Goal: Task Accomplishment & Management: Manage account settings

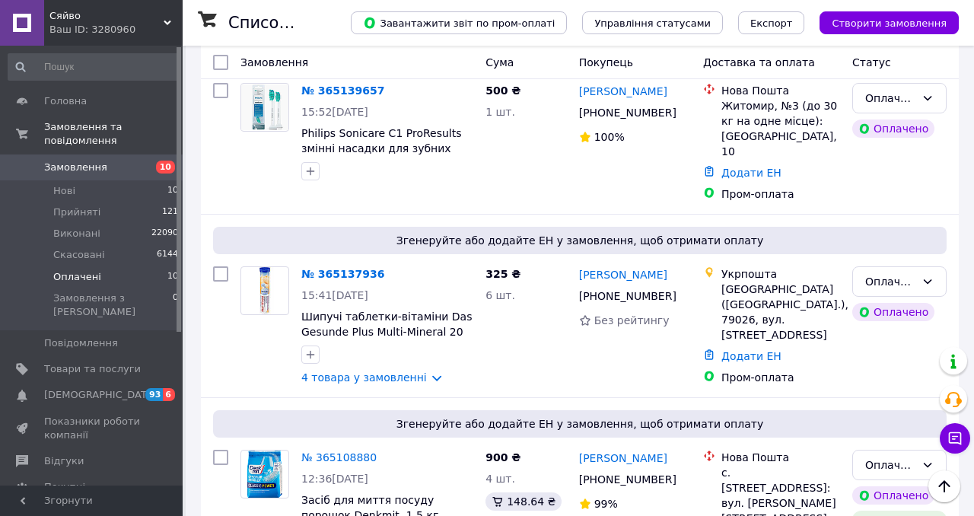
scroll to position [1104, 0]
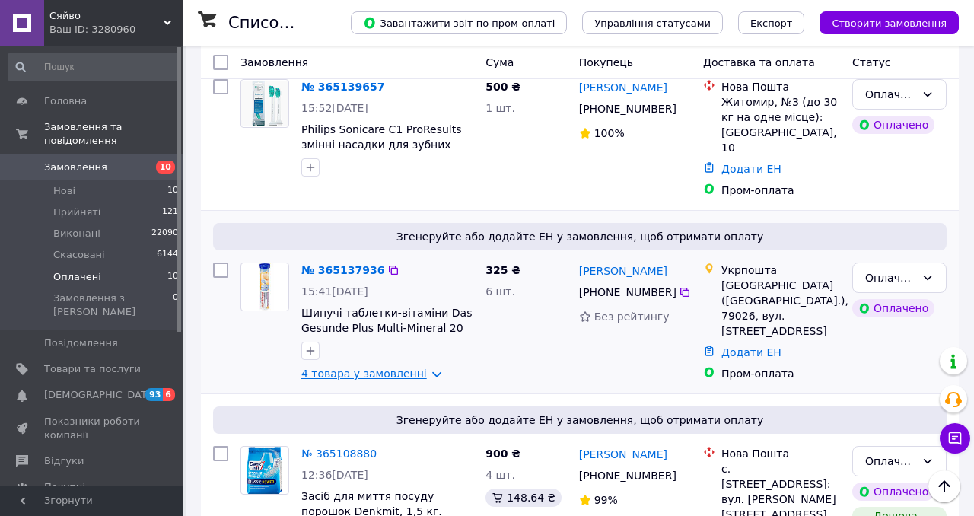
click at [389, 368] on link "4 товара у замовленні" at bounding box center [364, 374] width 126 height 12
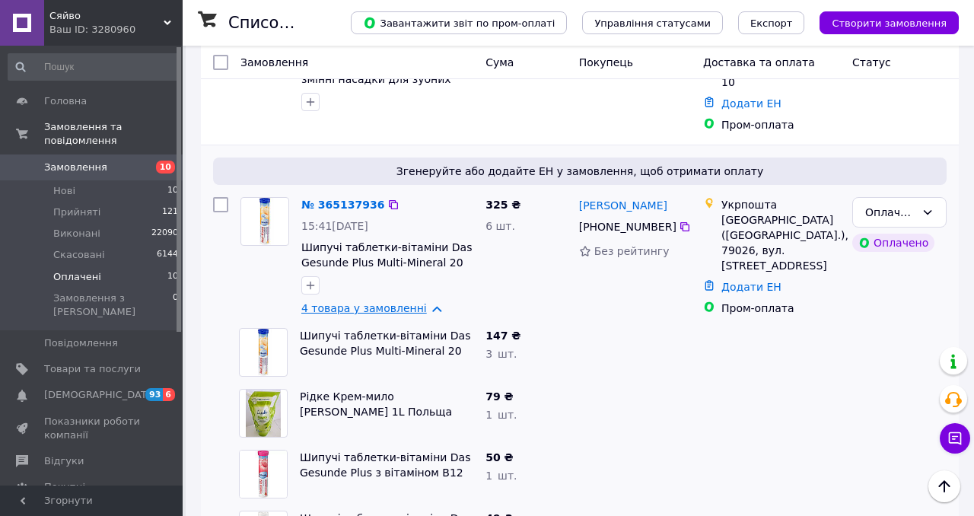
scroll to position [1170, 0]
click at [169, 189] on span "10" at bounding box center [172, 191] width 11 height 14
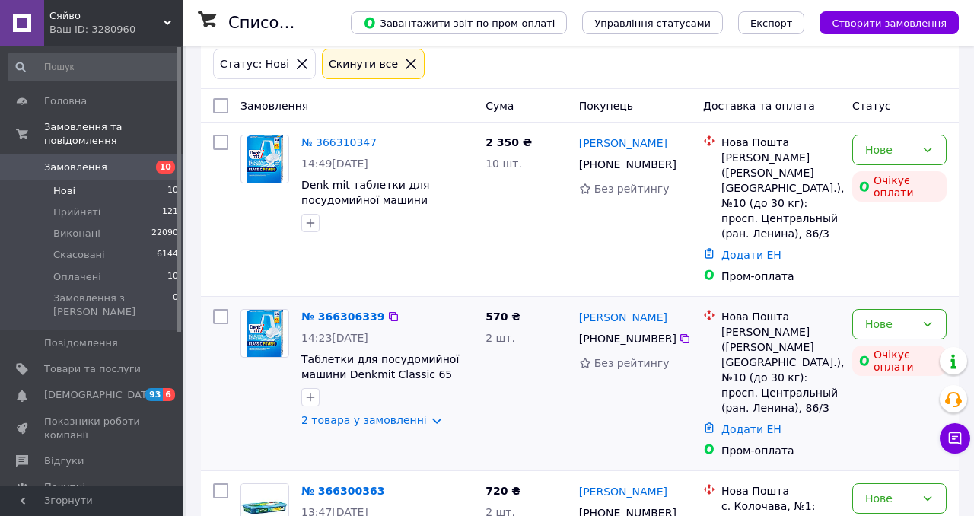
scroll to position [73, 0]
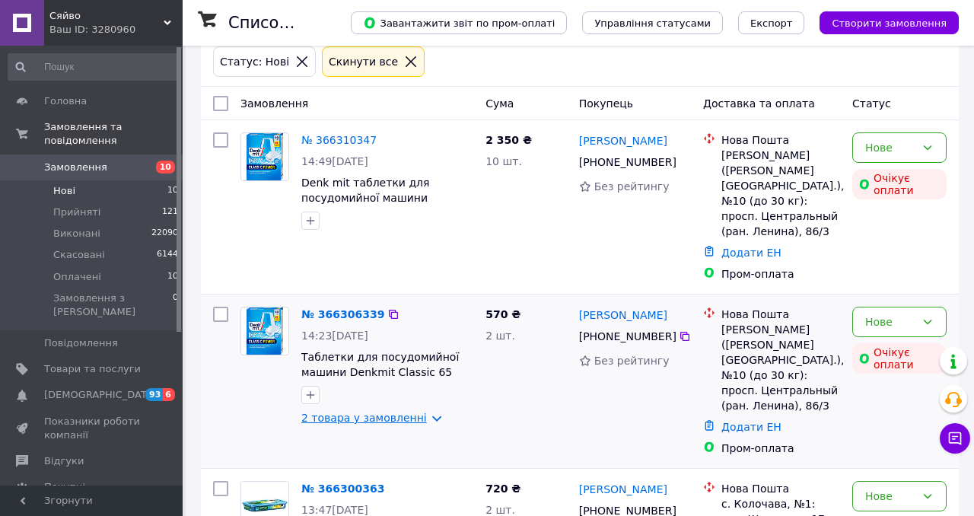
click at [351, 412] on link "2 товара у замовленні" at bounding box center [364, 418] width 126 height 12
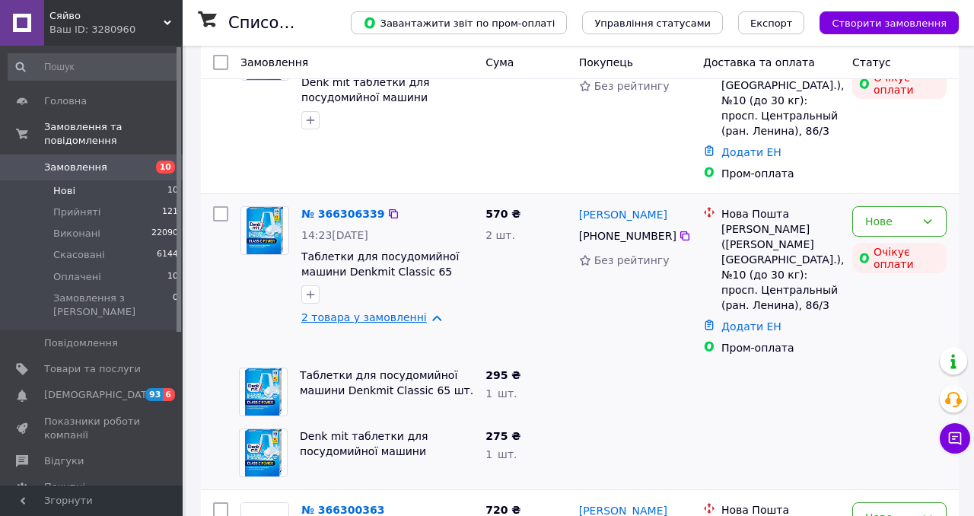
scroll to position [178, 0]
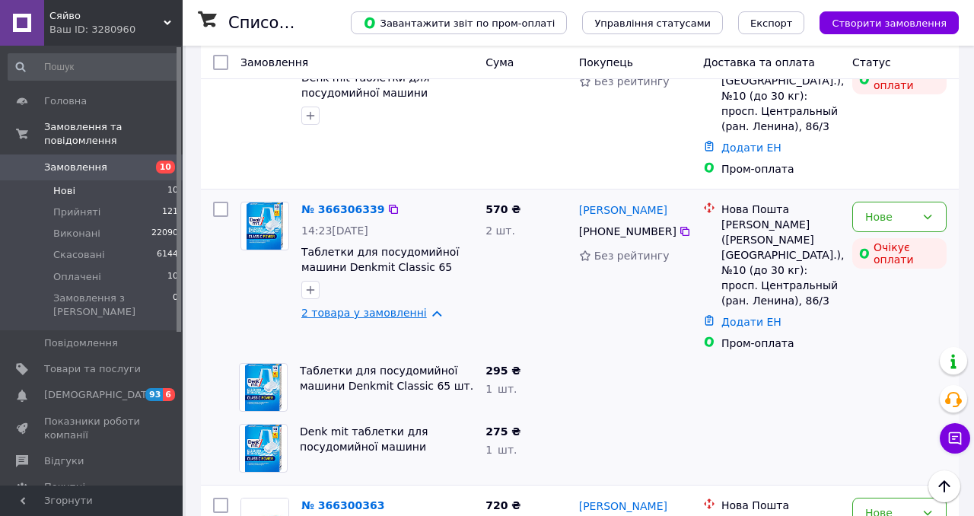
click at [371, 307] on link "2 товара у замовленні" at bounding box center [364, 313] width 126 height 12
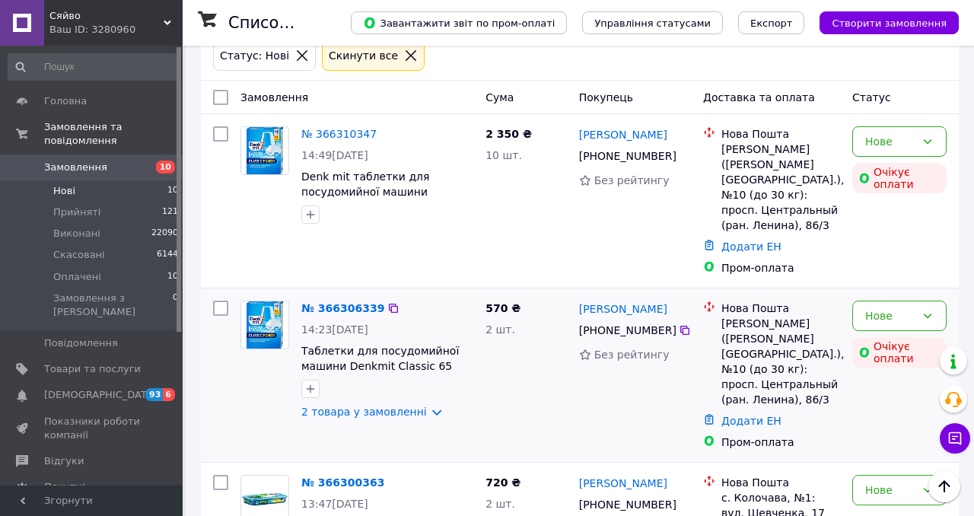
scroll to position [1137, 0]
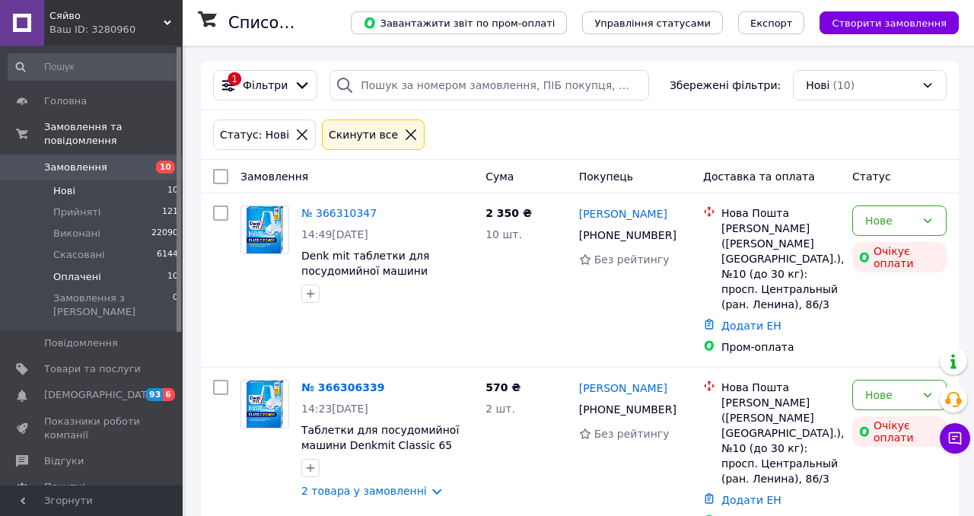
click at [167, 273] on span "10" at bounding box center [172, 277] width 11 height 14
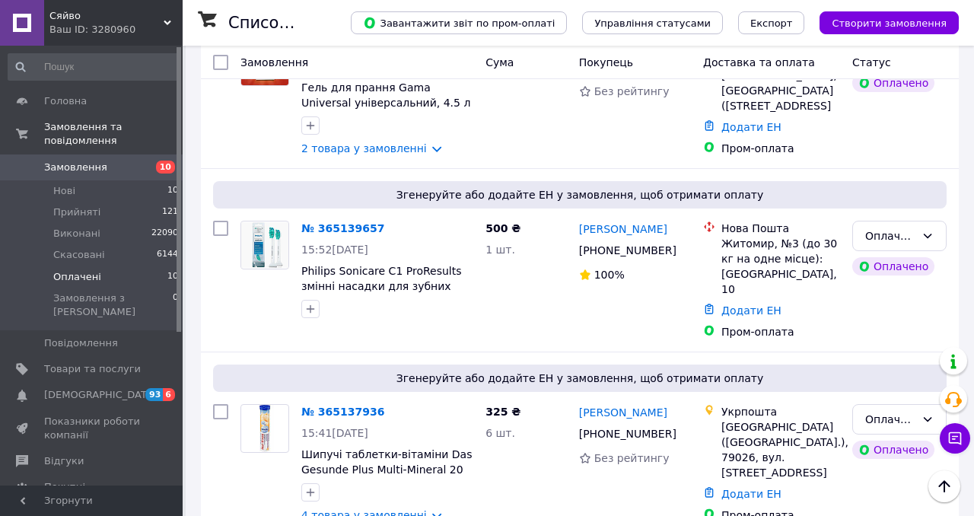
scroll to position [961, 0]
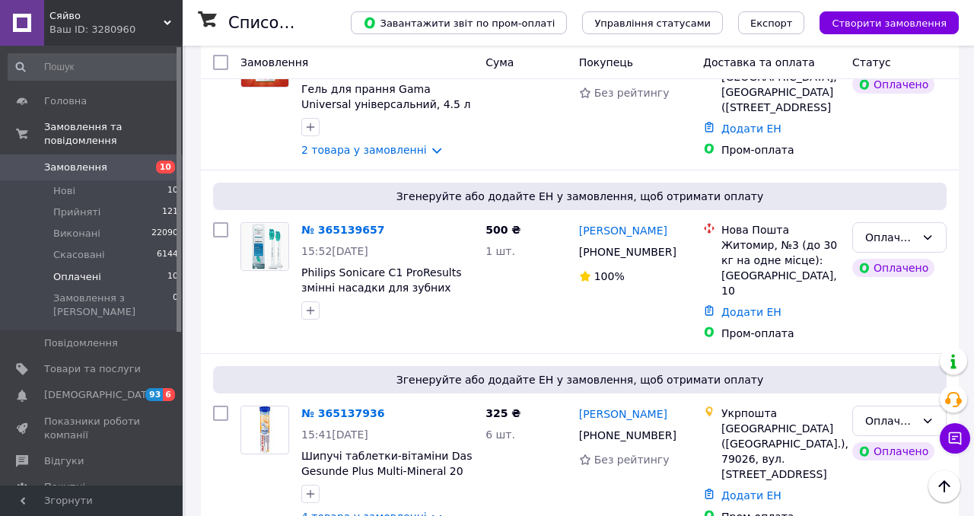
click at [167, 281] on span "10" at bounding box center [172, 277] width 11 height 14
click at [159, 190] on li "Нові 10" at bounding box center [93, 190] width 187 height 21
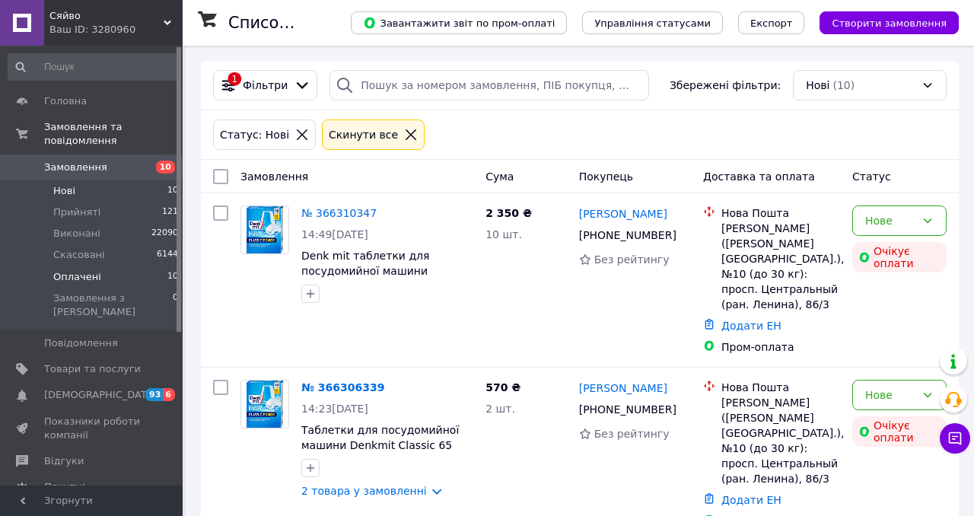
click at [155, 276] on li "Оплачені 10" at bounding box center [93, 276] width 187 height 21
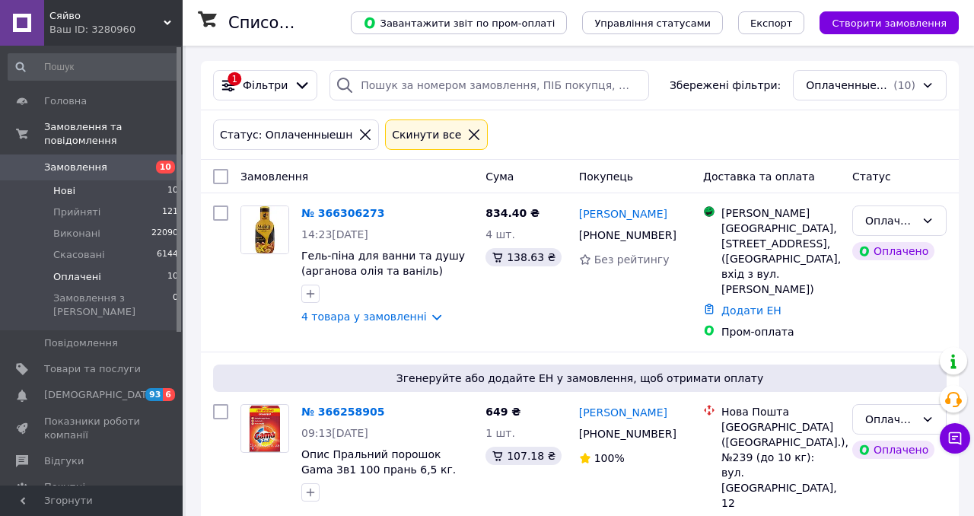
click at [136, 186] on li "Нові 10" at bounding box center [93, 190] width 187 height 21
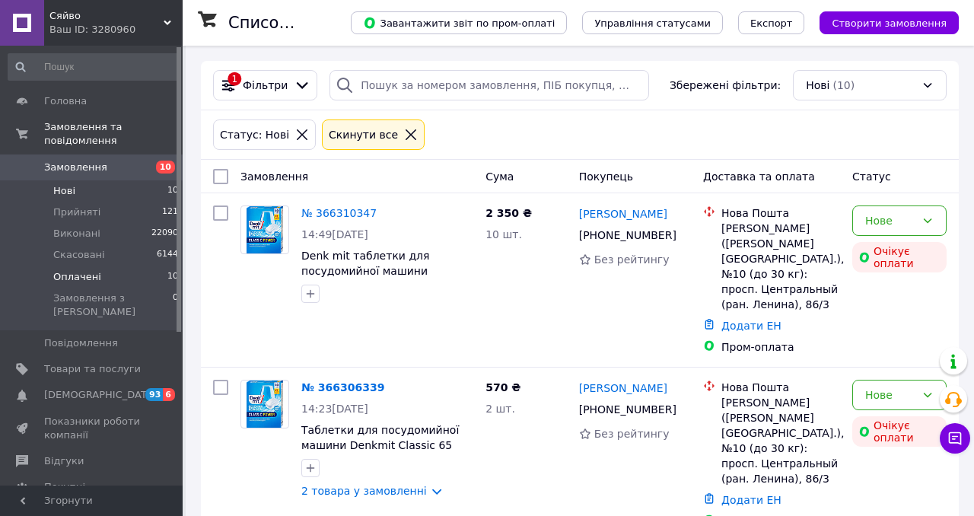
click at [153, 281] on li "Оплачені 10" at bounding box center [93, 276] width 187 height 21
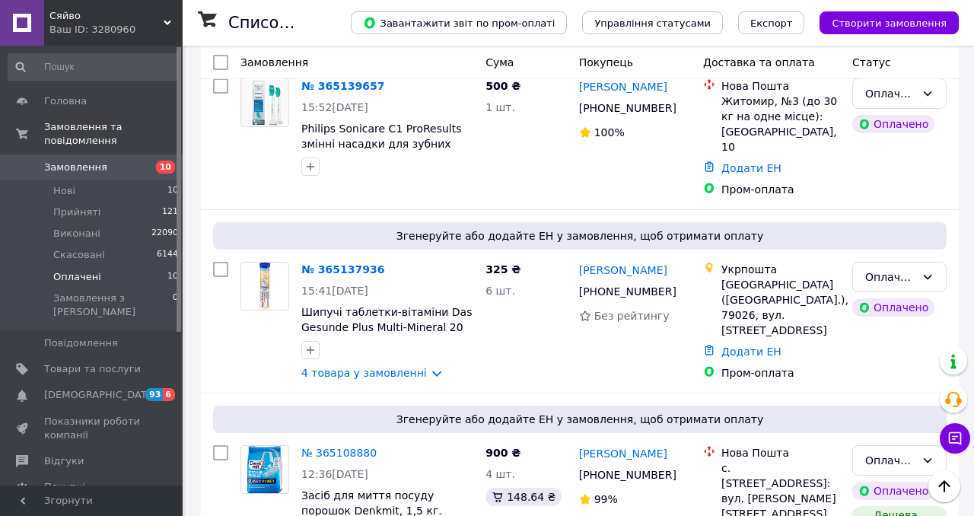
scroll to position [1077, 0]
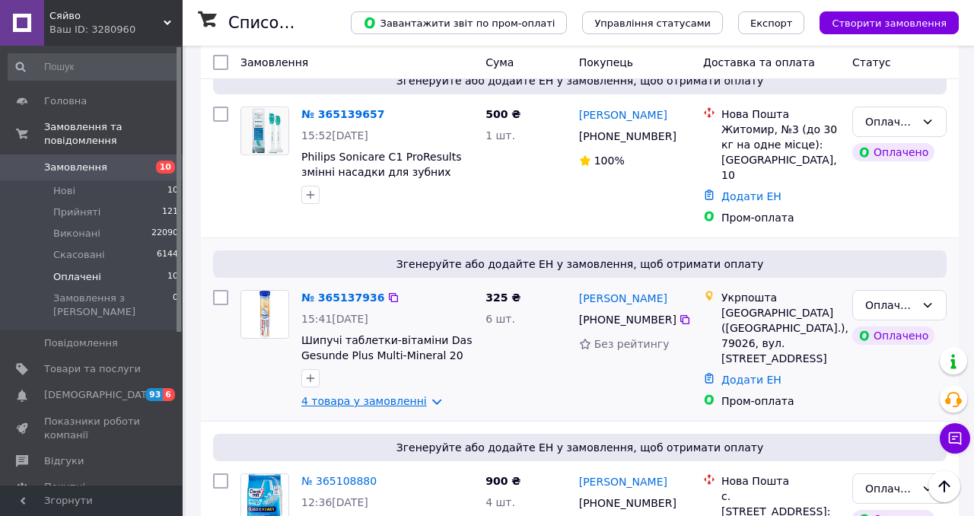
click at [360, 395] on link "4 товара у замовленні" at bounding box center [364, 401] width 126 height 12
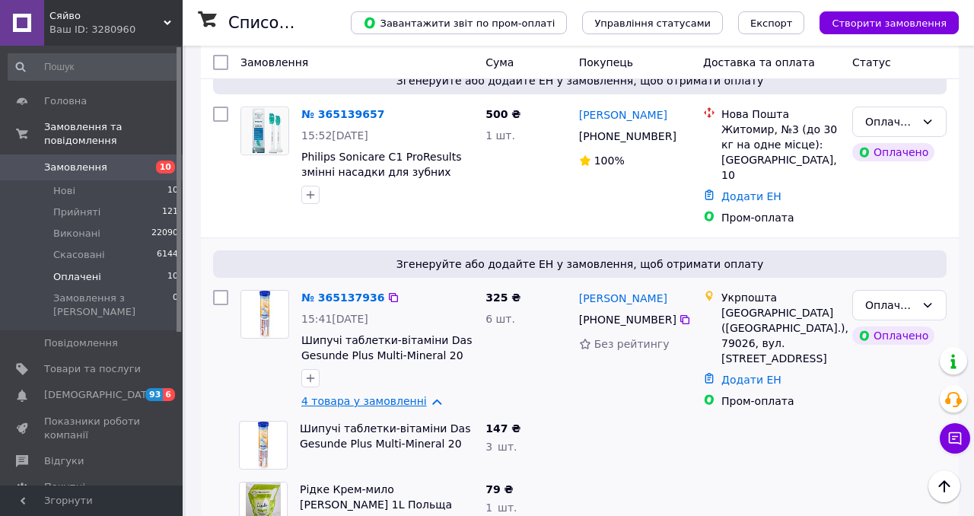
click at [355, 395] on link "4 товара у замовленні" at bounding box center [364, 401] width 126 height 12
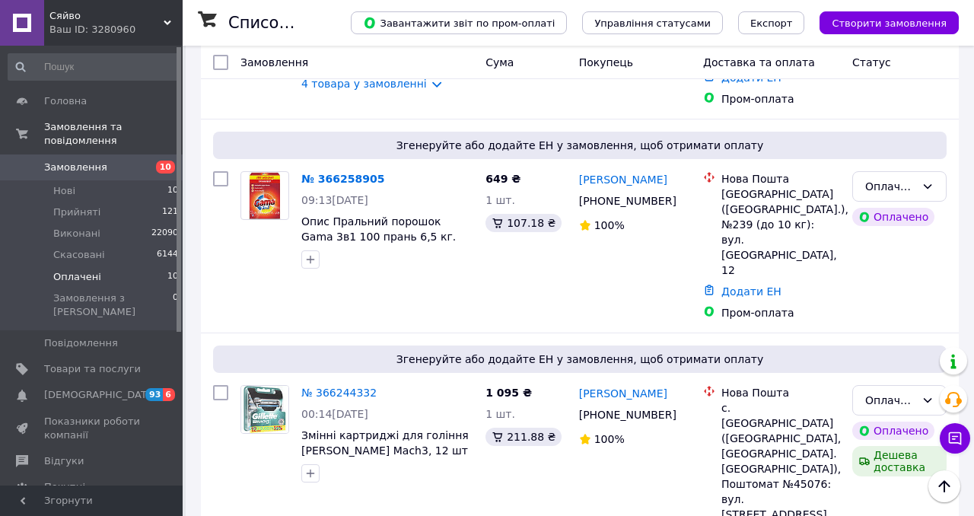
scroll to position [0, 0]
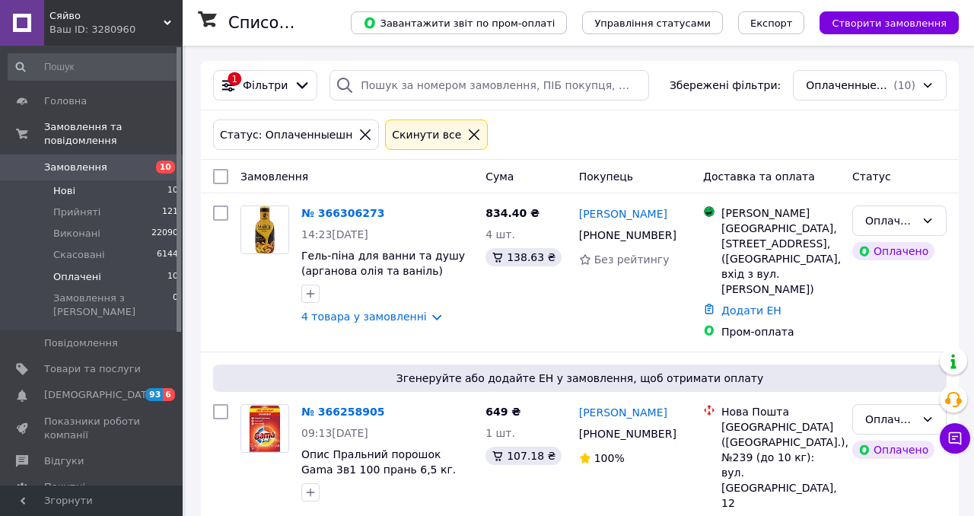
click at [157, 188] on li "Нові 10" at bounding box center [93, 190] width 187 height 21
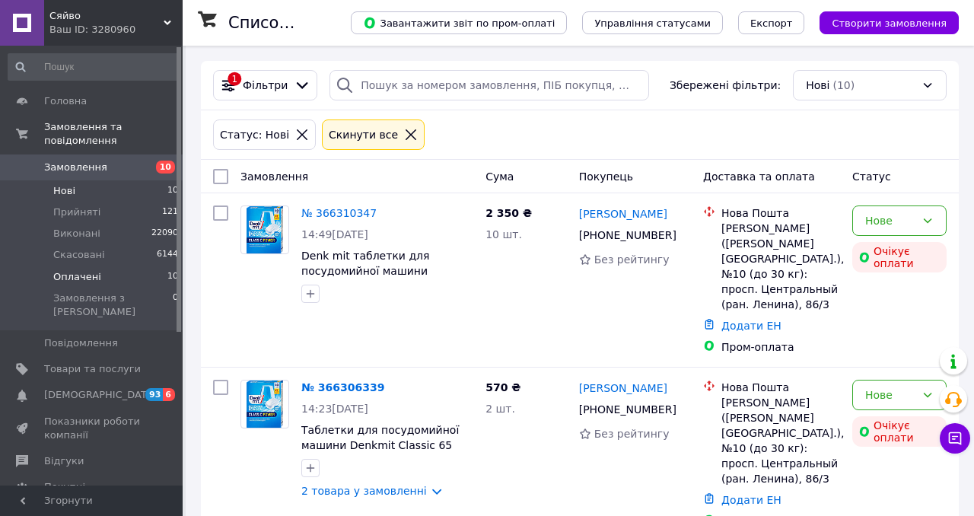
click at [159, 277] on li "Оплачені 10" at bounding box center [93, 276] width 187 height 21
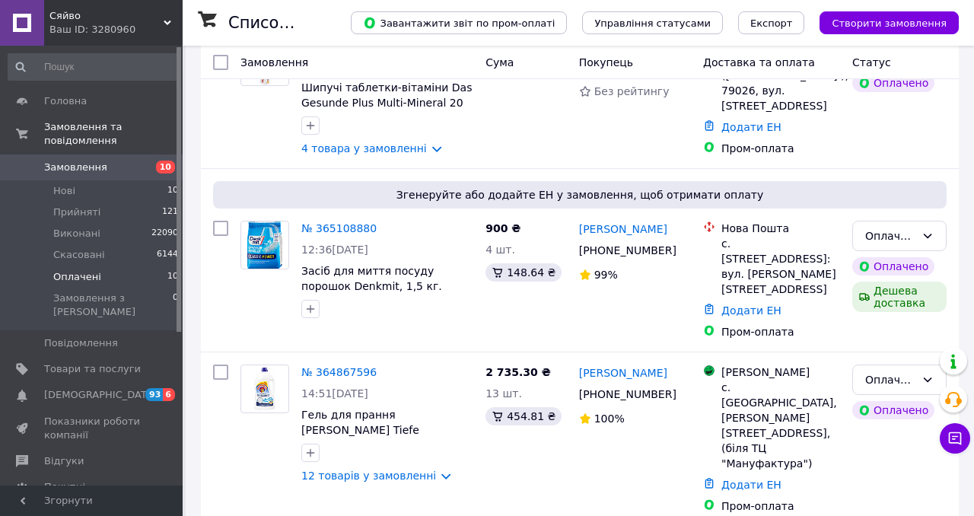
scroll to position [1381, 0]
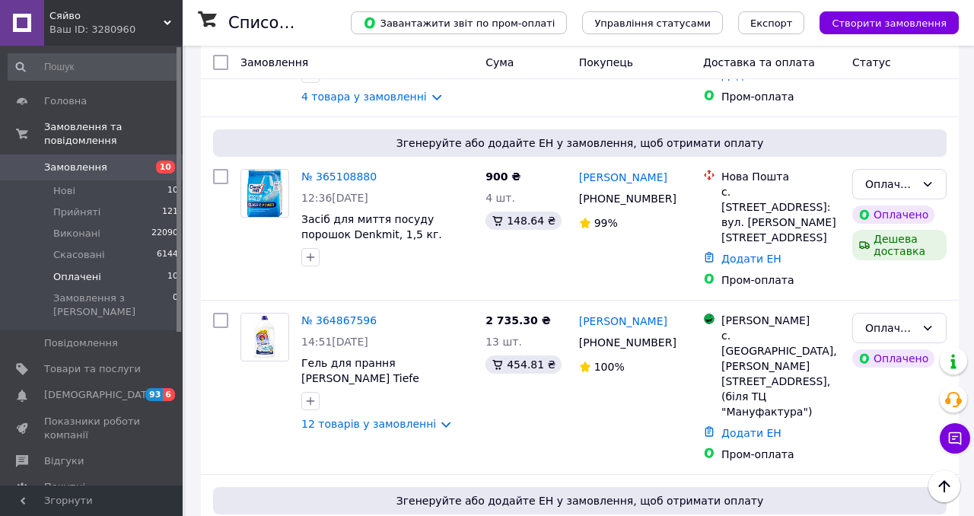
click at [151, 279] on li "Оплачені 10" at bounding box center [93, 276] width 187 height 21
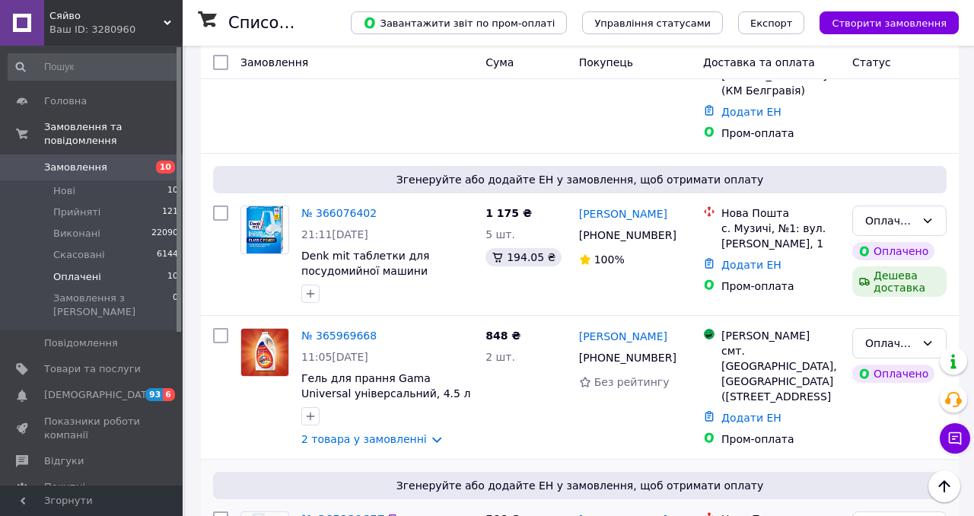
scroll to position [674, 0]
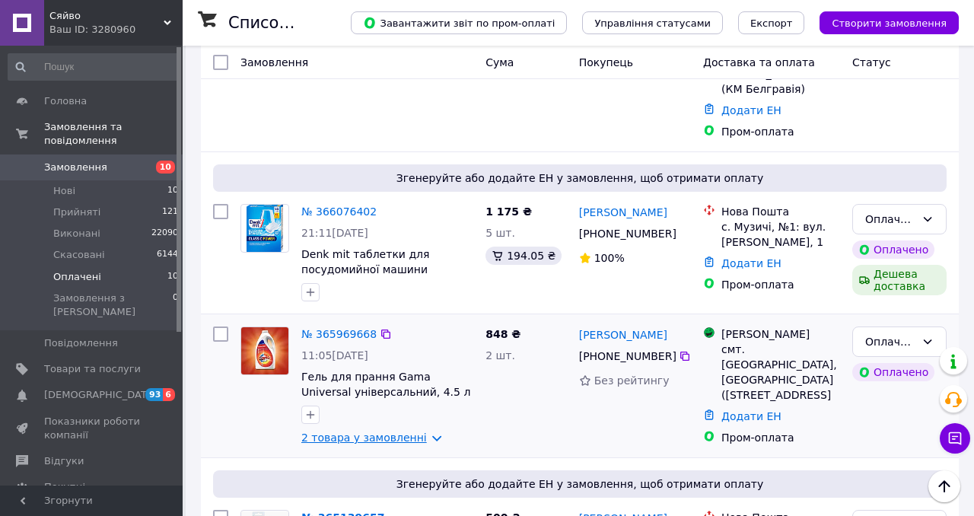
click at [363, 432] on link "2 товара у замовленні" at bounding box center [364, 438] width 126 height 12
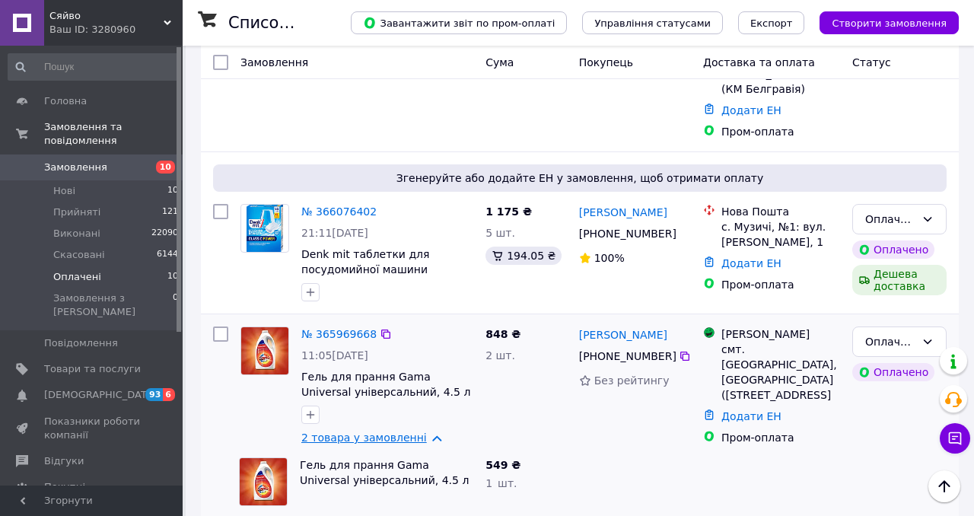
click at [355, 432] on link "2 товара у замовленні" at bounding box center [364, 438] width 126 height 12
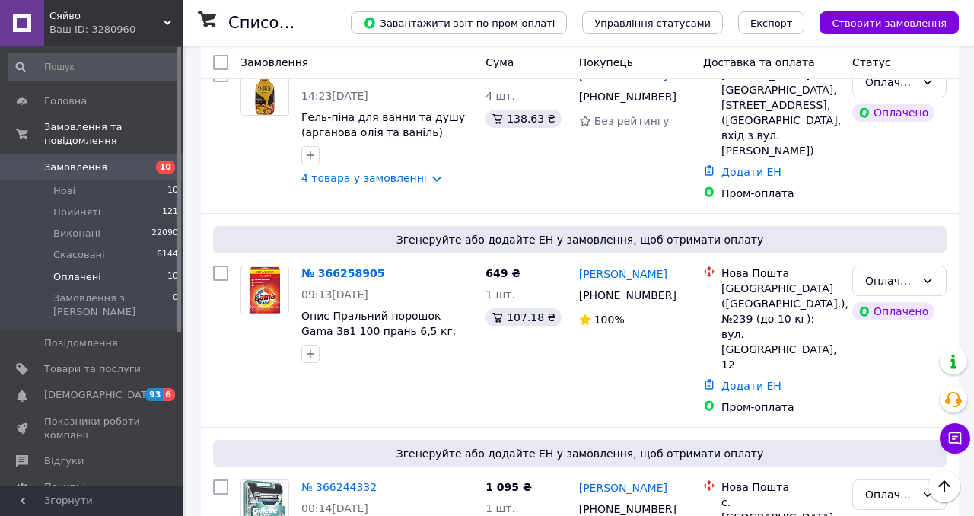
scroll to position [134, 0]
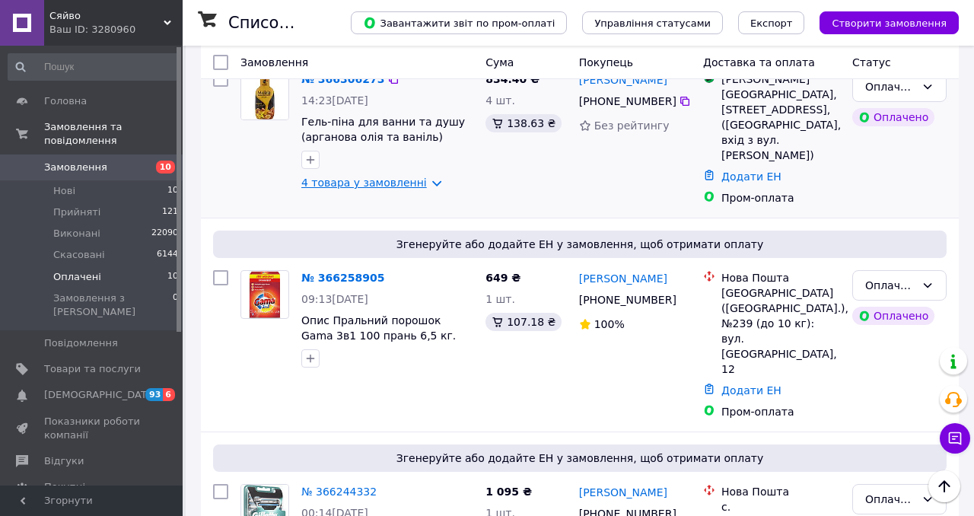
click at [367, 183] on link "4 товара у замовленні" at bounding box center [364, 183] width 126 height 12
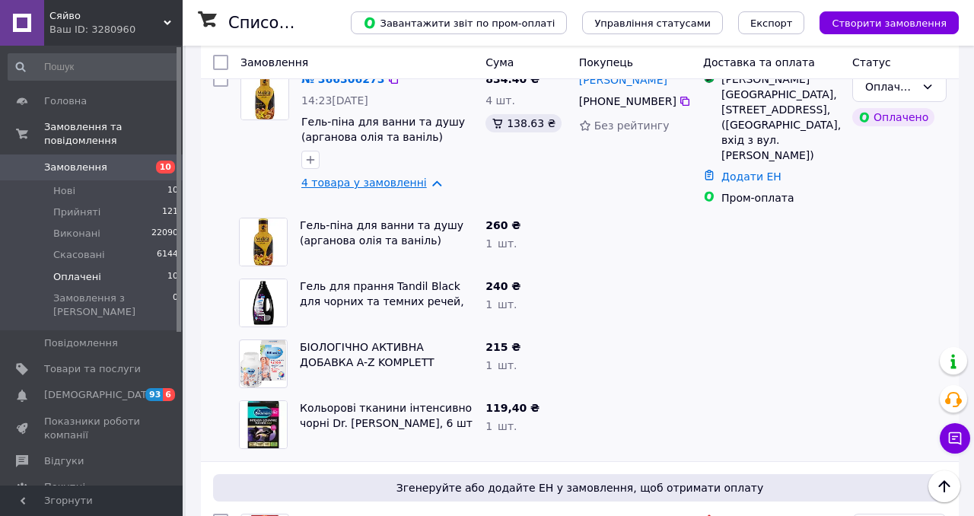
click at [367, 183] on link "4 товара у замовленні" at bounding box center [364, 183] width 126 height 12
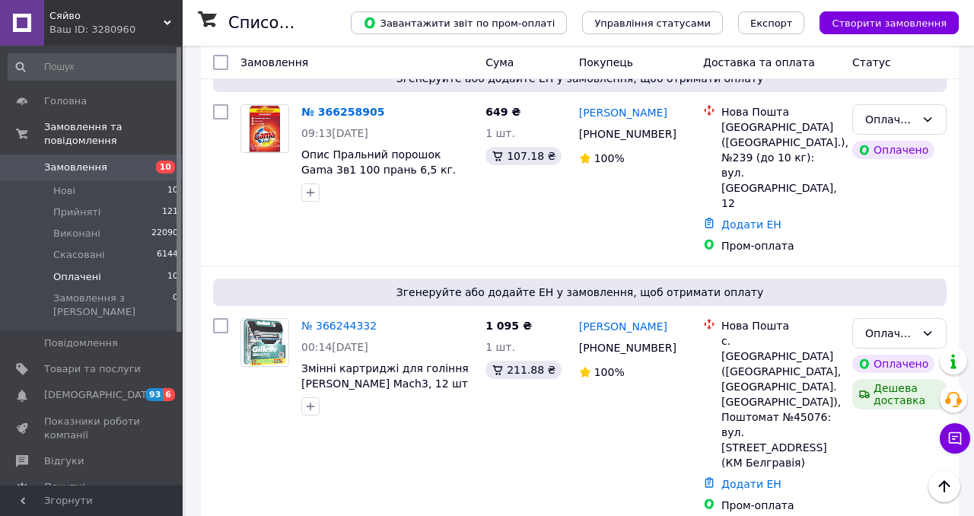
scroll to position [307, 0]
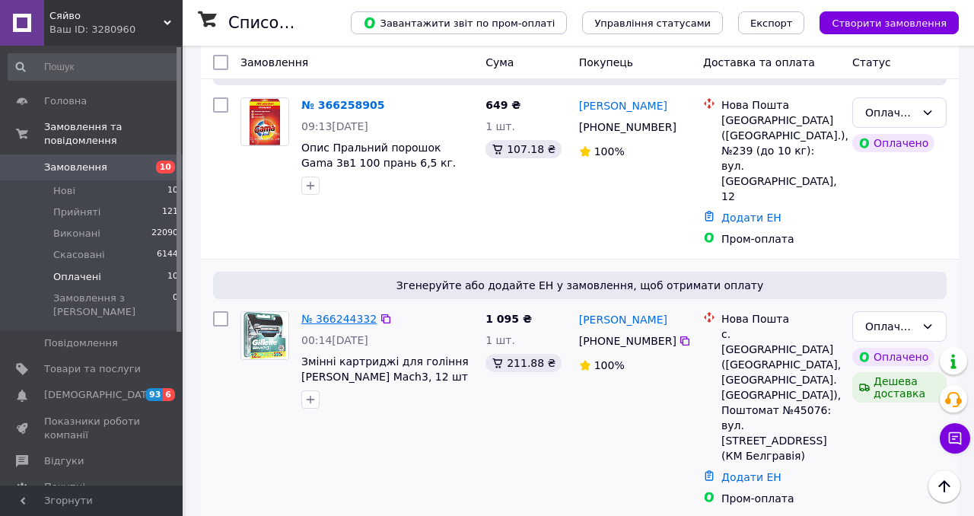
click at [334, 313] on link "№ 366244332" at bounding box center [338, 319] width 75 height 12
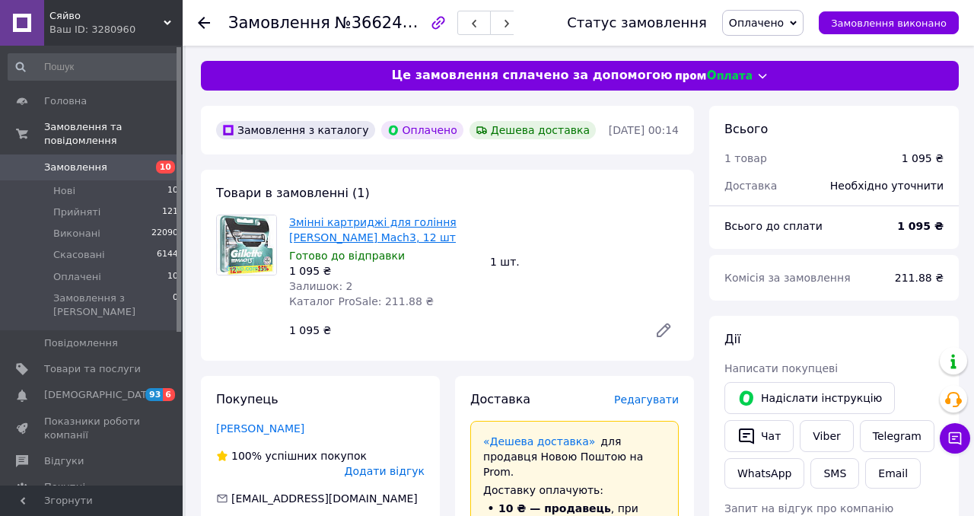
click at [356, 227] on link "Змінні картриджі для гоління Gillette Mach3, 12 шт" at bounding box center [372, 229] width 167 height 27
click at [206, 24] on icon at bounding box center [204, 23] width 12 height 12
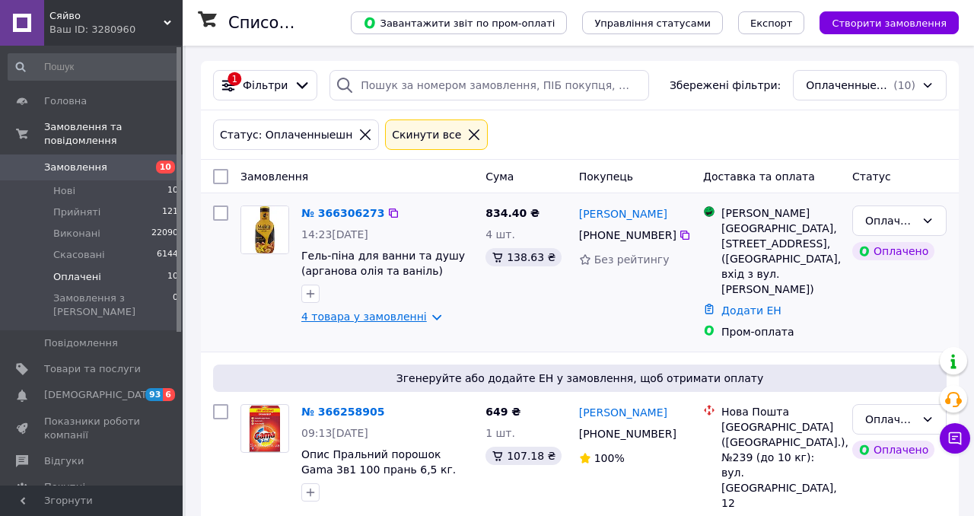
click at [365, 316] on link "4 товара у замовленні" at bounding box center [364, 317] width 126 height 12
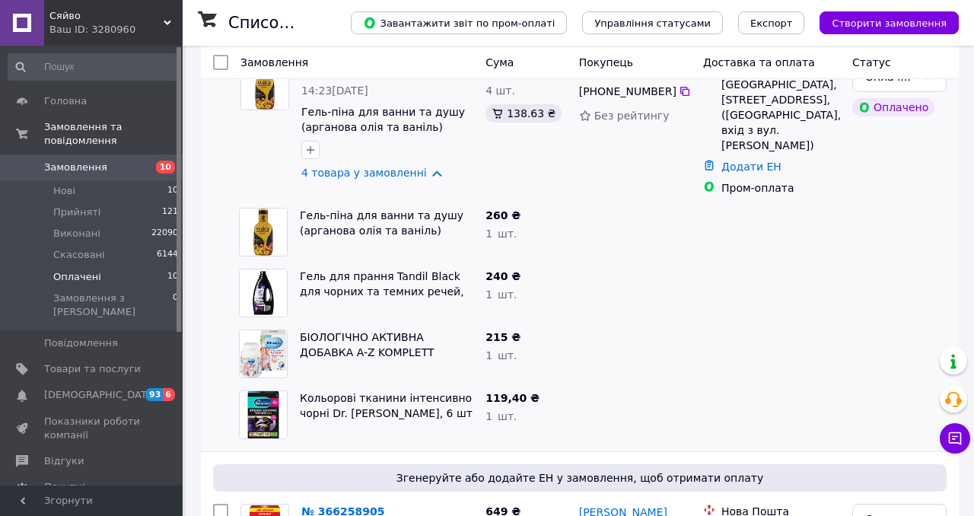
scroll to position [153, 0]
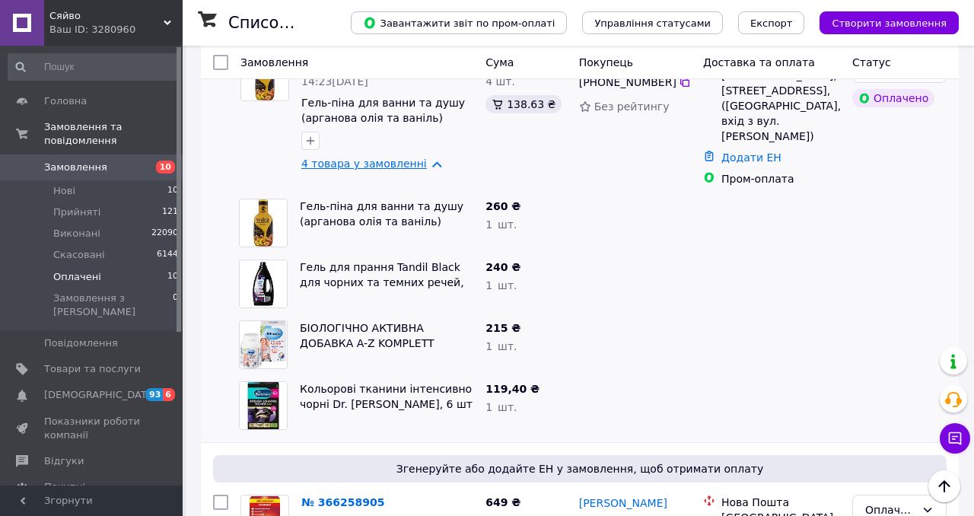
click at [374, 165] on link "4 товара у замовленні" at bounding box center [364, 164] width 126 height 12
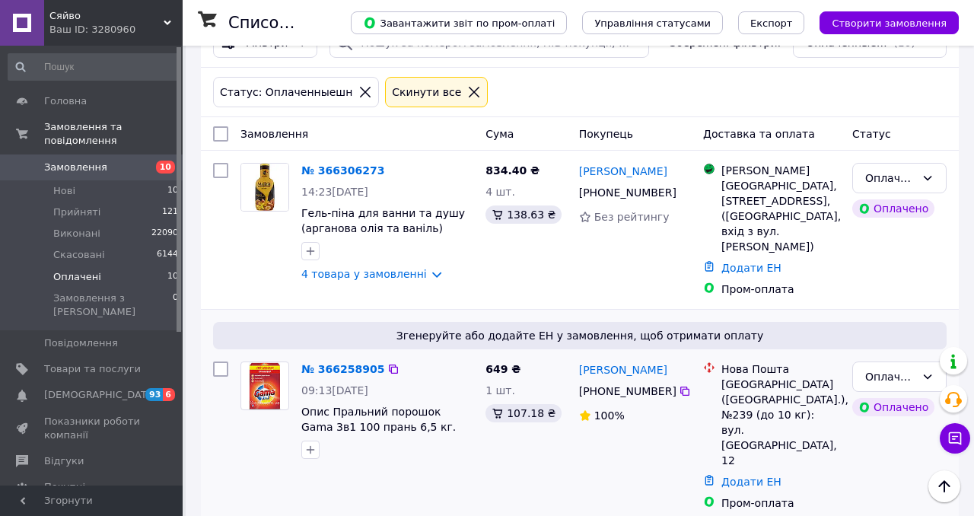
scroll to position [0, 0]
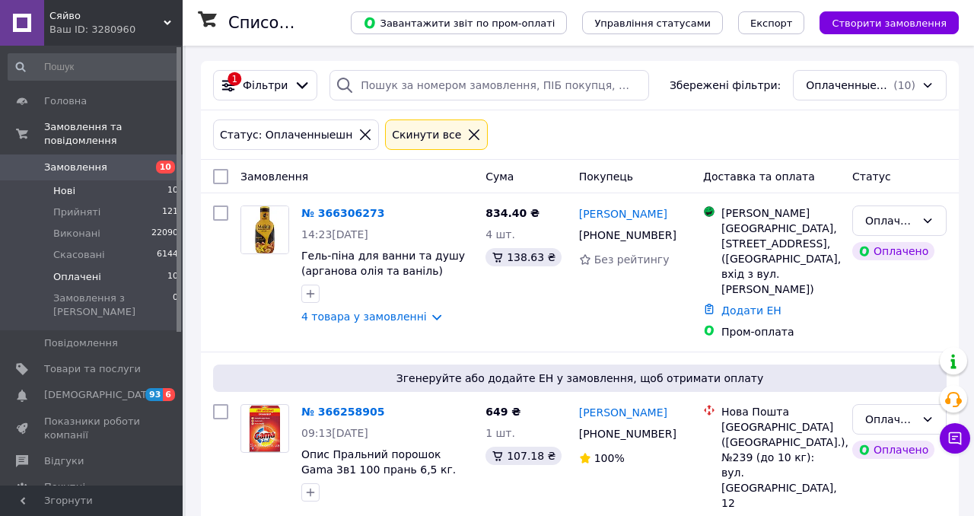
click at [156, 189] on li "Нові 10" at bounding box center [93, 190] width 187 height 21
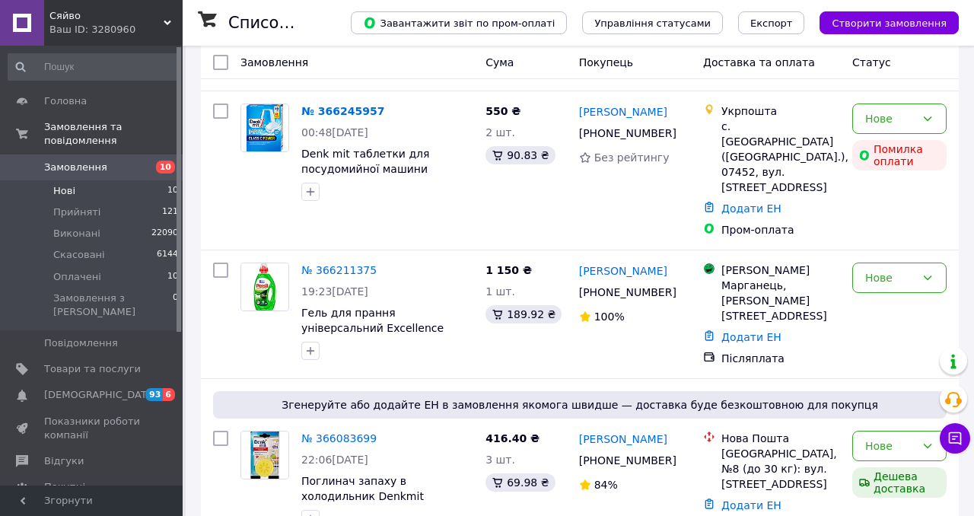
scroll to position [1137, 0]
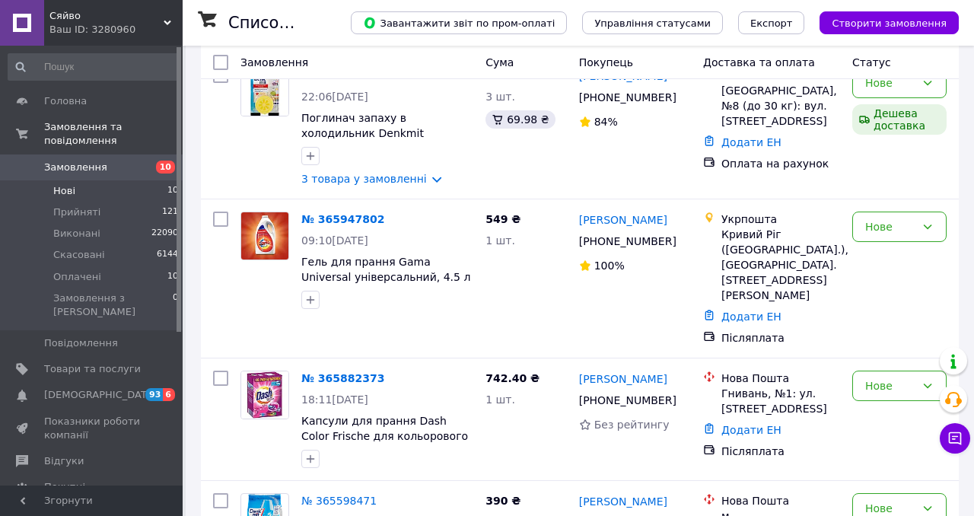
scroll to position [1137, 0]
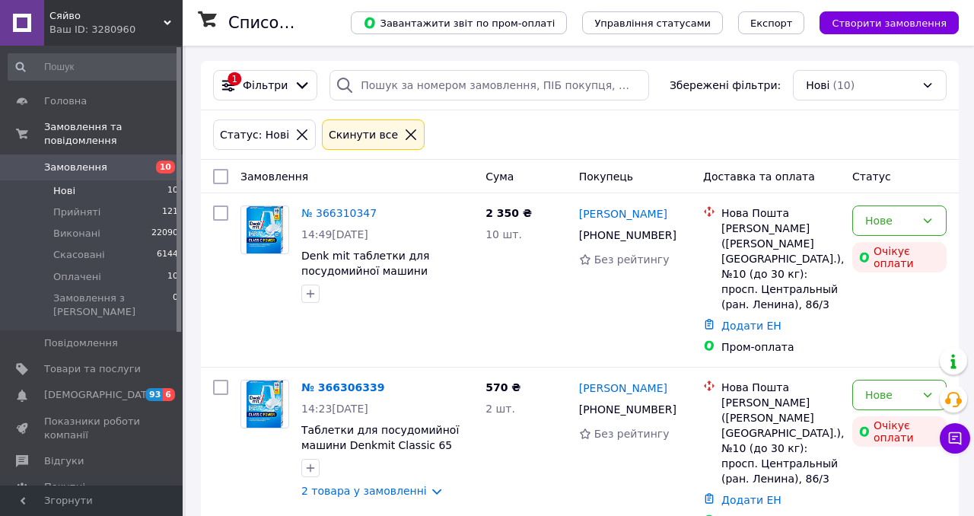
click at [139, 187] on li "Нові 10" at bounding box center [93, 190] width 187 height 21
click at [157, 278] on li "Оплачені 10" at bounding box center [93, 276] width 187 height 21
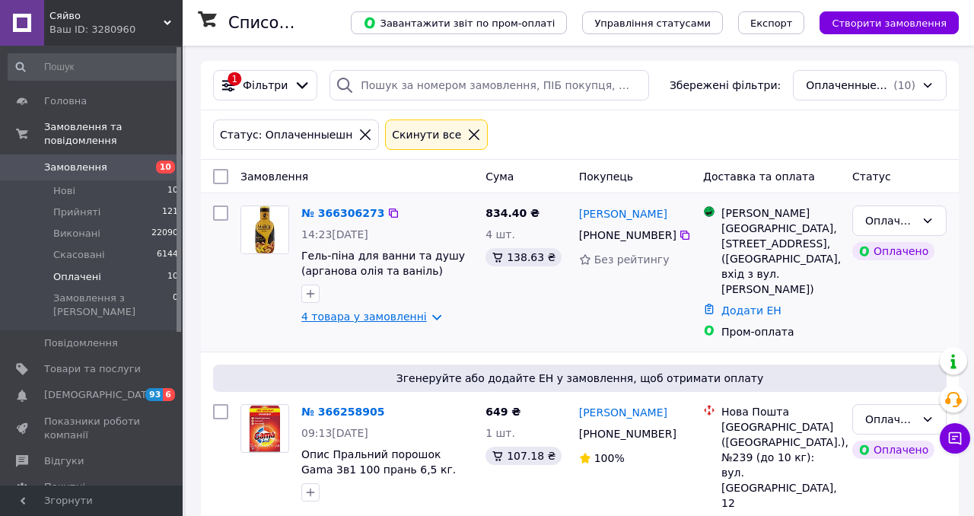
click at [372, 317] on link "4 товара у замовленні" at bounding box center [364, 317] width 126 height 12
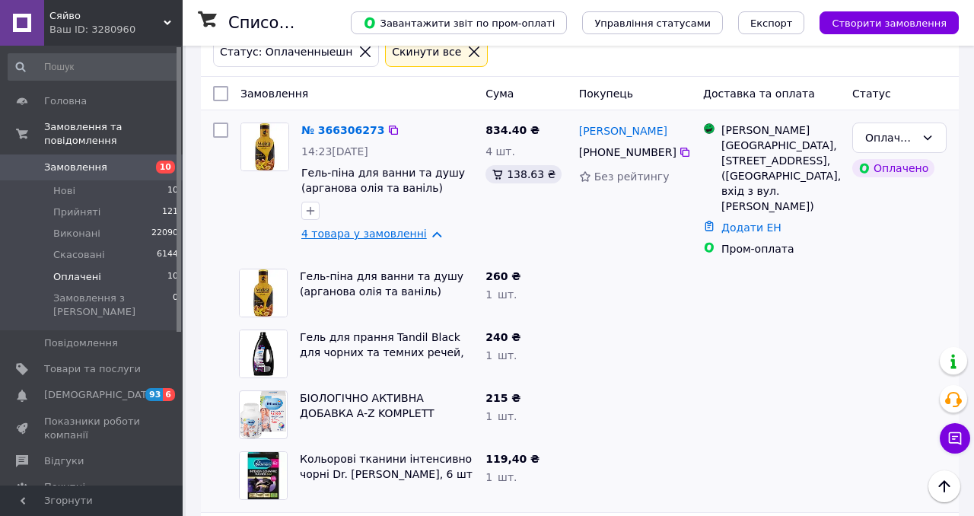
scroll to position [82, 0]
click at [357, 234] on link "4 товара у замовленні" at bounding box center [364, 234] width 126 height 12
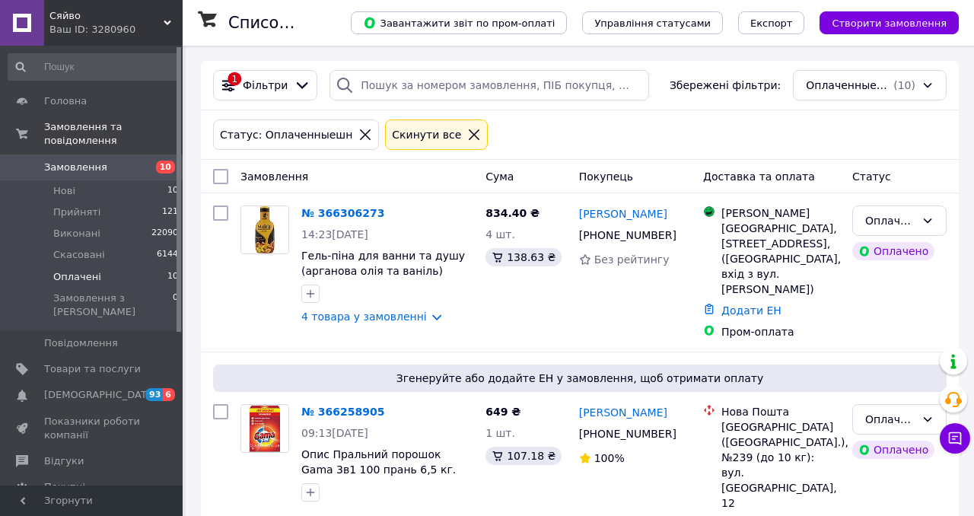
click at [148, 271] on li "Оплачені 10" at bounding box center [93, 276] width 187 height 21
click at [139, 194] on li "Нові 10" at bounding box center [93, 190] width 187 height 21
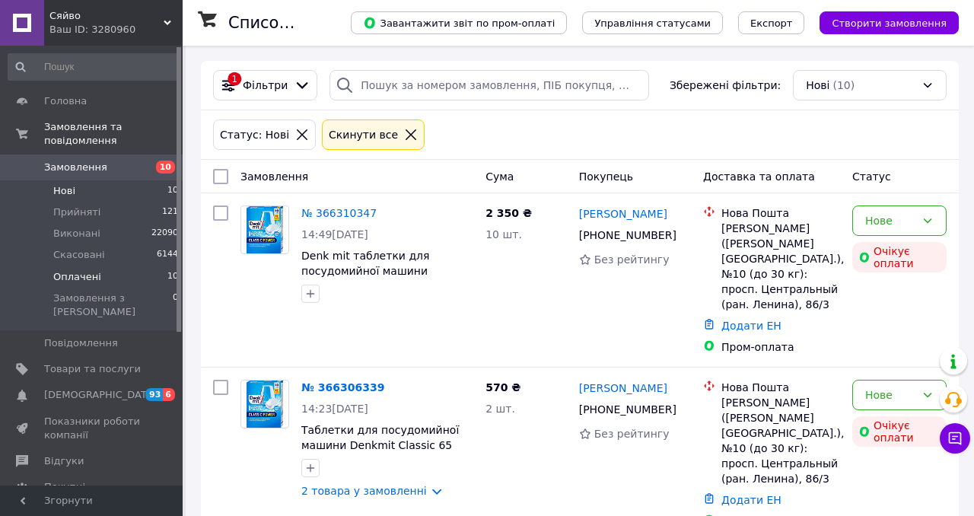
click at [158, 278] on li "Оплачені 10" at bounding box center [93, 276] width 187 height 21
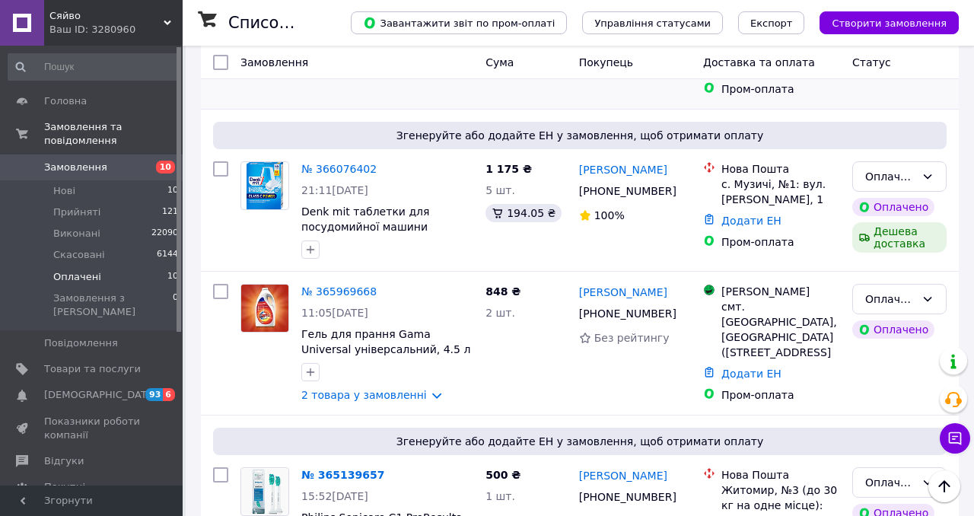
scroll to position [736, 0]
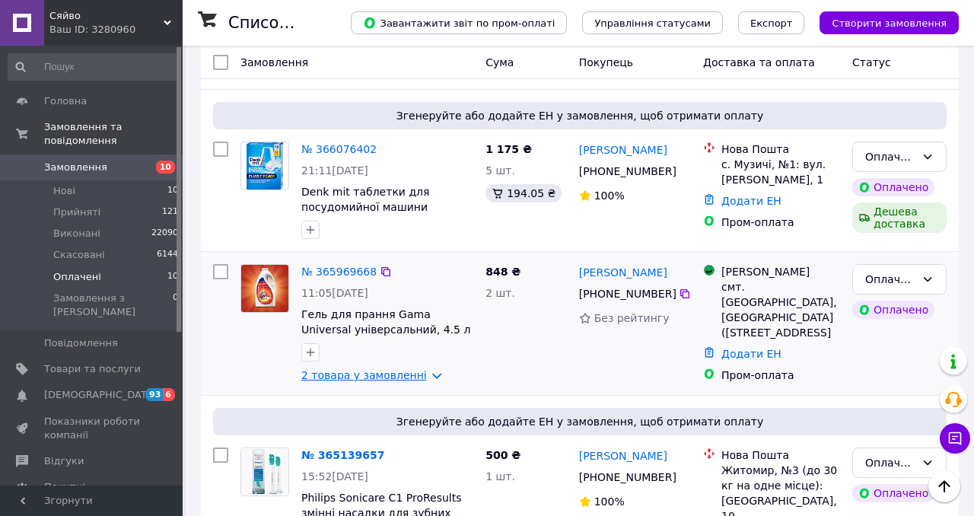
click at [349, 369] on link "2 товара у замовленні" at bounding box center [364, 375] width 126 height 12
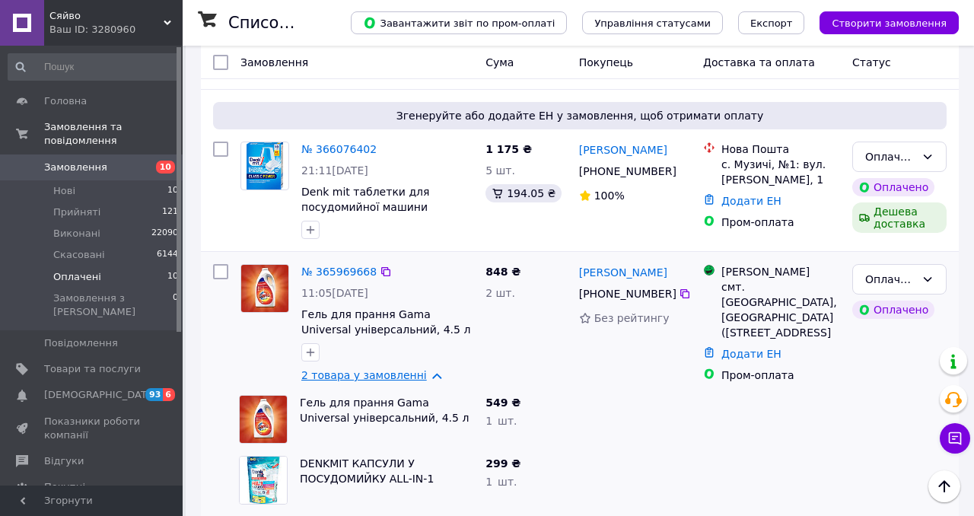
click at [349, 369] on link "2 товара у замовленні" at bounding box center [364, 375] width 126 height 12
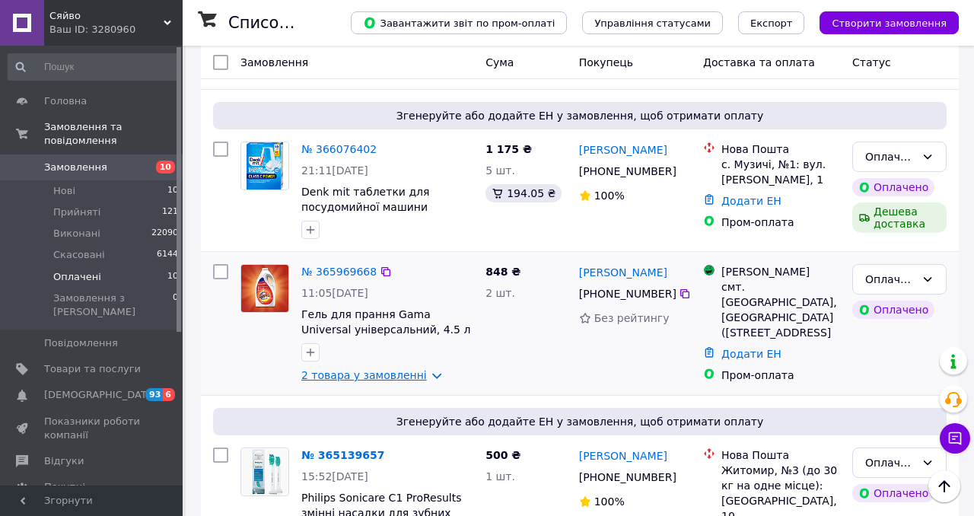
click at [349, 369] on link "2 товара у замовленні" at bounding box center [364, 375] width 126 height 12
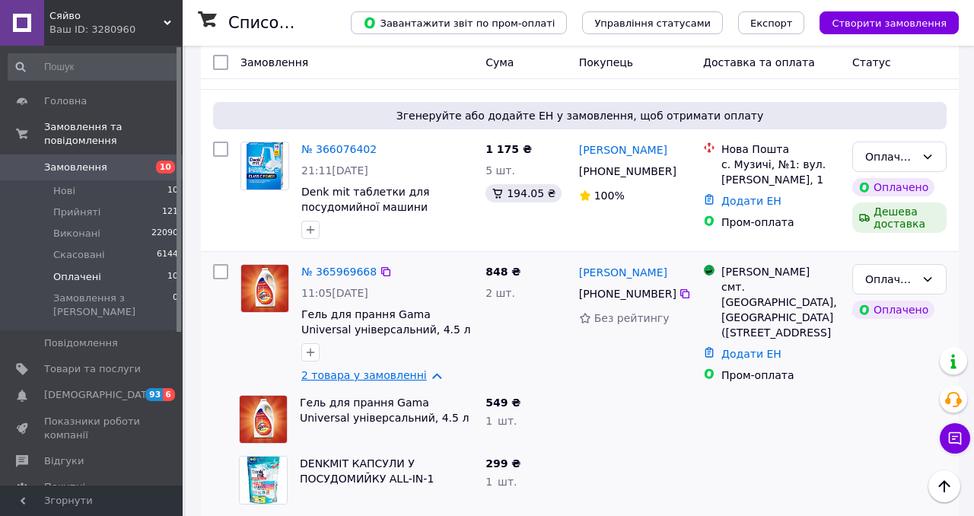
click at [349, 369] on link "2 товара у замовленні" at bounding box center [364, 375] width 126 height 12
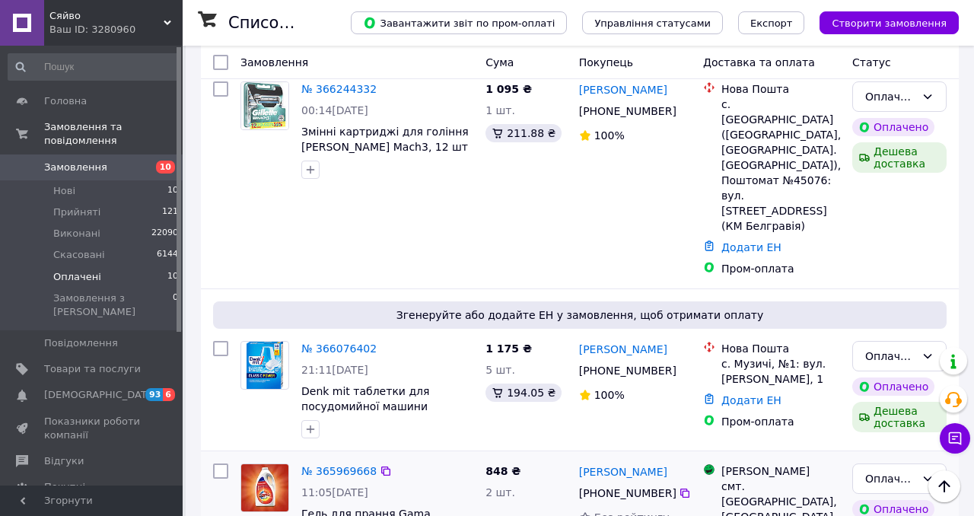
scroll to position [534, 0]
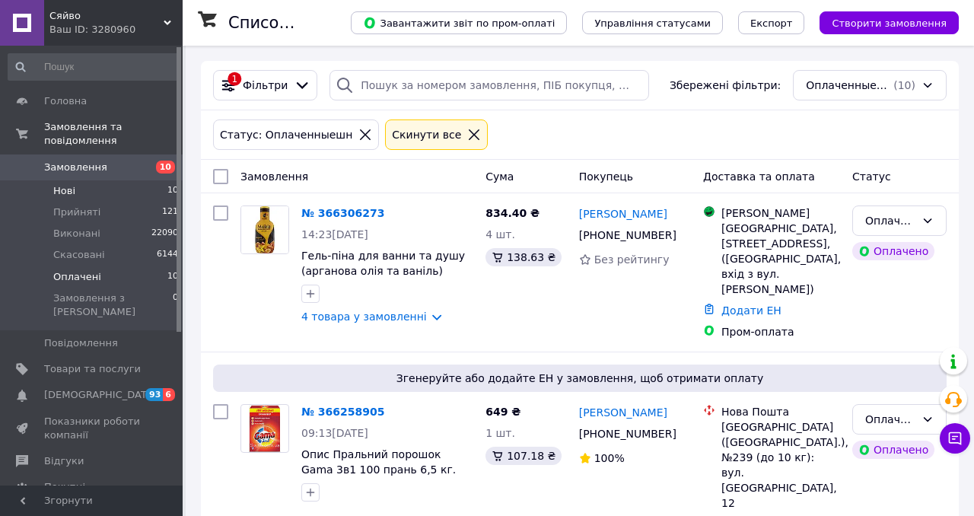
click at [153, 192] on li "Нові 10" at bounding box center [93, 190] width 187 height 21
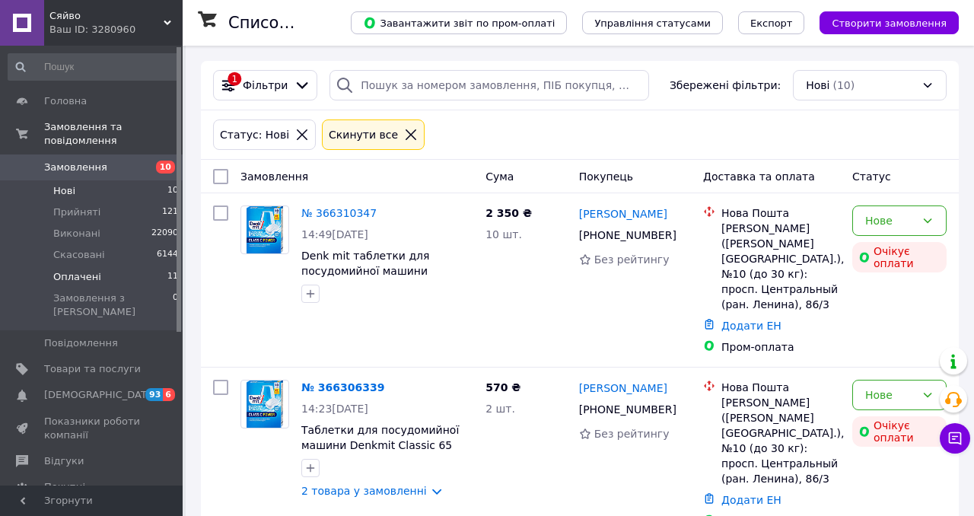
click at [142, 277] on li "Оплачені 11" at bounding box center [93, 276] width 187 height 21
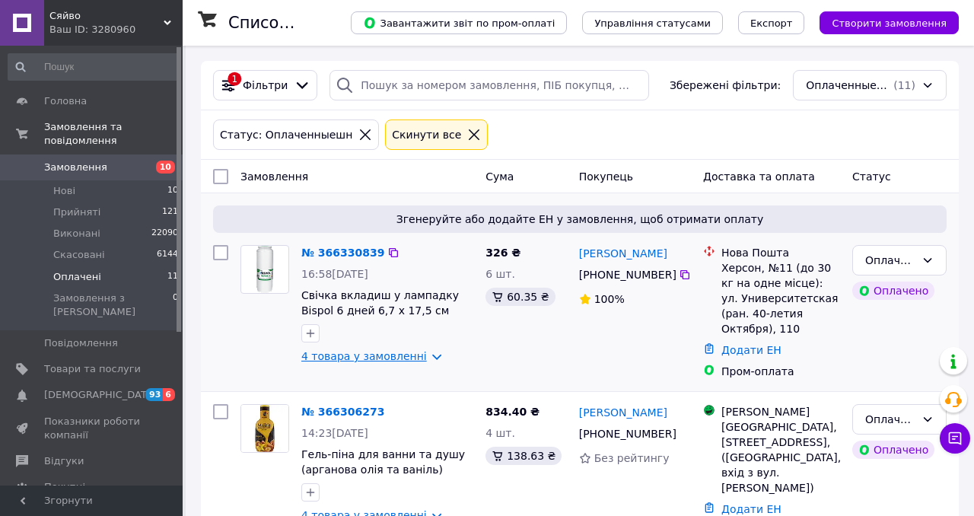
click at [352, 356] on link "4 товара у замовленні" at bounding box center [364, 356] width 126 height 12
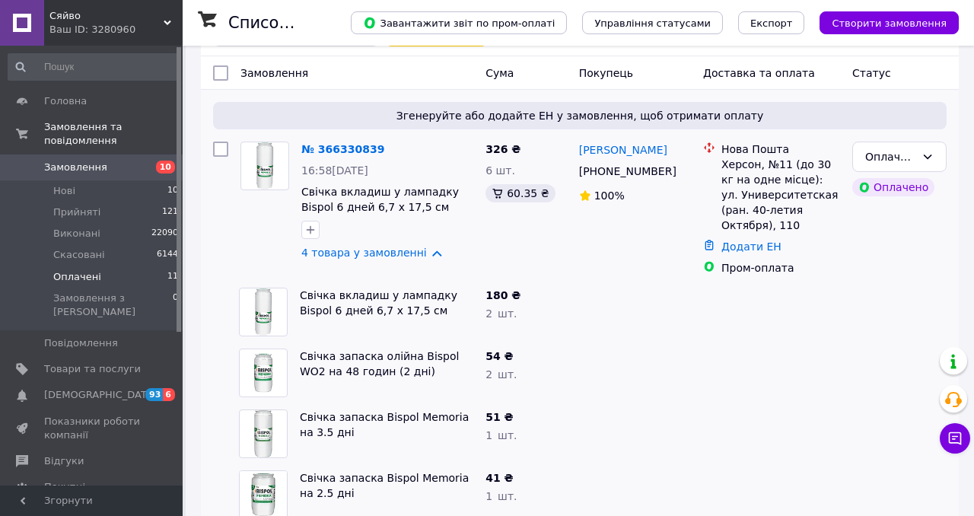
scroll to position [112, 0]
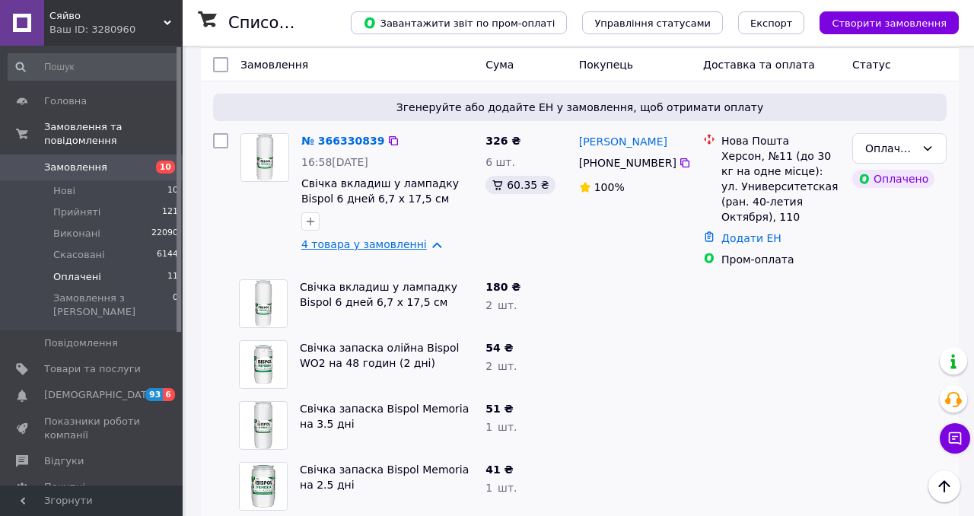
click at [361, 244] on link "4 товара у замовленні" at bounding box center [364, 244] width 126 height 12
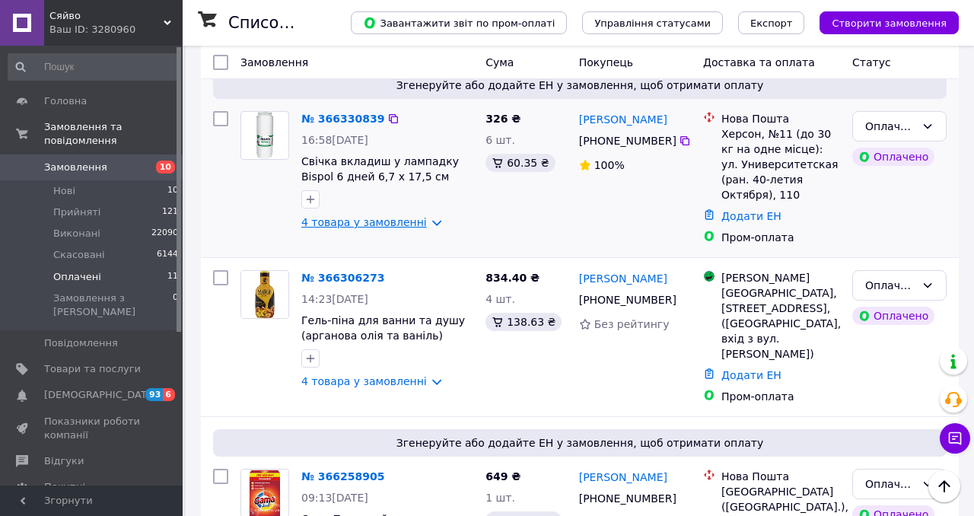
scroll to position [0, 0]
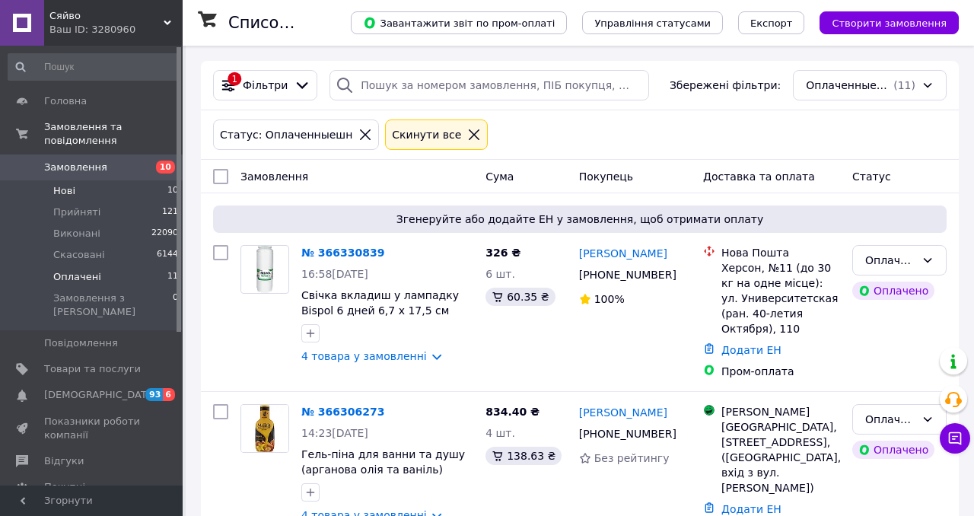
click at [155, 188] on li "Нові 10" at bounding box center [93, 190] width 187 height 21
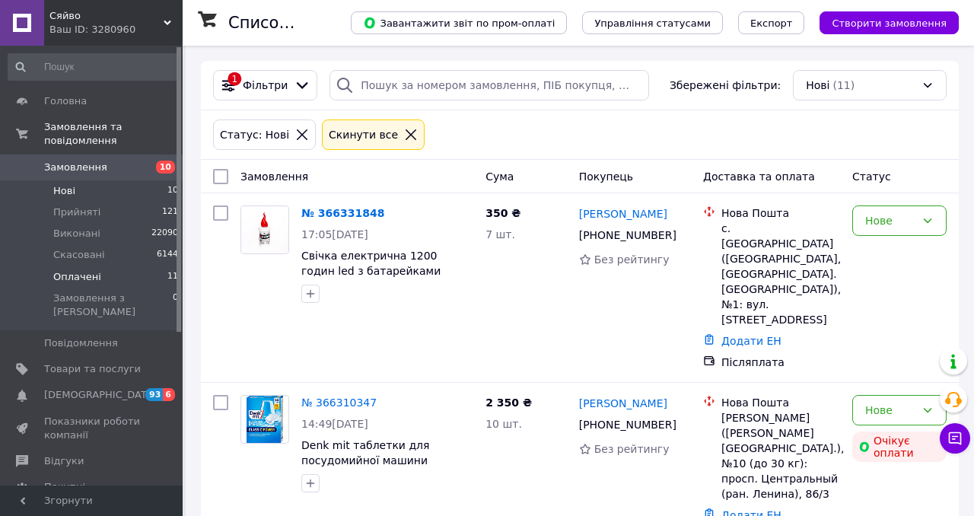
click at [148, 278] on li "Оплачені 11" at bounding box center [93, 276] width 187 height 21
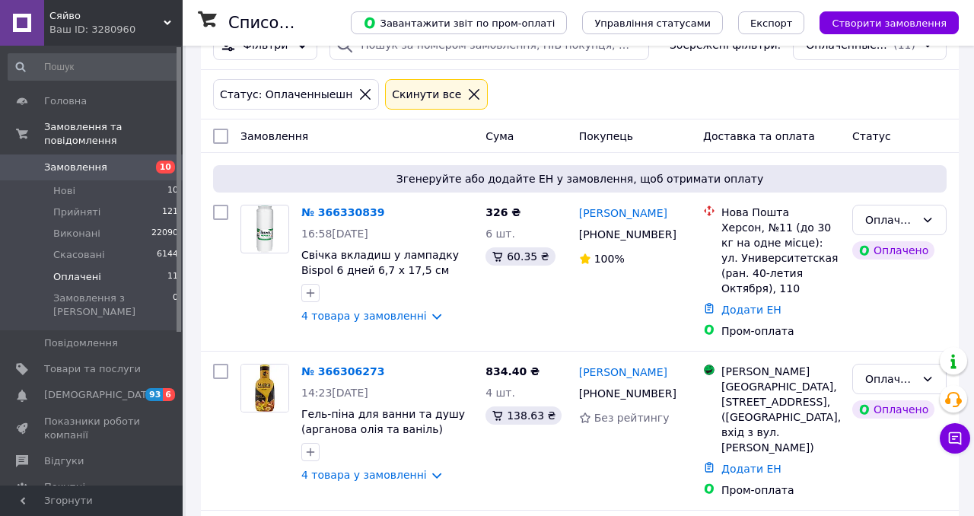
scroll to position [41, 0]
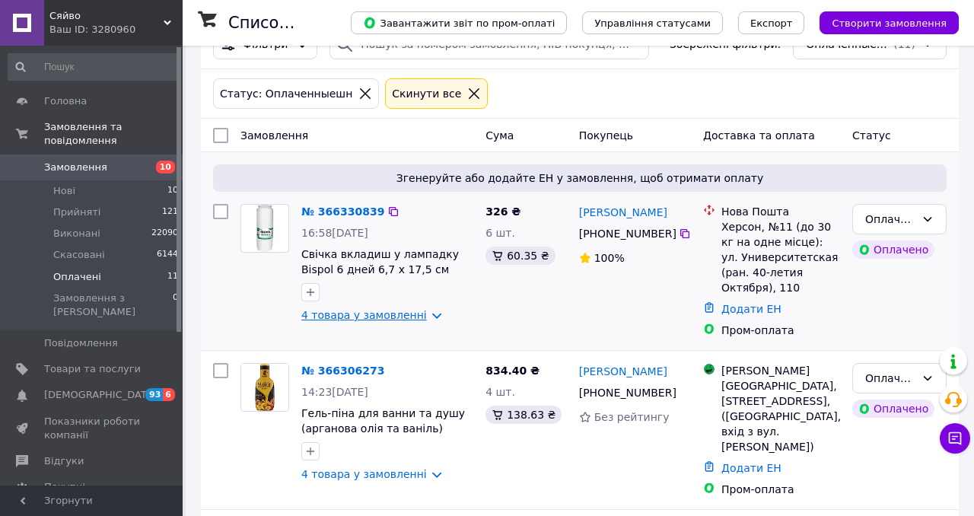
click at [390, 312] on link "4 товара у замовленні" at bounding box center [364, 315] width 126 height 12
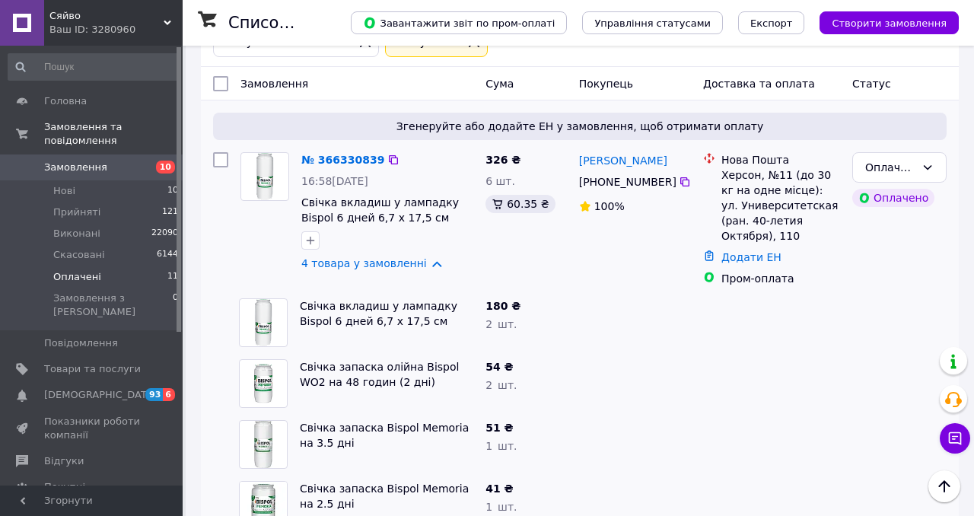
scroll to position [125, 0]
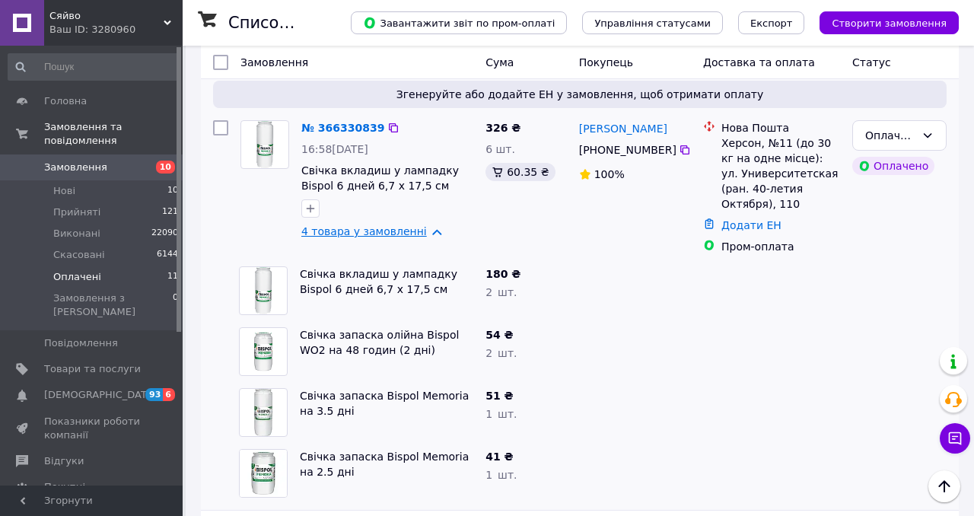
click at [365, 230] on link "4 товара у замовленні" at bounding box center [364, 231] width 126 height 12
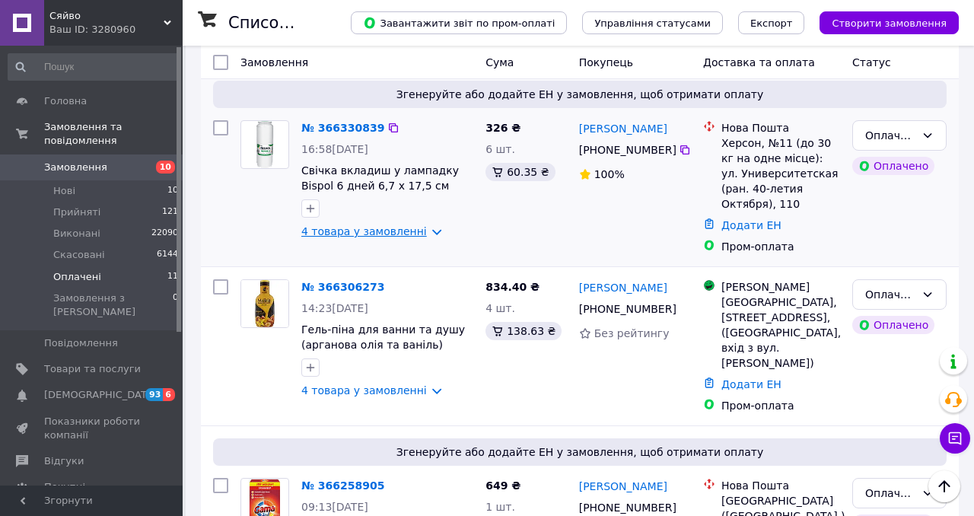
scroll to position [77, 0]
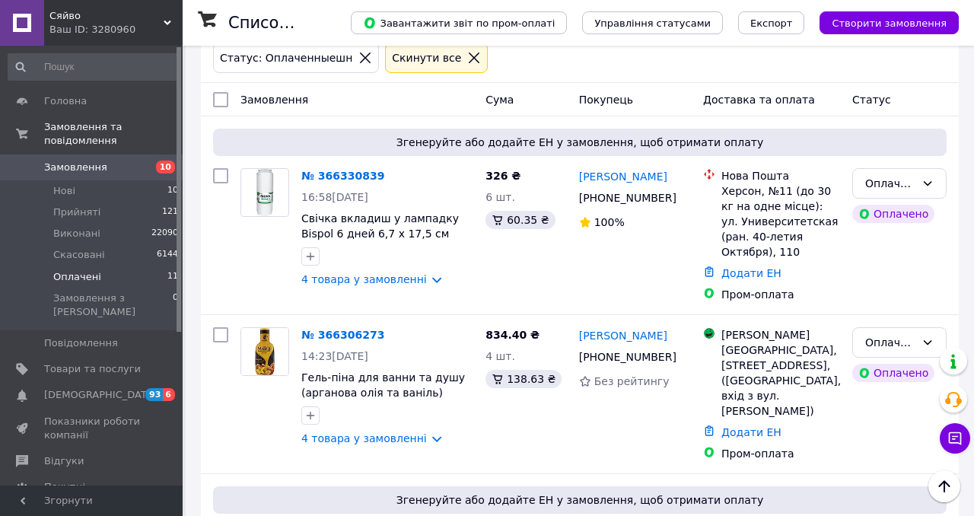
click at [163, 279] on li "Оплачені 11" at bounding box center [93, 276] width 187 height 21
click at [132, 193] on li "Нові 10" at bounding box center [93, 190] width 187 height 21
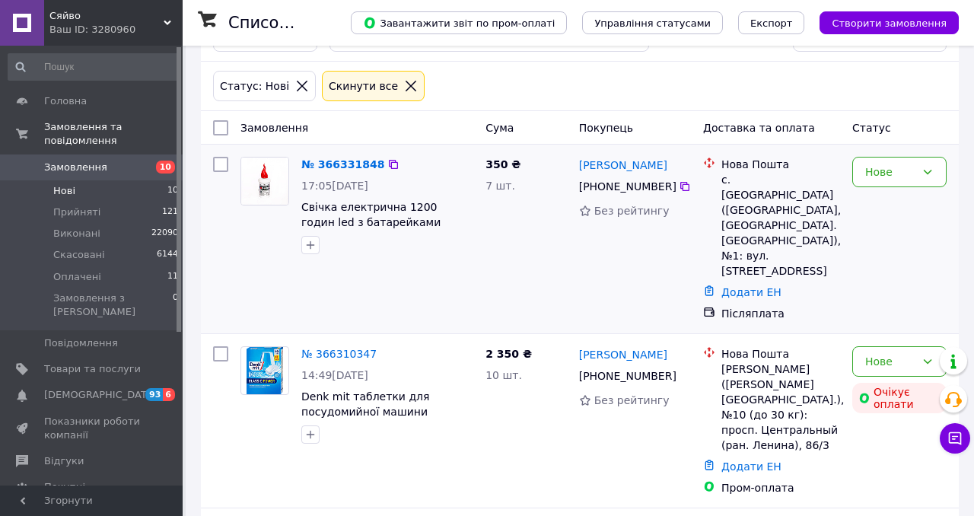
scroll to position [47, 0]
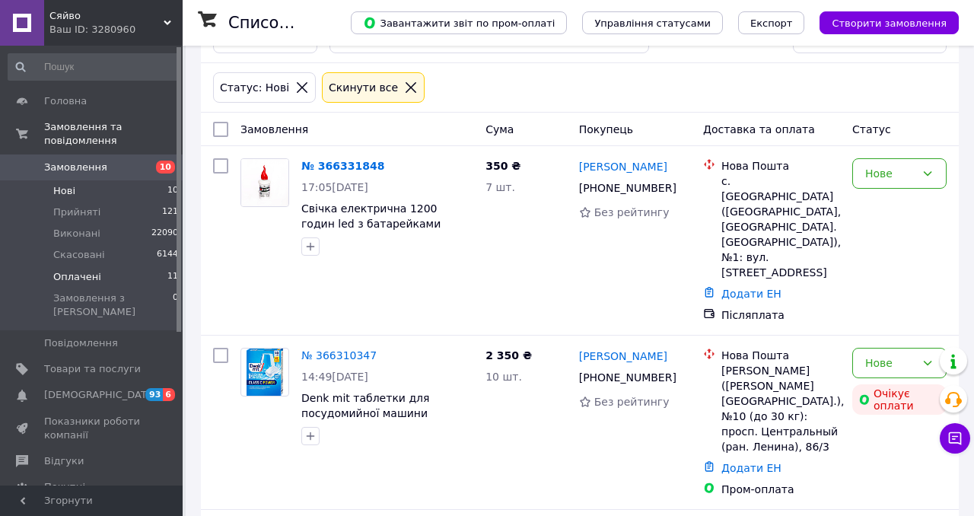
click at [146, 275] on li "Оплачені 11" at bounding box center [93, 276] width 187 height 21
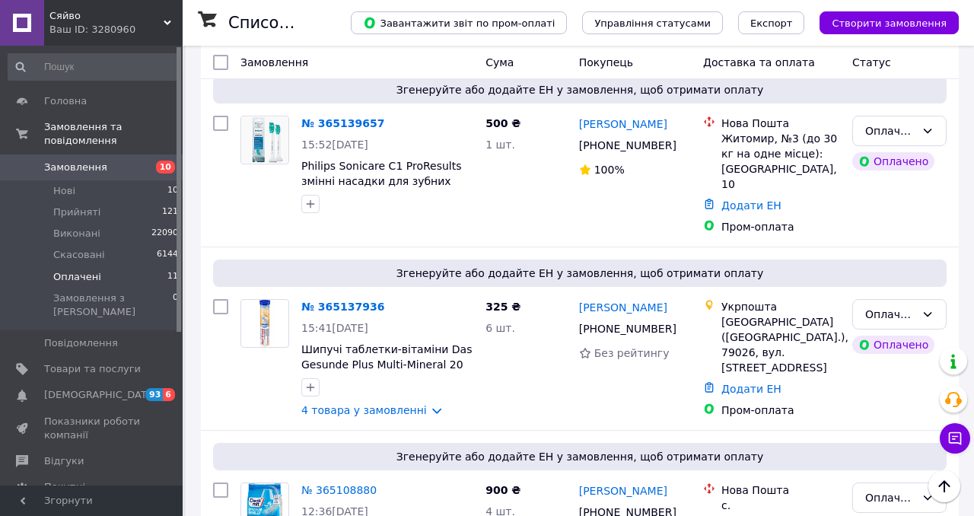
scroll to position [1260, 0]
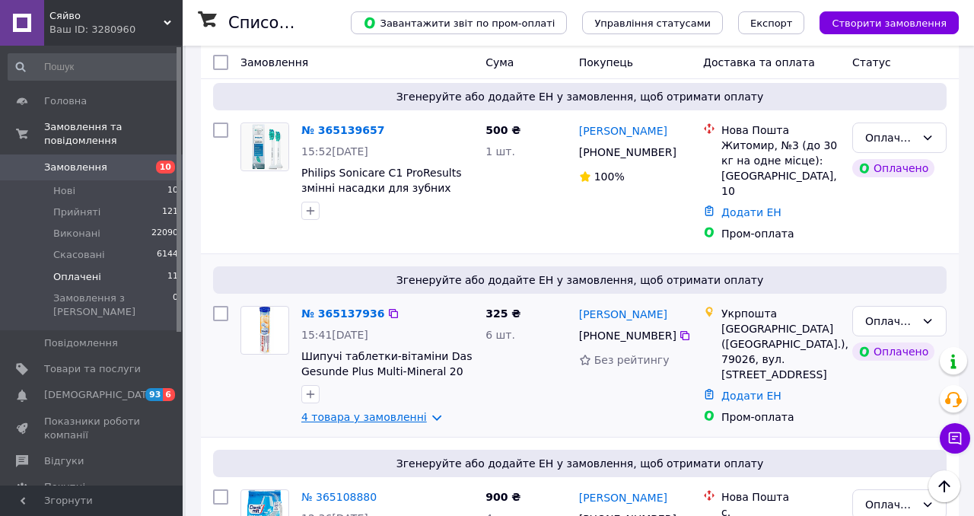
click at [383, 411] on link "4 товара у замовленні" at bounding box center [364, 417] width 126 height 12
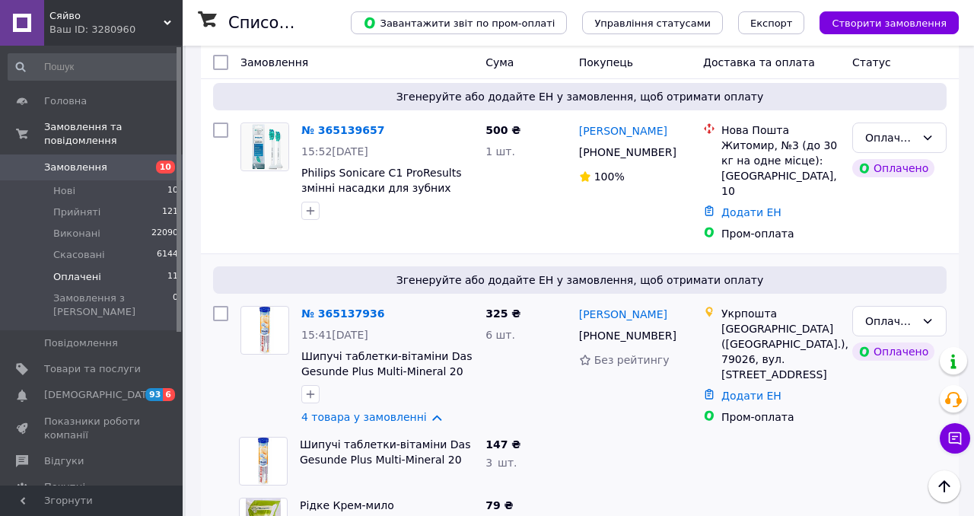
click at [144, 272] on li "Оплачені 11" at bounding box center [93, 276] width 187 height 21
click at [293, 132] on div at bounding box center [264, 171] width 61 height 110
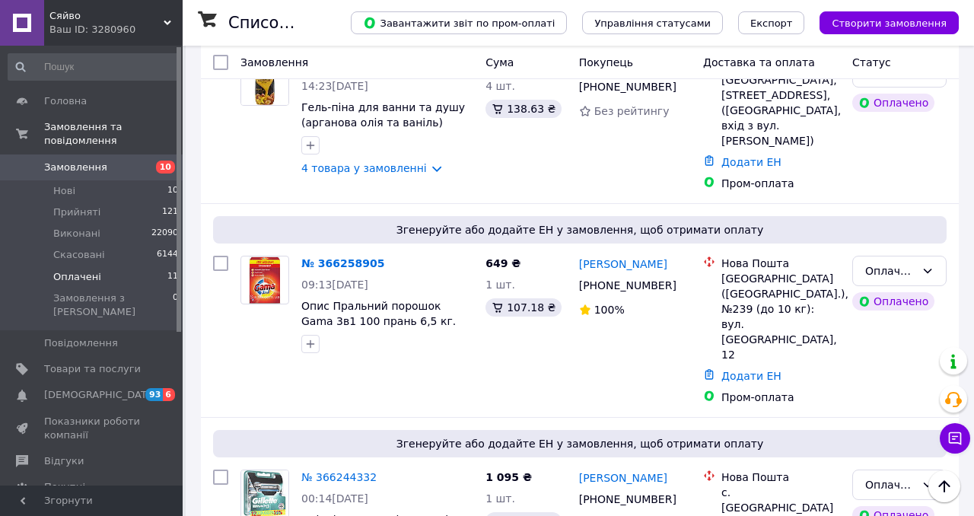
scroll to position [0, 0]
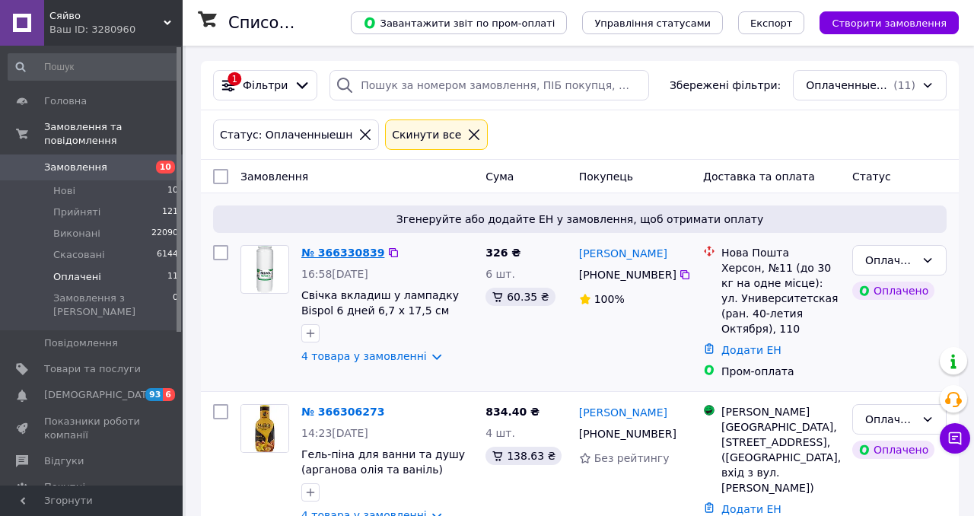
click at [350, 253] on link "№ 366330839" at bounding box center [342, 253] width 83 height 12
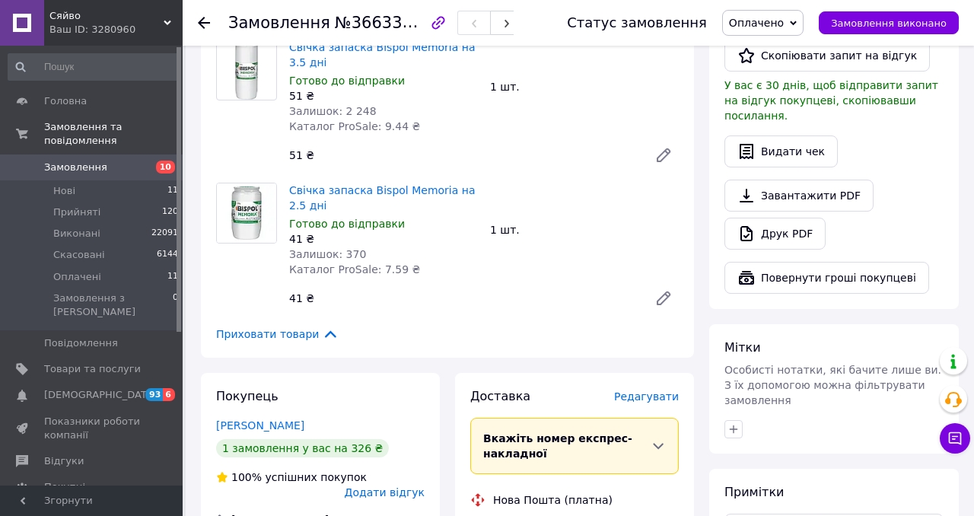
scroll to position [487, 0]
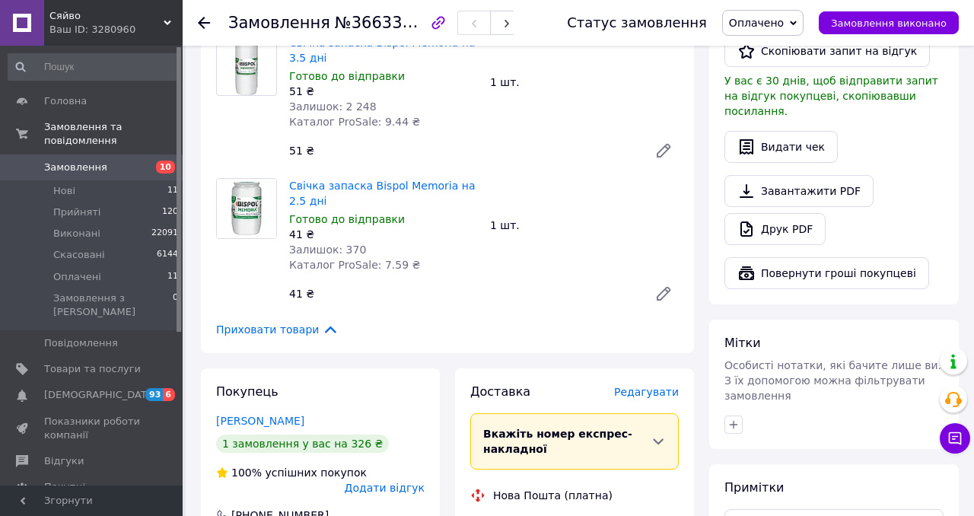
click at [637, 391] on span "Редагувати" at bounding box center [646, 392] width 65 height 12
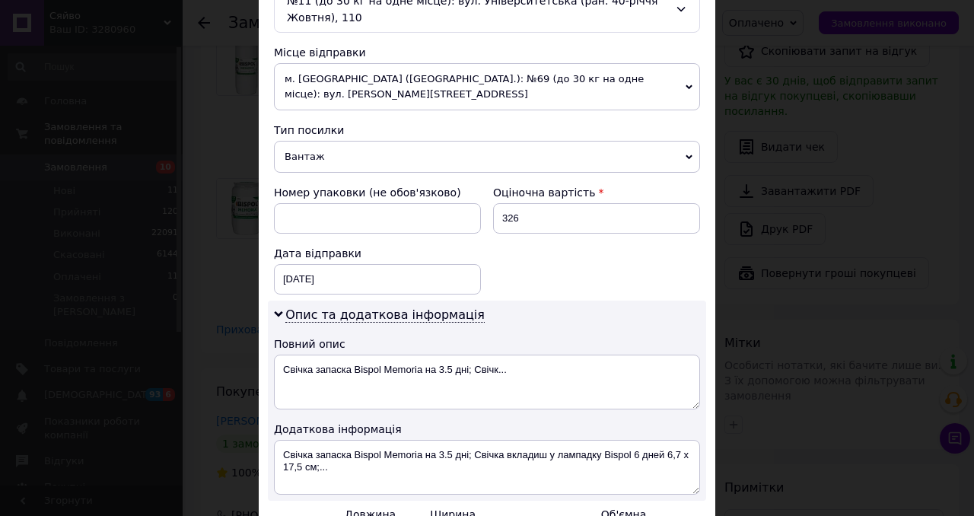
scroll to position [697, 0]
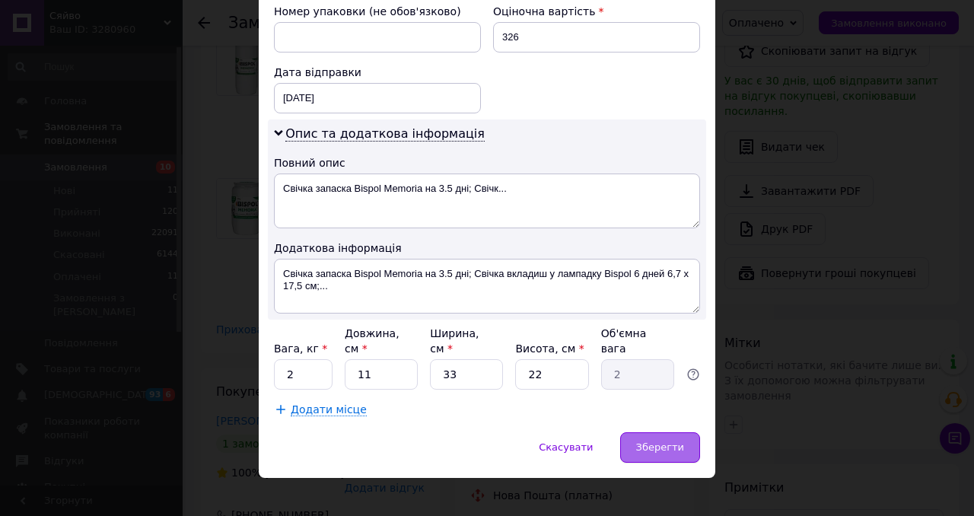
click at [651, 441] on span "Зберегти" at bounding box center [660, 446] width 48 height 11
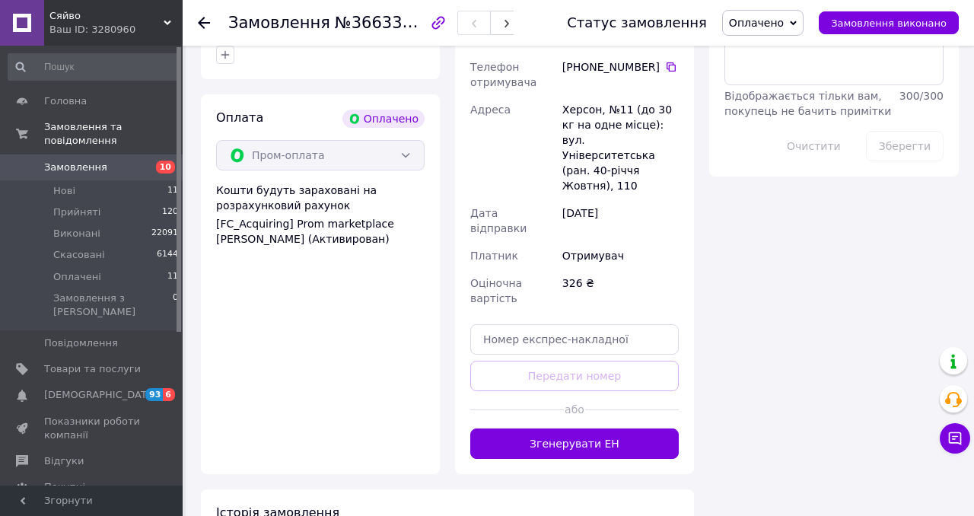
scroll to position [984, 0]
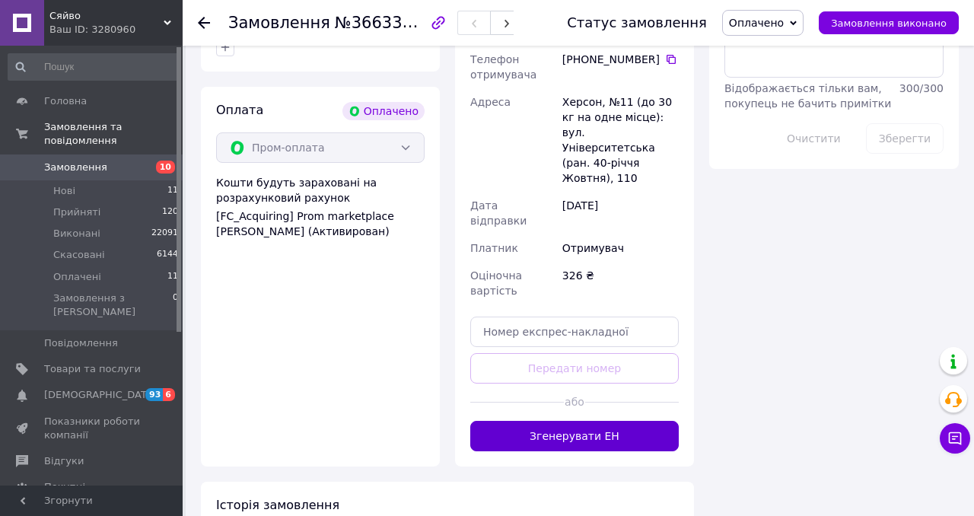
click at [578, 421] on button "Згенерувати ЕН" at bounding box center [574, 436] width 209 height 30
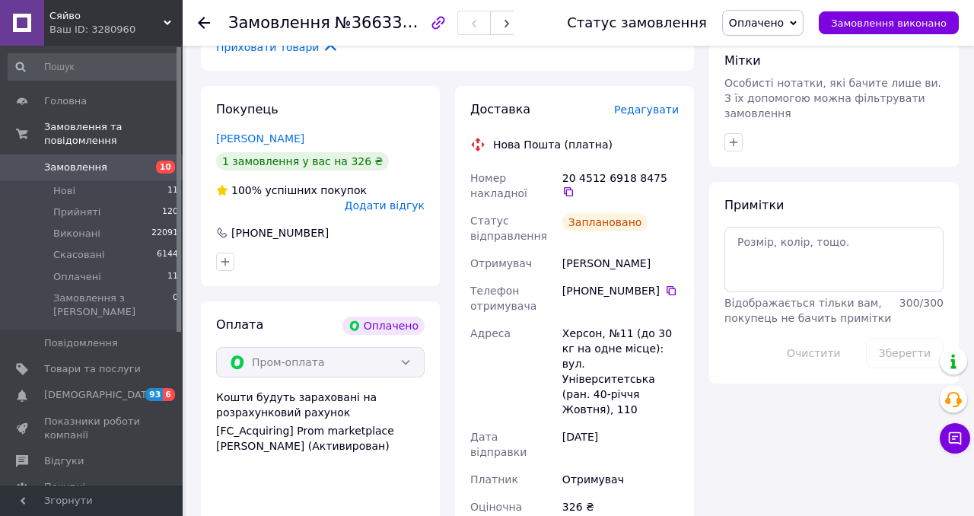
scroll to position [800, 0]
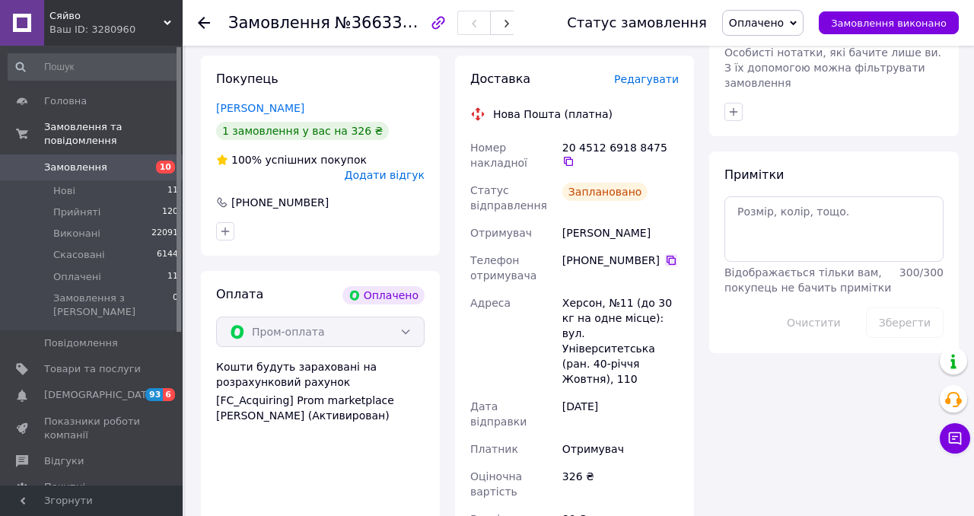
click at [672, 266] on icon at bounding box center [671, 260] width 12 height 12
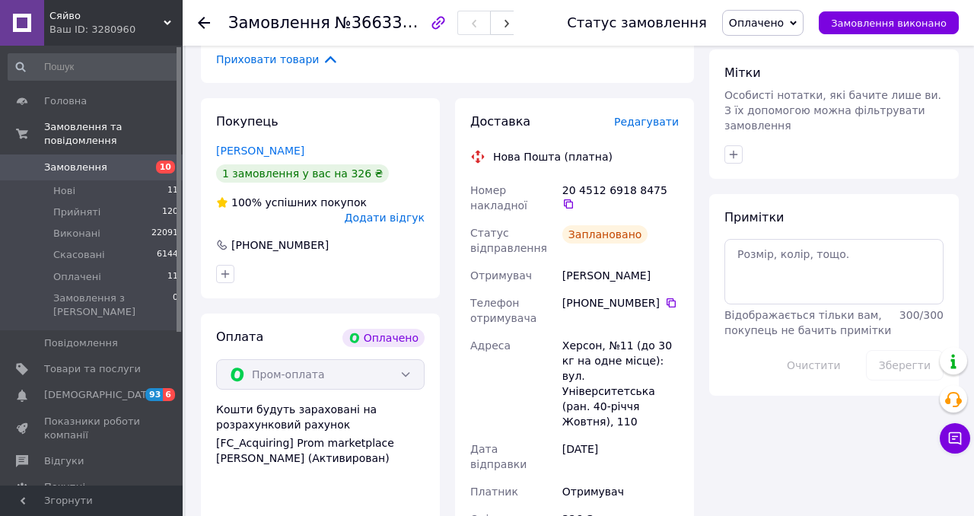
scroll to position [664, 0]
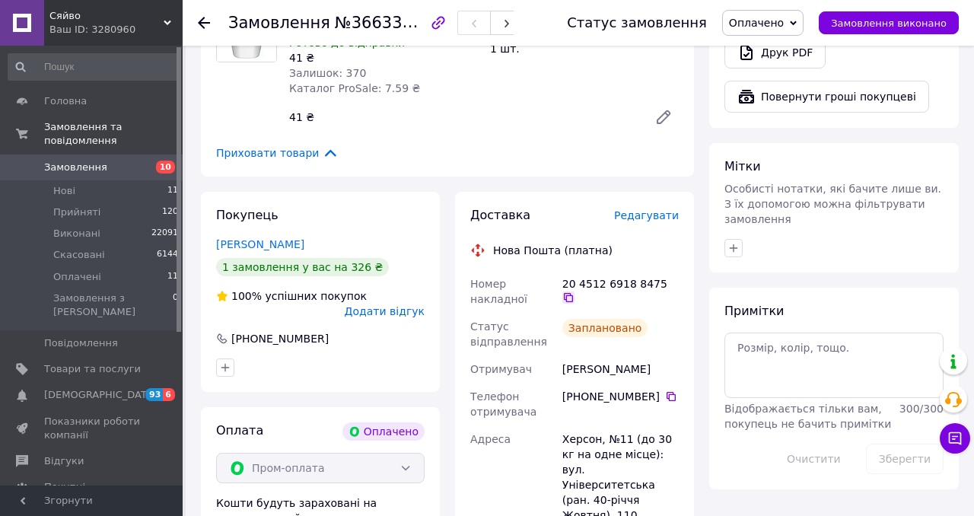
click at [575, 291] on icon at bounding box center [568, 297] width 12 height 12
click at [163, 277] on li "Оплачені 11" at bounding box center [93, 276] width 187 height 21
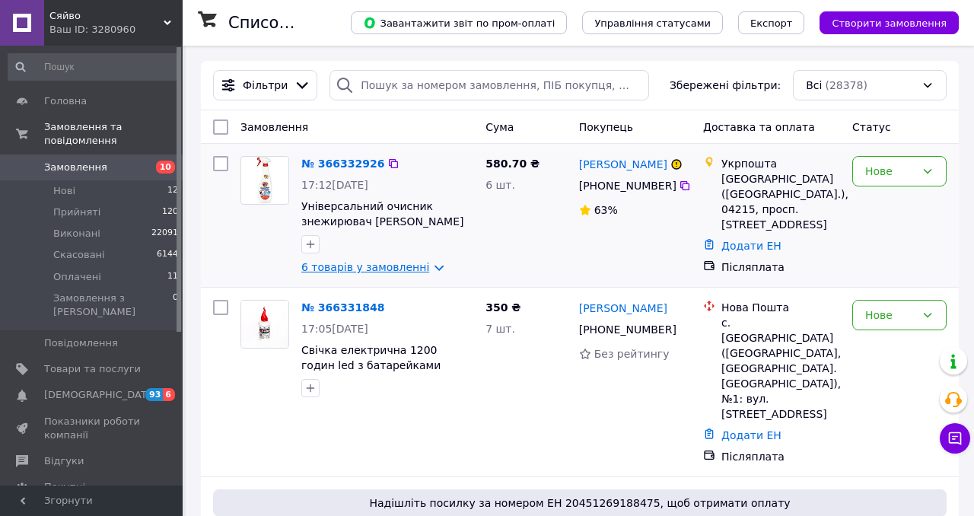
click at [374, 269] on link "6 товарів у замовленні" at bounding box center [365, 267] width 128 height 12
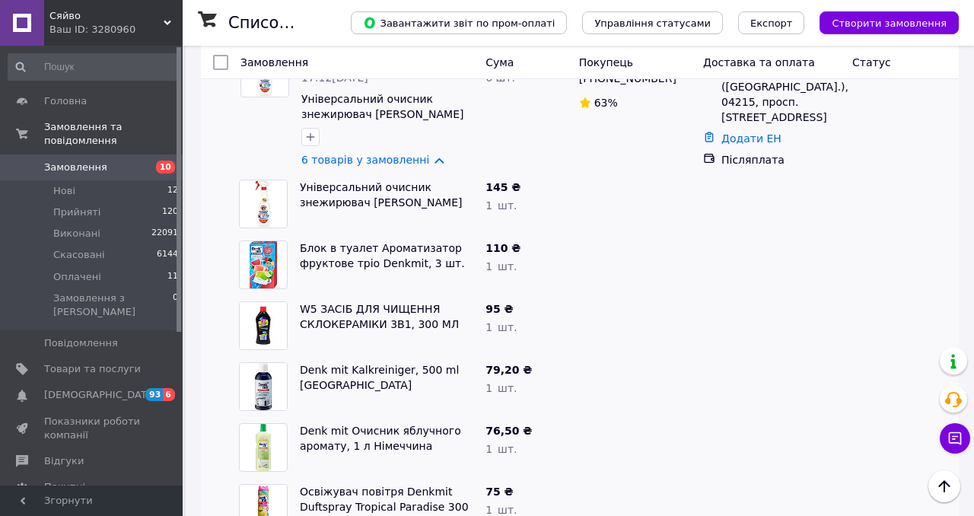
scroll to position [40, 0]
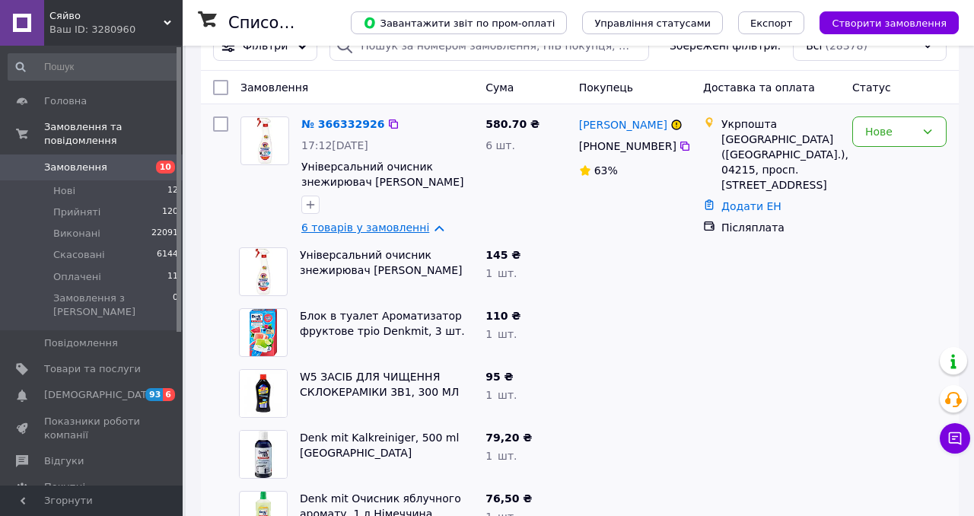
click at [373, 231] on link "6 товарів у замовленні" at bounding box center [365, 227] width 128 height 12
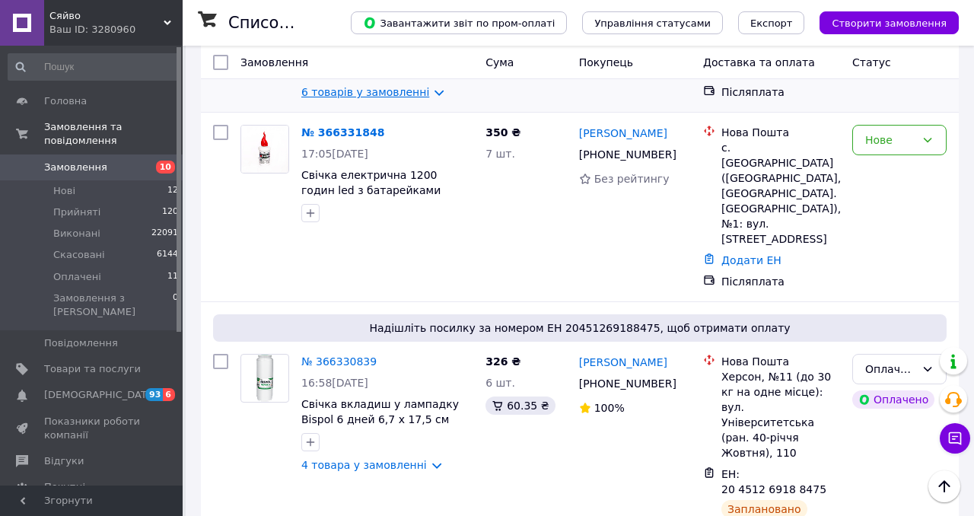
scroll to position [178, 0]
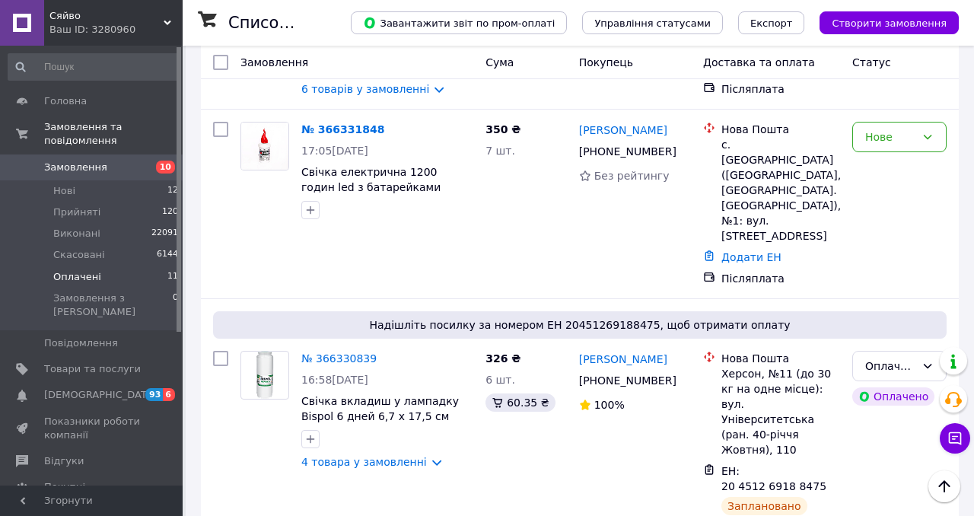
click at [157, 274] on li "Оплачені 11" at bounding box center [93, 276] width 187 height 21
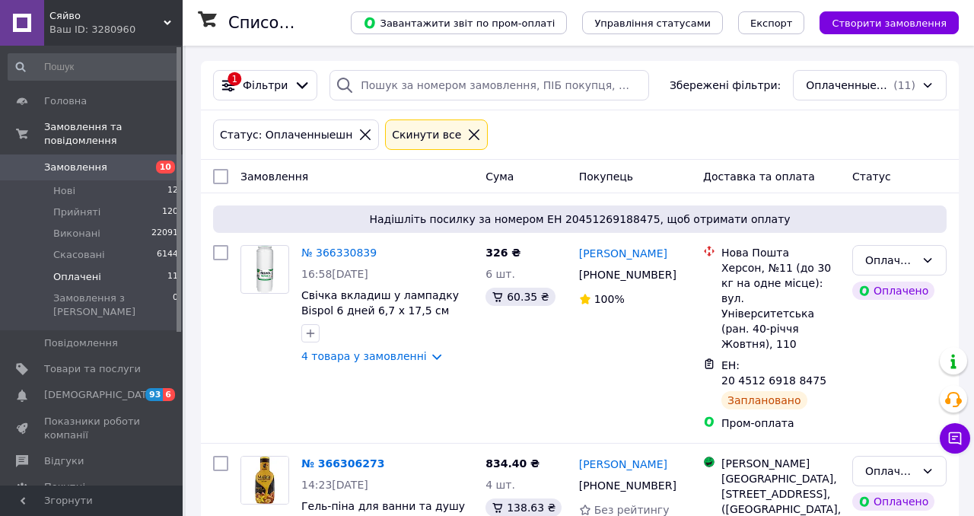
click at [162, 279] on li "Оплачені 11" at bounding box center [93, 276] width 187 height 21
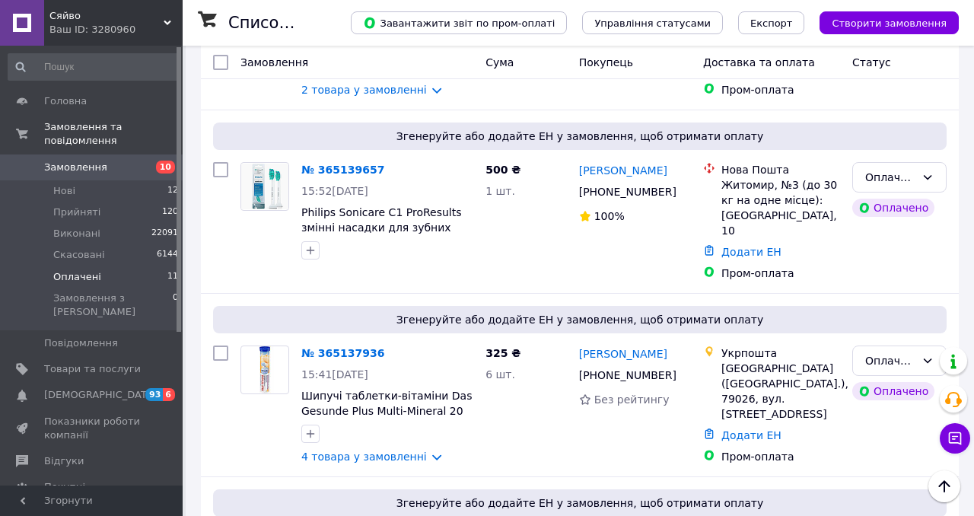
scroll to position [1276, 0]
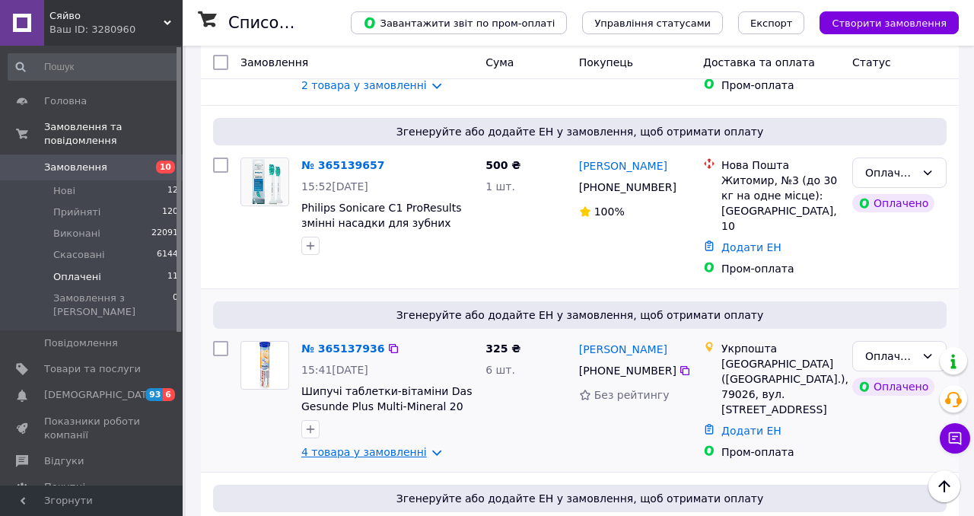
click at [385, 446] on link "4 товара у замовленні" at bounding box center [364, 452] width 126 height 12
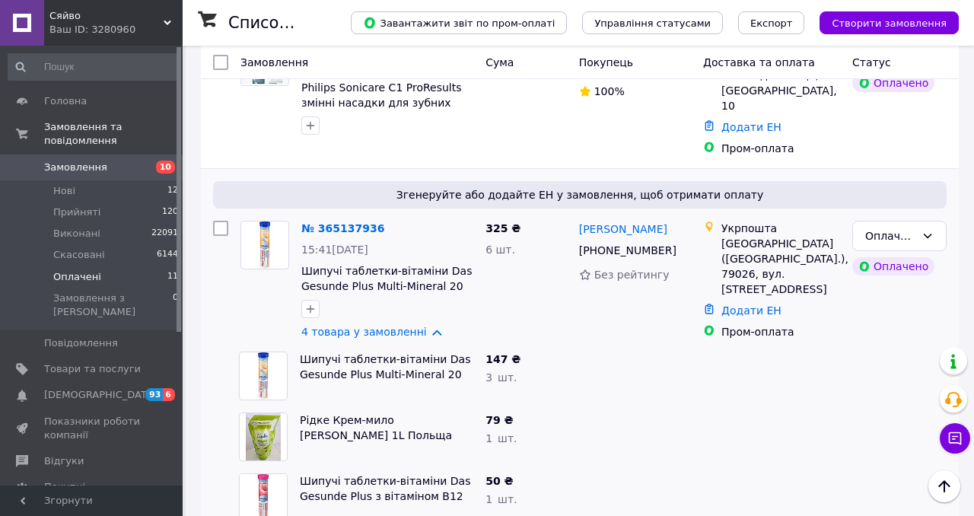
scroll to position [1366, 0]
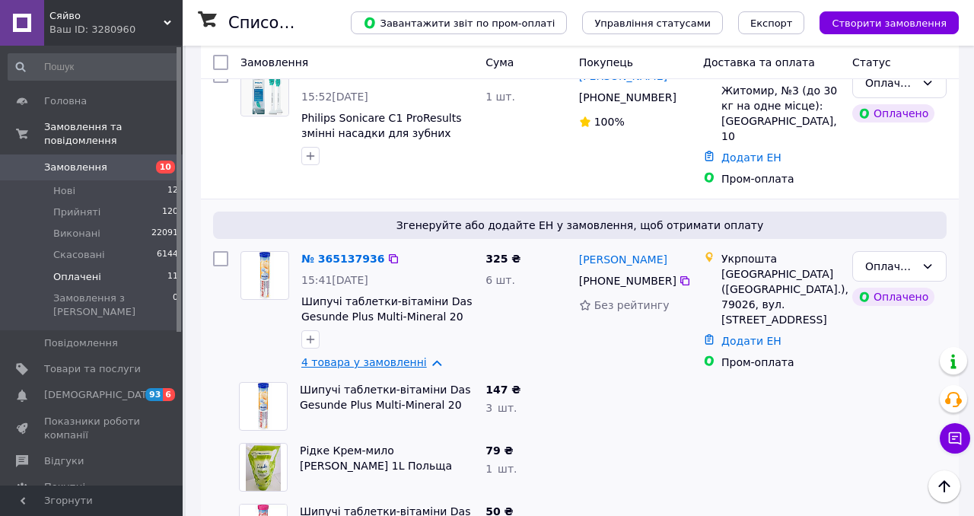
click at [381, 356] on link "4 товара у замовленні" at bounding box center [364, 362] width 126 height 12
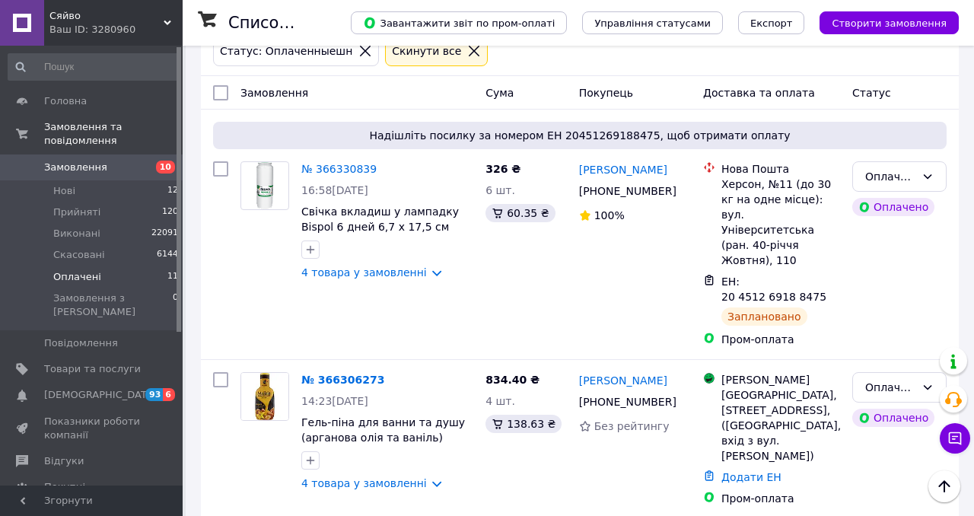
scroll to position [0, 0]
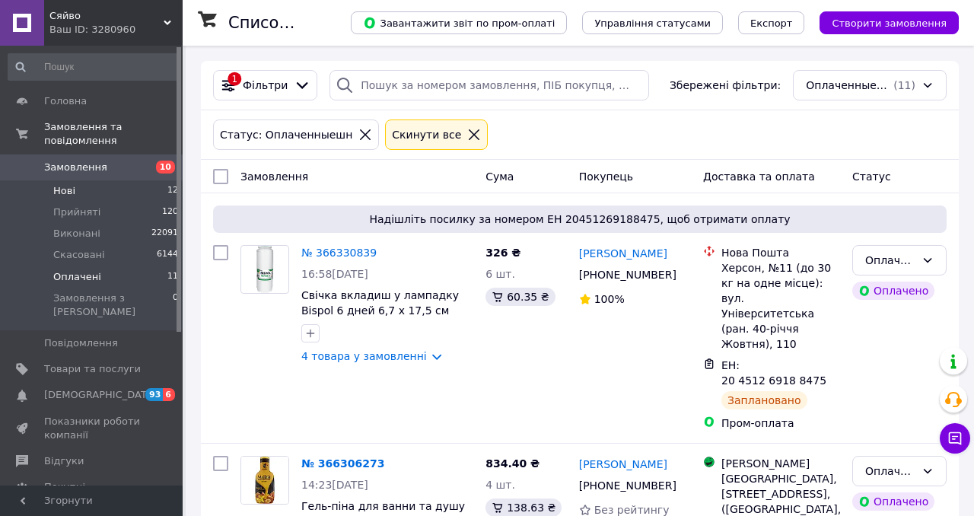
click at [157, 195] on li "Нові 12" at bounding box center [93, 190] width 187 height 21
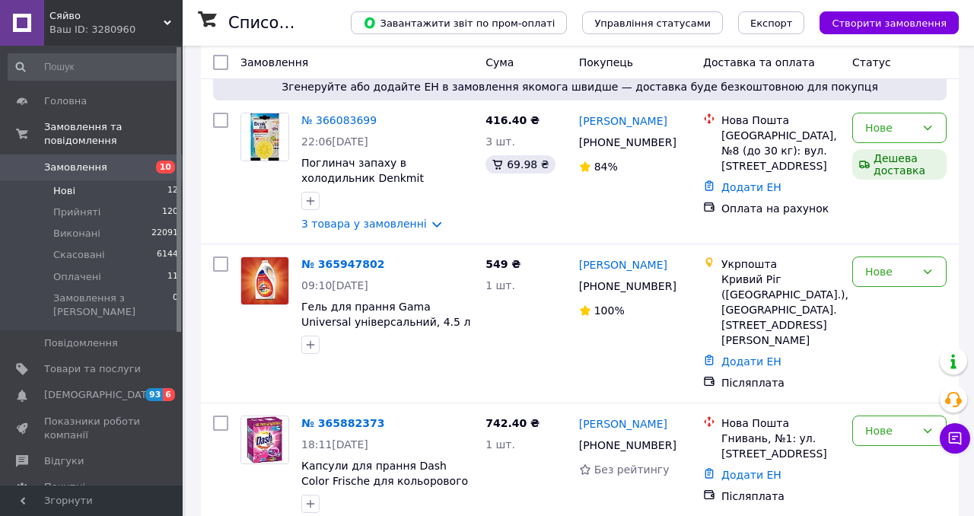
scroll to position [1471, 0]
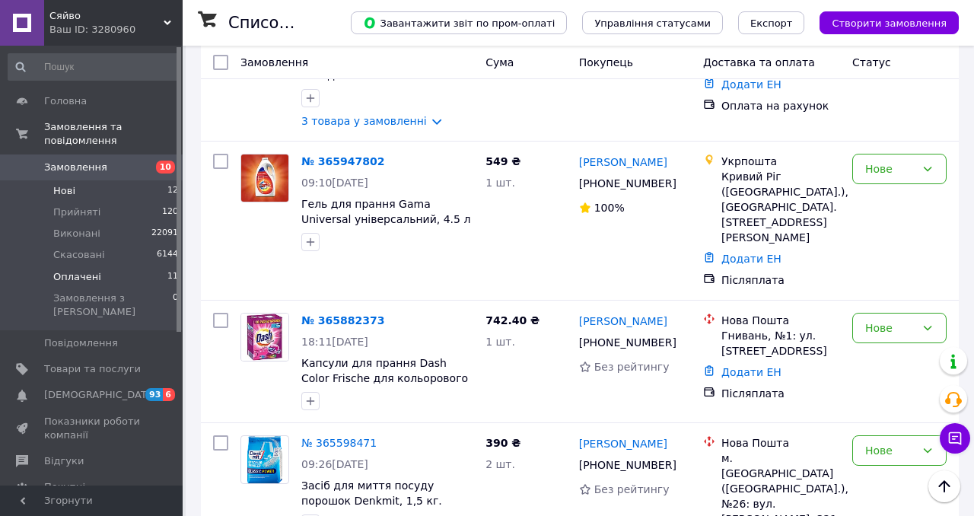
click at [145, 279] on li "Оплачені 11" at bounding box center [93, 276] width 187 height 21
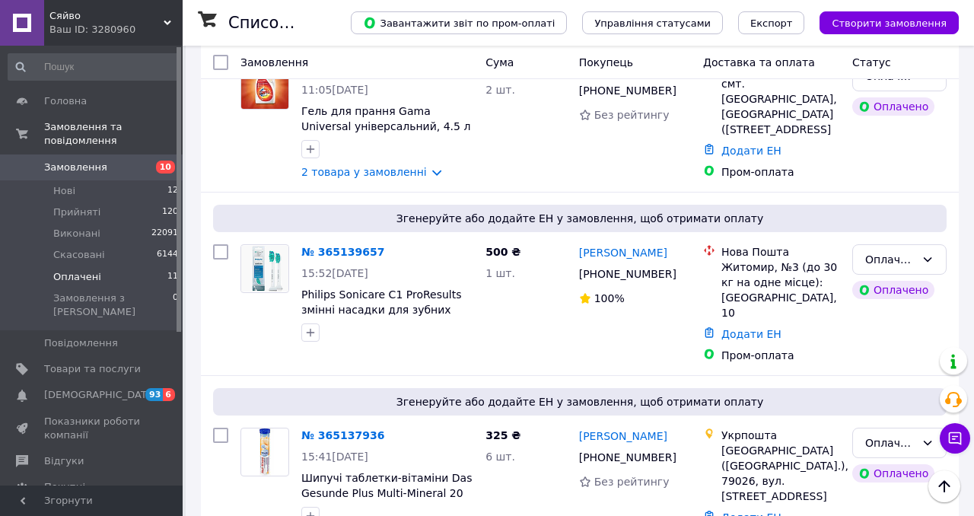
scroll to position [1187, 0]
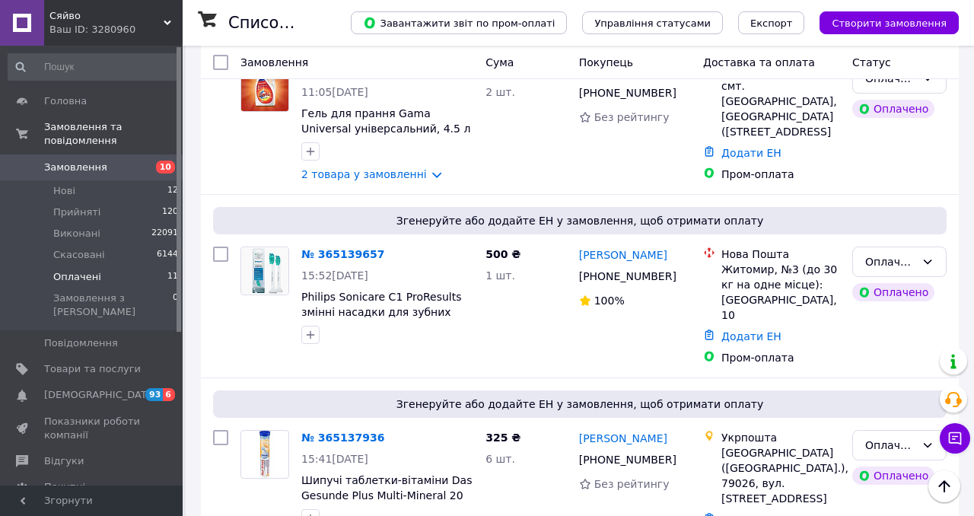
click at [358, 424] on div "№ 365137936 15:41, 05.10.2025 Шипучі таблетки-вітаміни Das Gesunde Plus Multi-M…" at bounding box center [387, 489] width 184 height 131
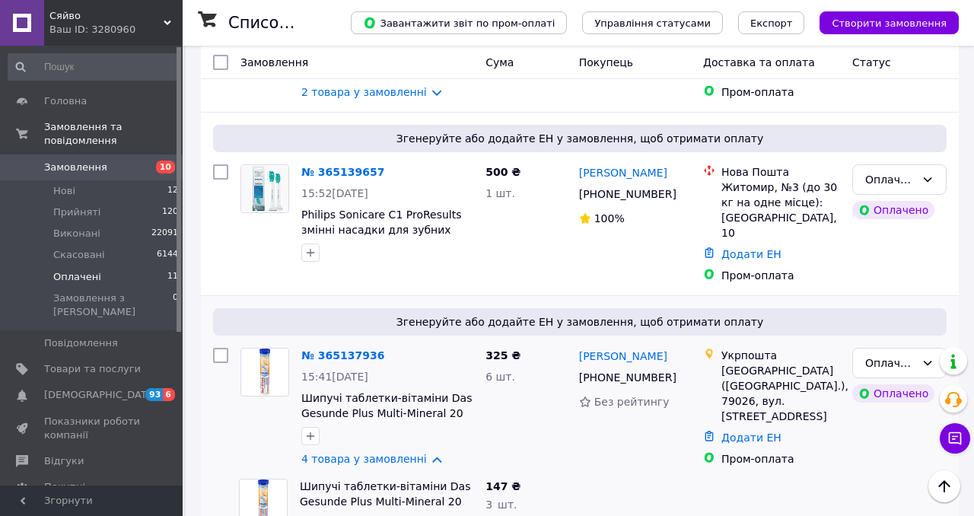
scroll to position [1311, 0]
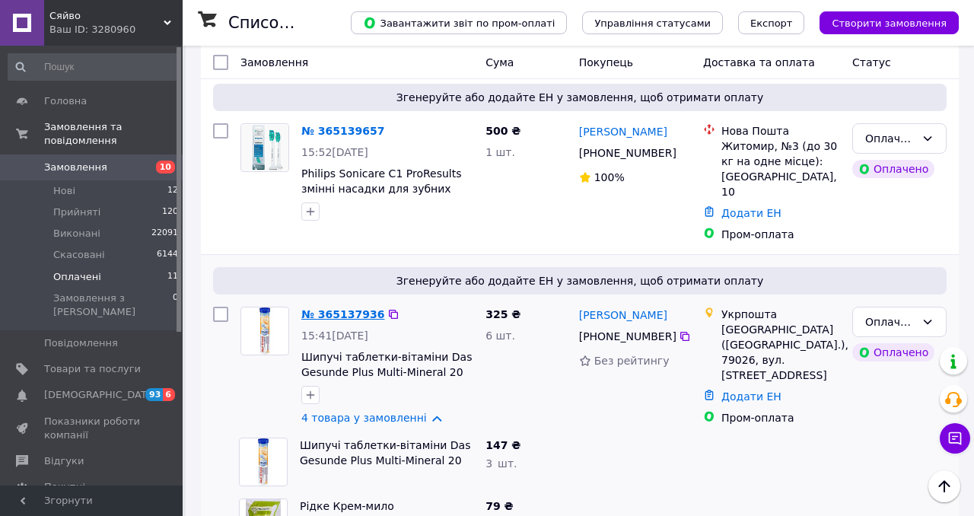
click at [354, 308] on link "№ 365137936" at bounding box center [342, 314] width 83 height 12
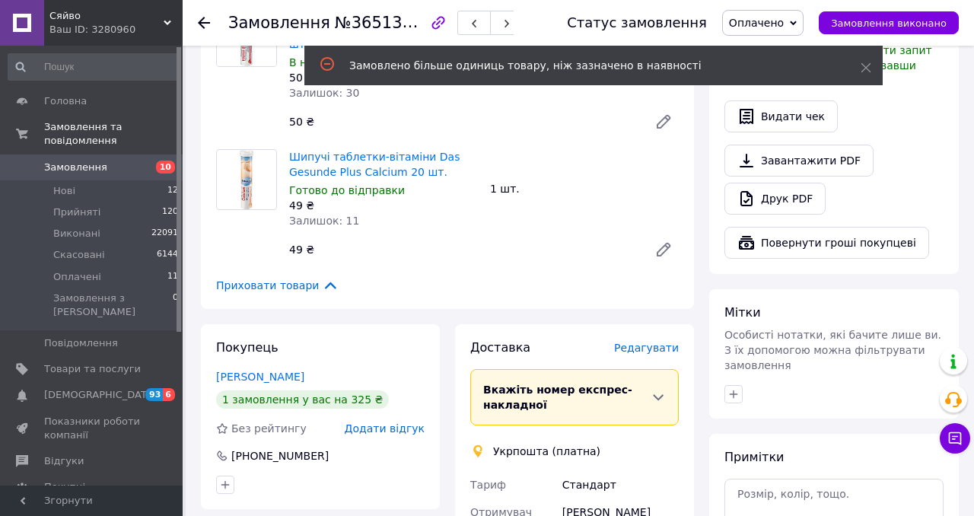
scroll to position [486, 0]
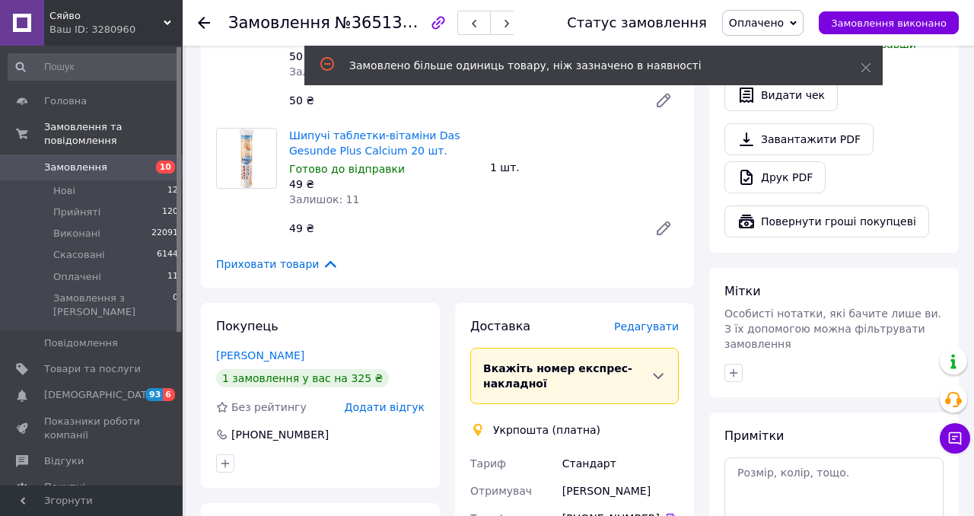
click at [647, 320] on span "Редагувати" at bounding box center [646, 326] width 65 height 12
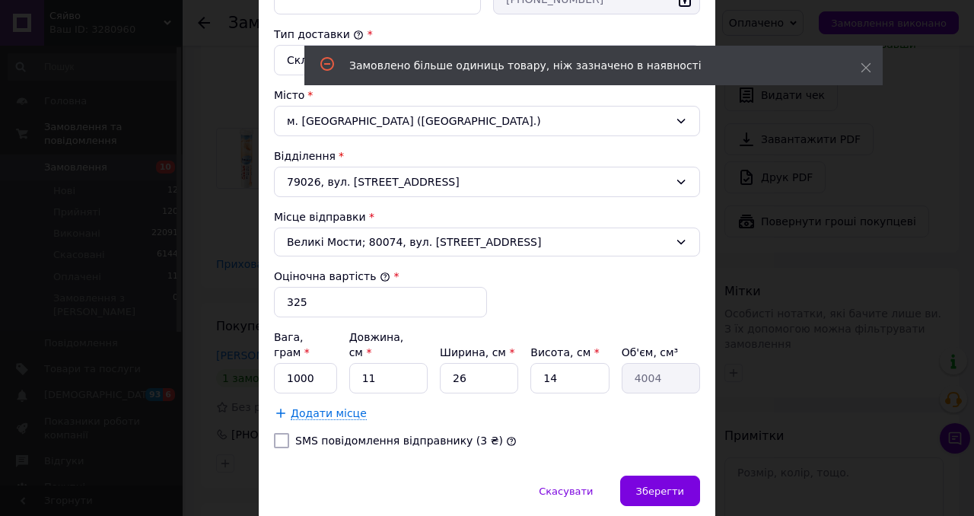
scroll to position [436, 0]
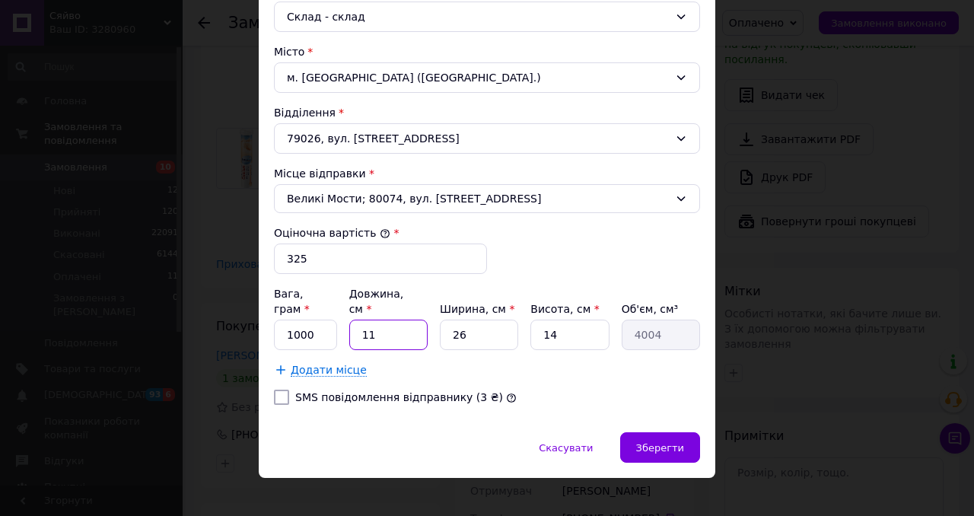
click at [387, 320] on input "11" at bounding box center [388, 335] width 78 height 30
type input "1"
type input "364"
type input "2"
type input "728"
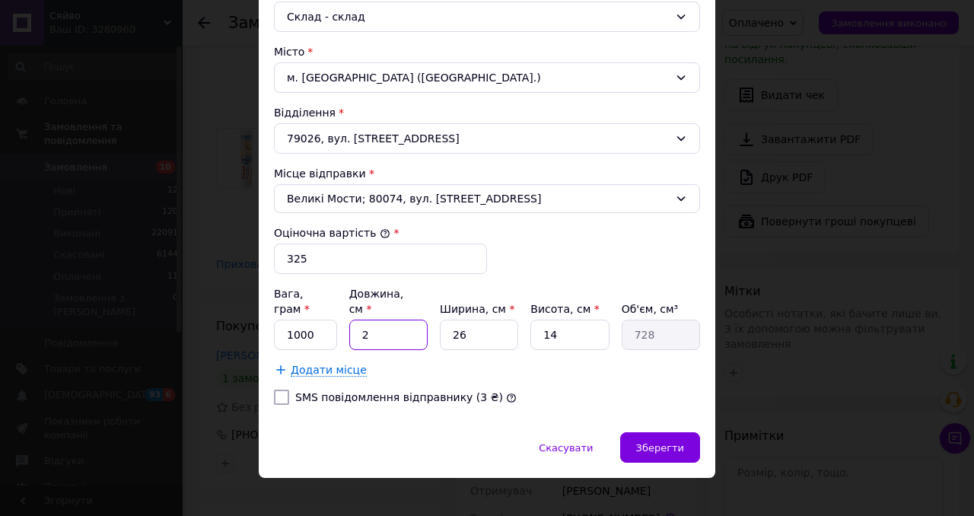
type input "20"
type input "7280"
type input "20"
click at [480, 320] on input "26" at bounding box center [479, 335] width 78 height 30
type input "2"
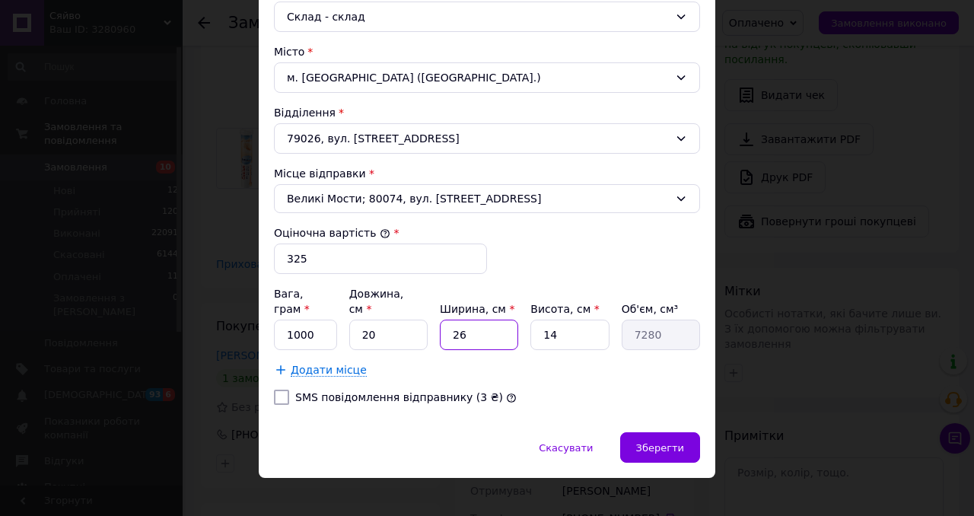
type input "560"
type input "2"
type input "560"
type input "1"
type input "280"
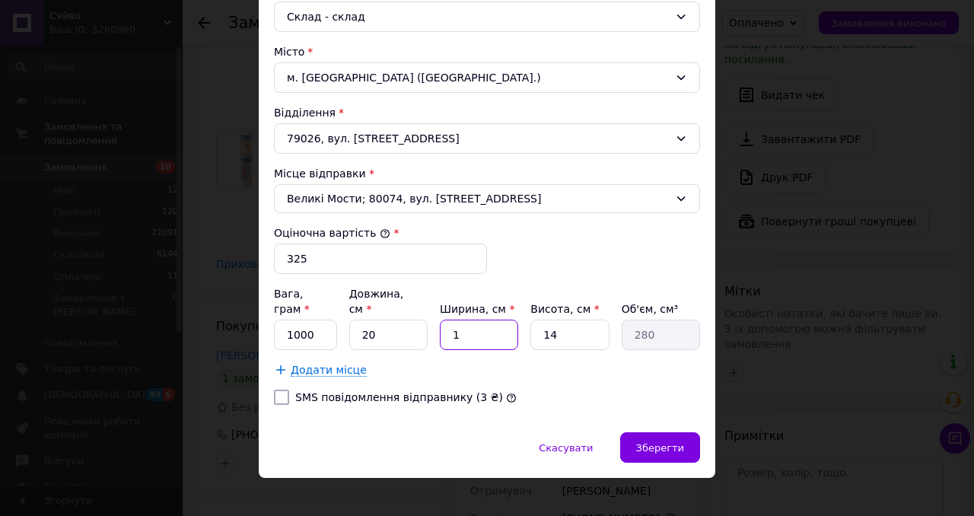
type input "15"
type input "4200"
type input "15"
click at [567, 322] on input "14" at bounding box center [569, 335] width 78 height 30
type input "149"
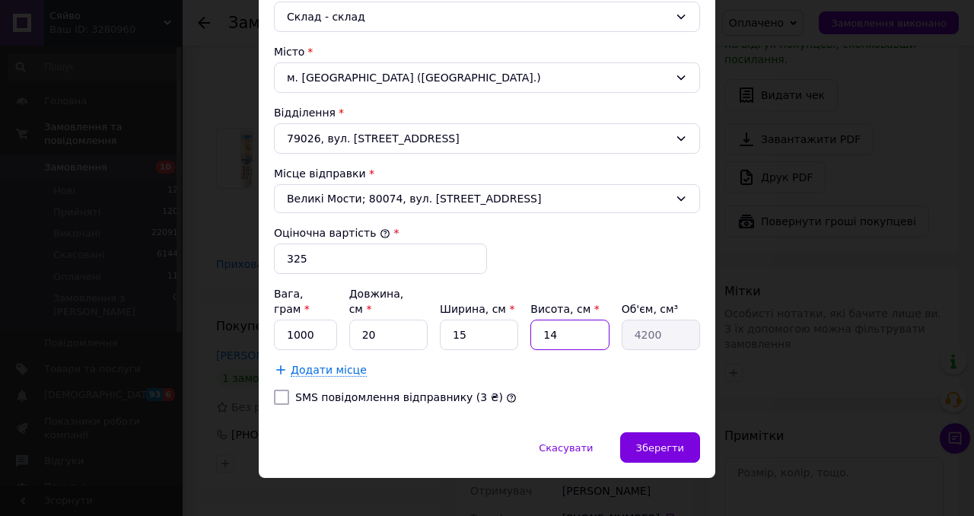
type input "44700"
type input "14"
type input "4200"
type input "1"
type input "300"
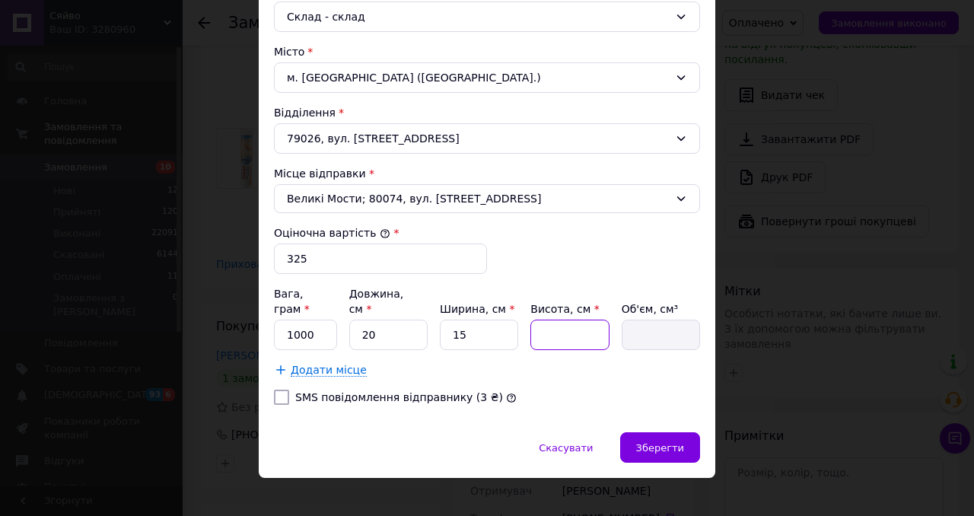
type input "9"
type input "2700"
type input "9"
click at [281, 390] on input "SMS повідомлення відправнику (3 ₴)" at bounding box center [281, 397] width 15 height 15
checkbox input "true"
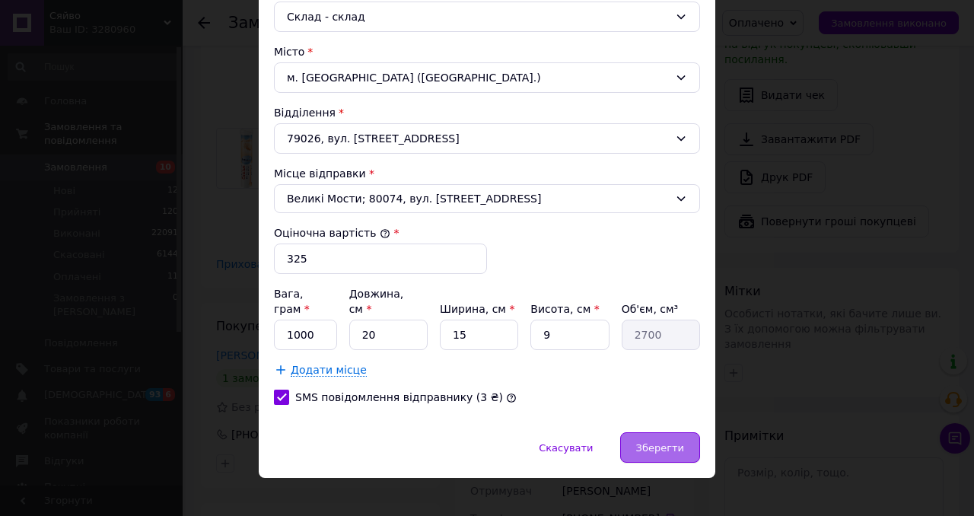
click at [661, 442] on span "Зберегти" at bounding box center [660, 447] width 48 height 11
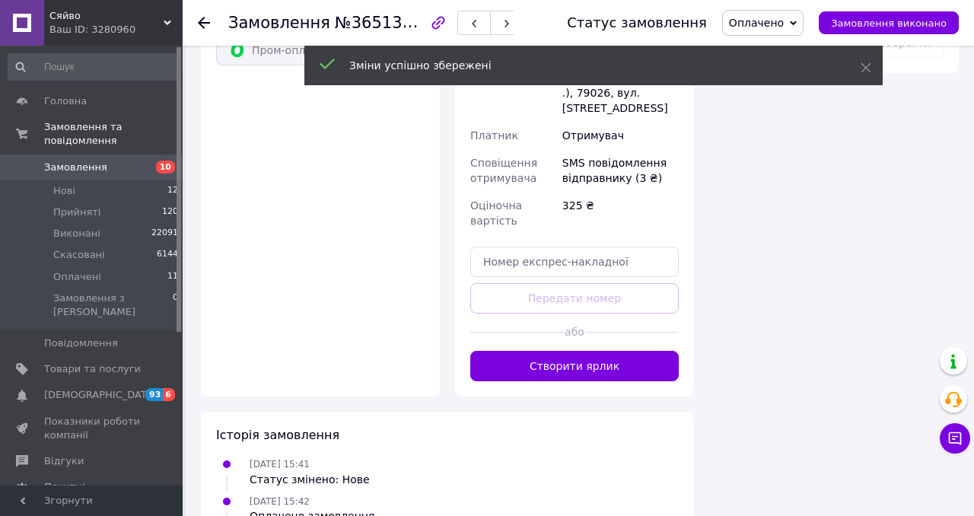
scroll to position [923, 0]
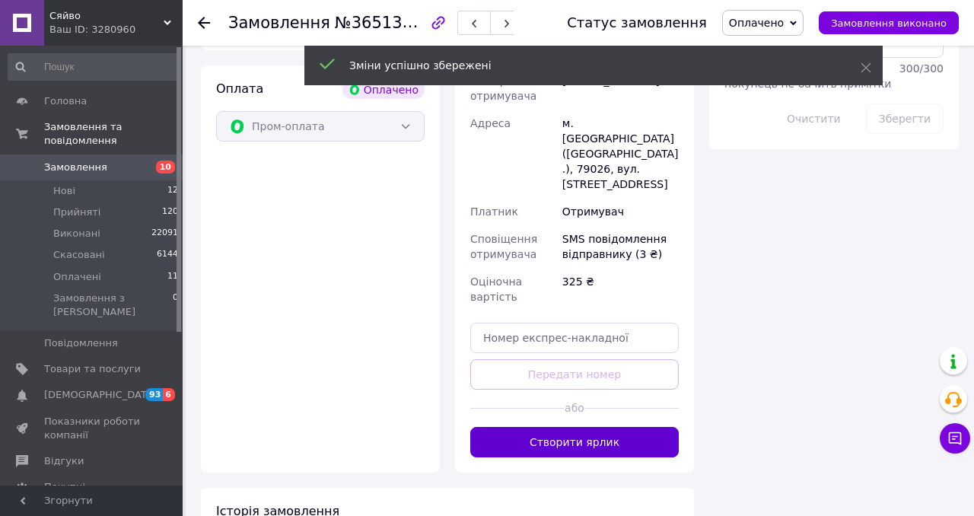
click at [575, 427] on button "Створити ярлик" at bounding box center [574, 442] width 209 height 30
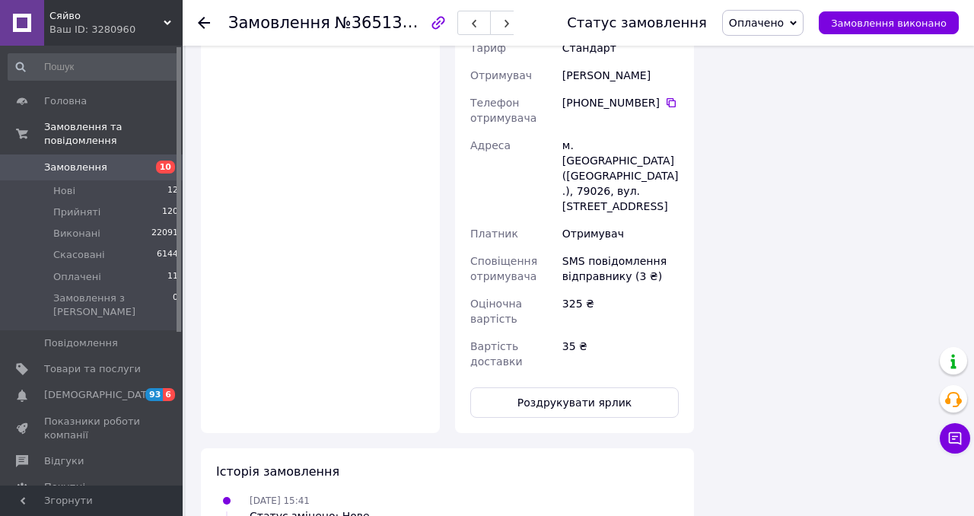
scroll to position [1186, 0]
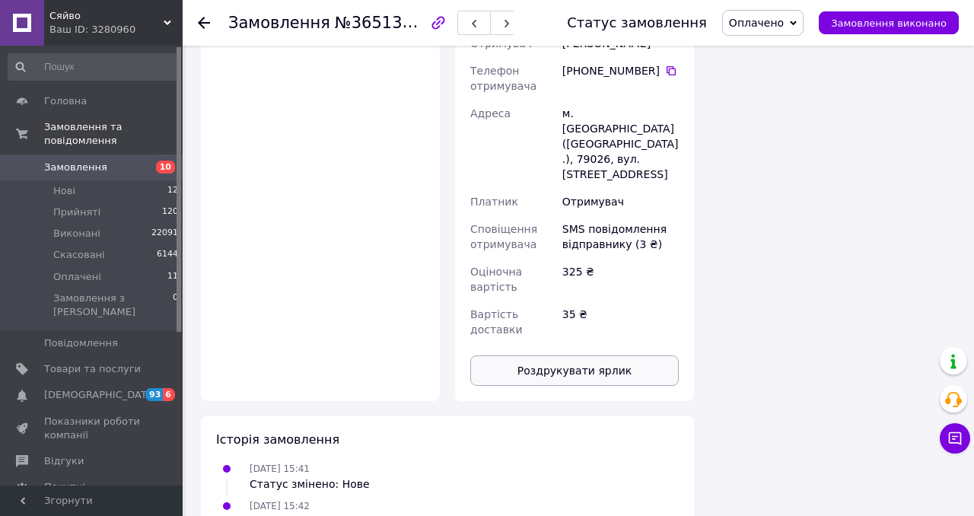
click at [572, 355] on button "Роздрукувати ярлик" at bounding box center [574, 370] width 209 height 30
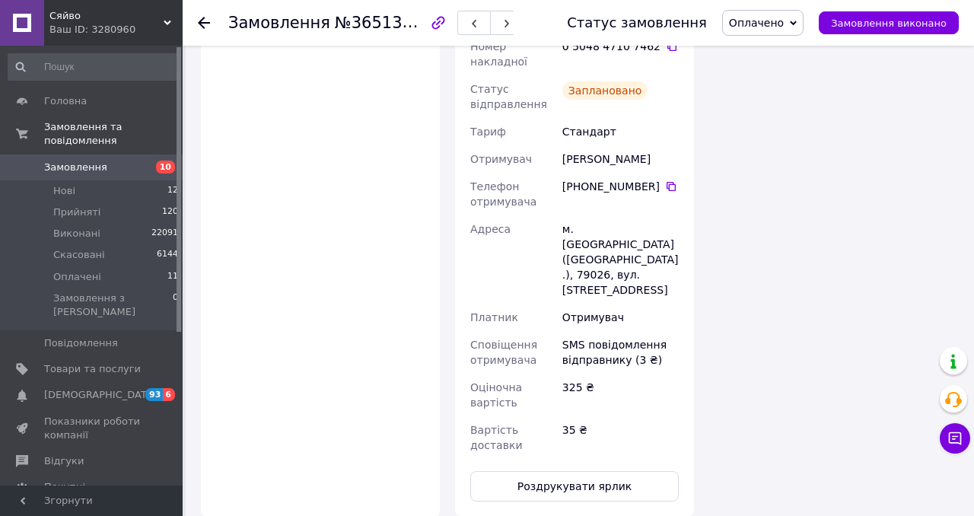
scroll to position [1069, 0]
click at [674, 183] on icon at bounding box center [671, 187] width 9 height 9
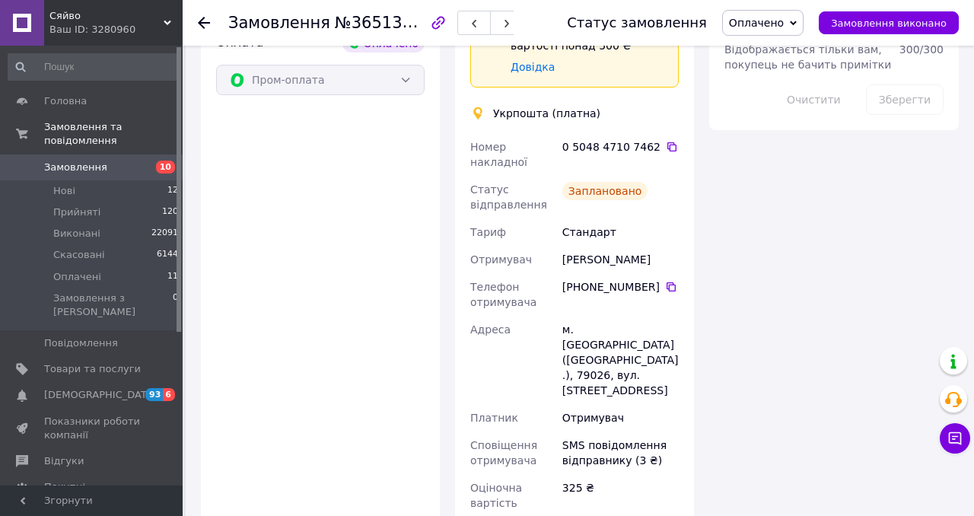
scroll to position [962, 0]
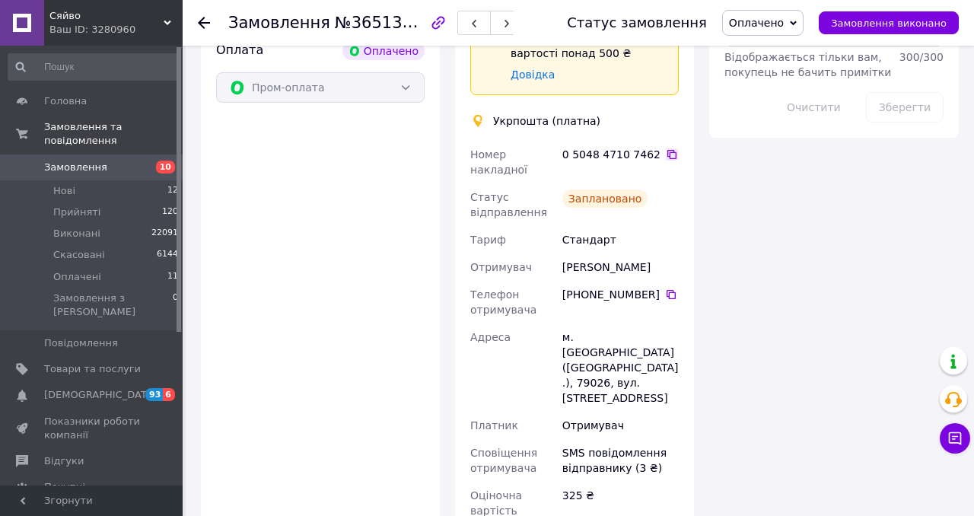
click at [666, 148] on icon at bounding box center [672, 154] width 12 height 12
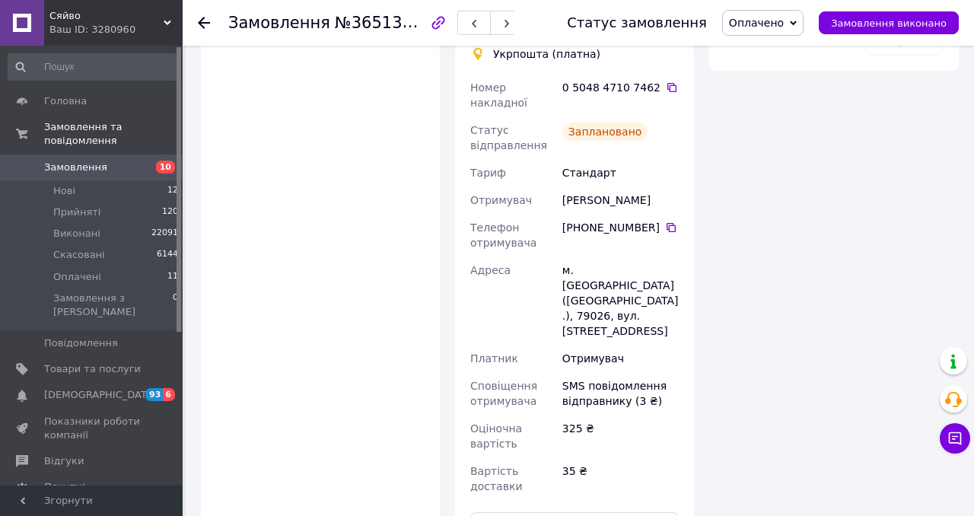
scroll to position [1149, 0]
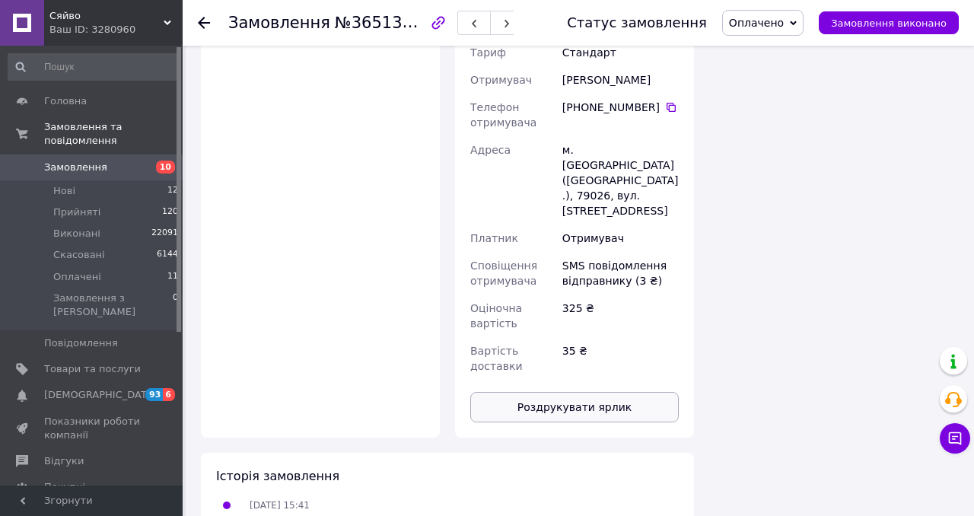
click at [590, 392] on button "Роздрукувати ярлик" at bounding box center [574, 407] width 209 height 30
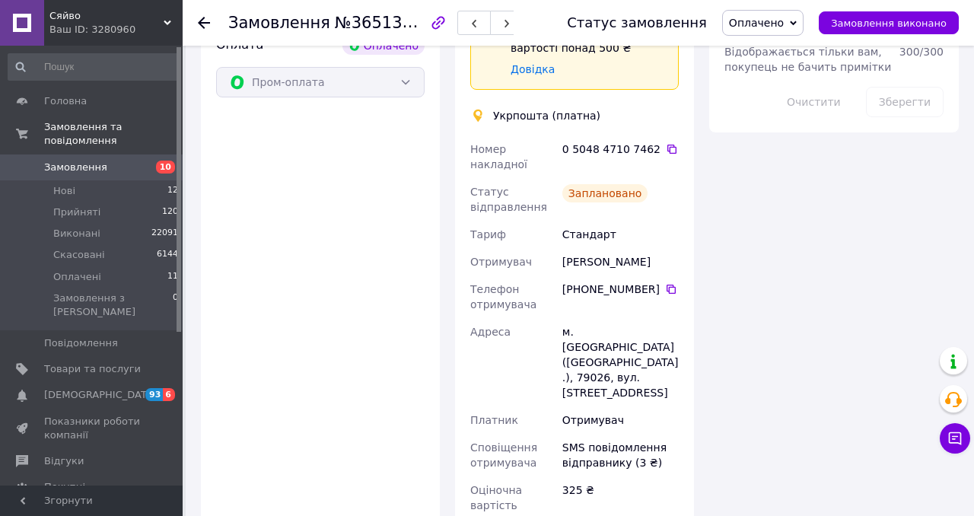
scroll to position [966, 0]
click at [768, 27] on span "Оплачено" at bounding box center [756, 23] width 55 height 12
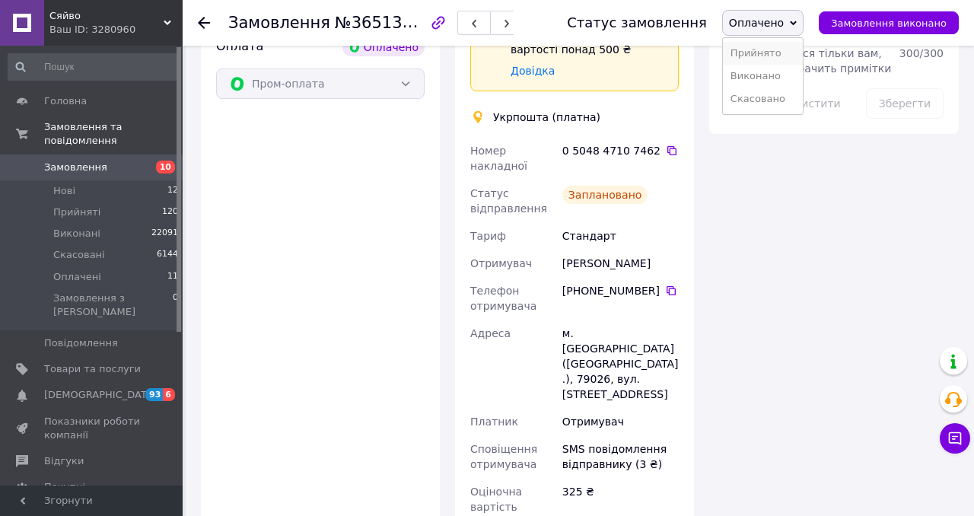
click at [769, 56] on li "Прийнято" at bounding box center [763, 53] width 80 height 23
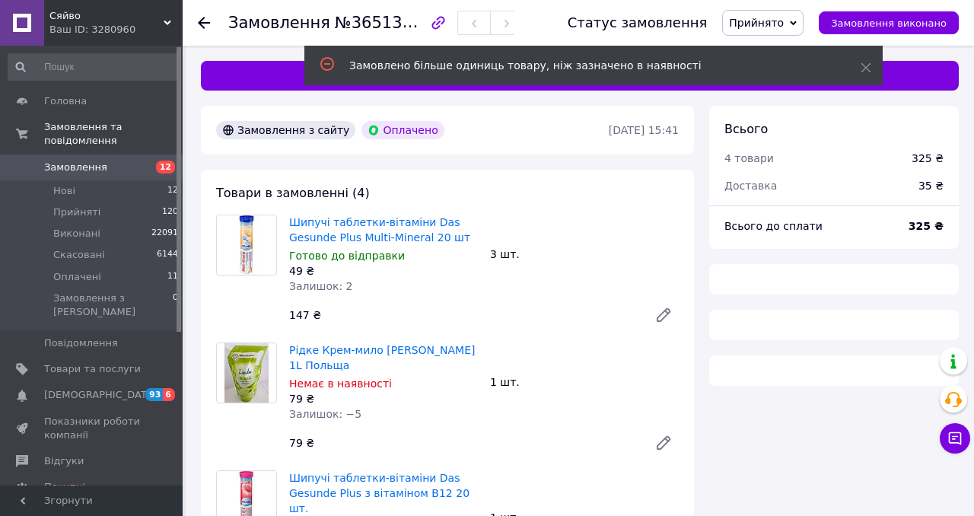
scroll to position [582, 0]
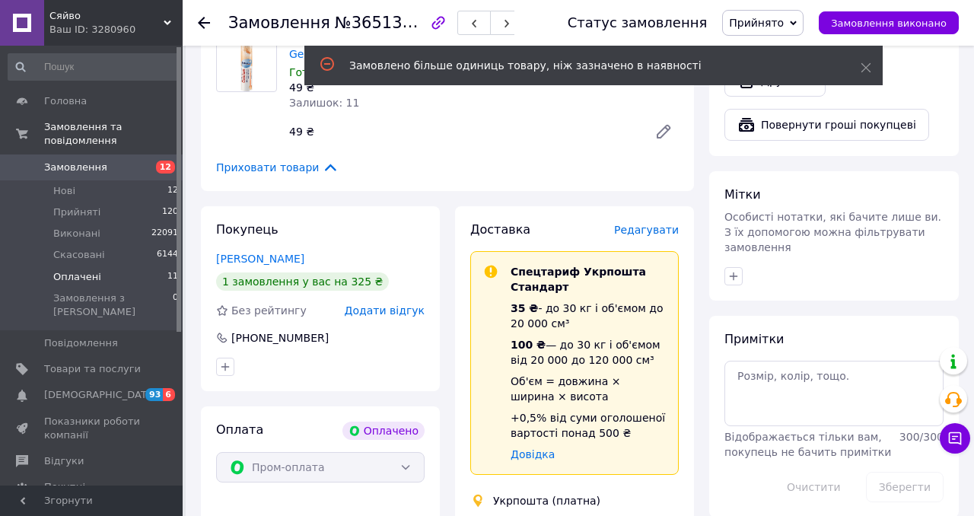
click at [163, 279] on li "Оплачені 11" at bounding box center [93, 276] width 187 height 21
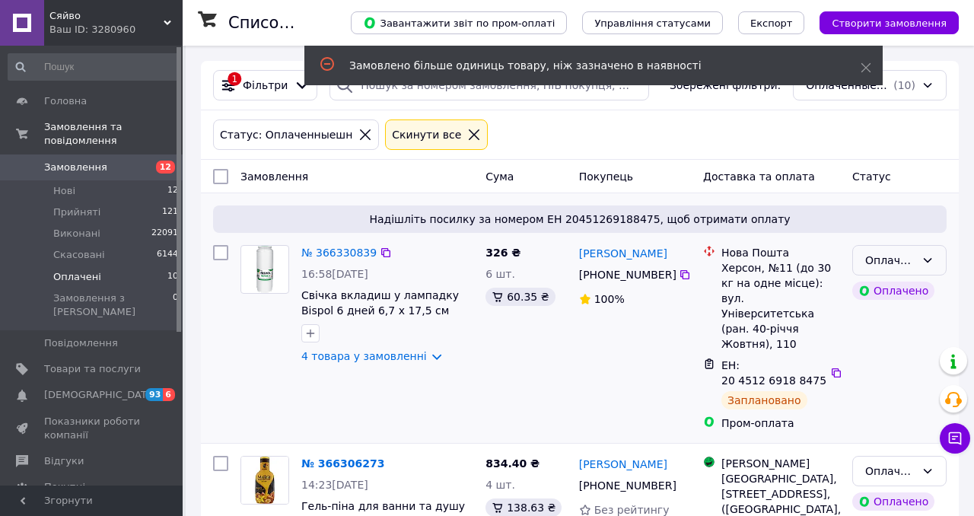
click at [884, 266] on div "Оплачено" at bounding box center [890, 260] width 50 height 17
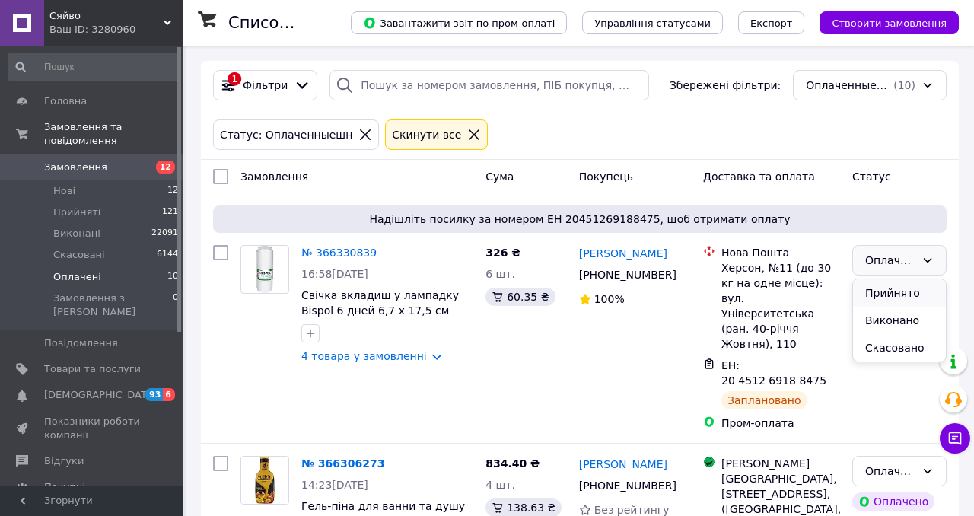
click at [887, 295] on li "Прийнято" at bounding box center [899, 292] width 93 height 27
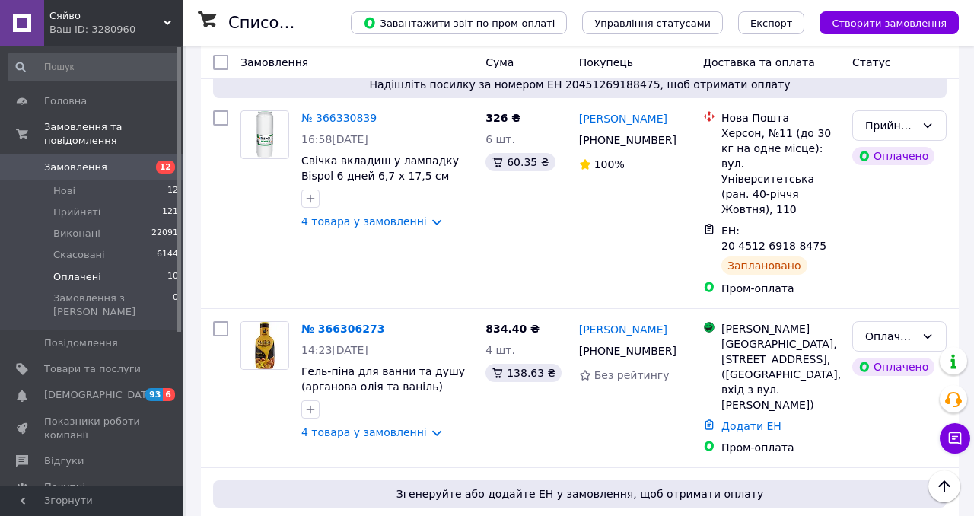
scroll to position [96, 0]
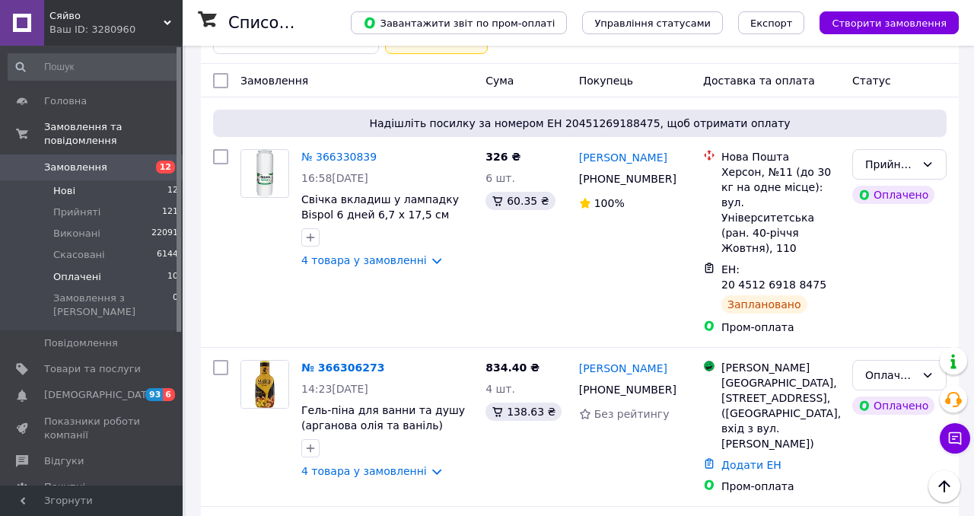
click at [153, 194] on li "Нові 12" at bounding box center [93, 190] width 187 height 21
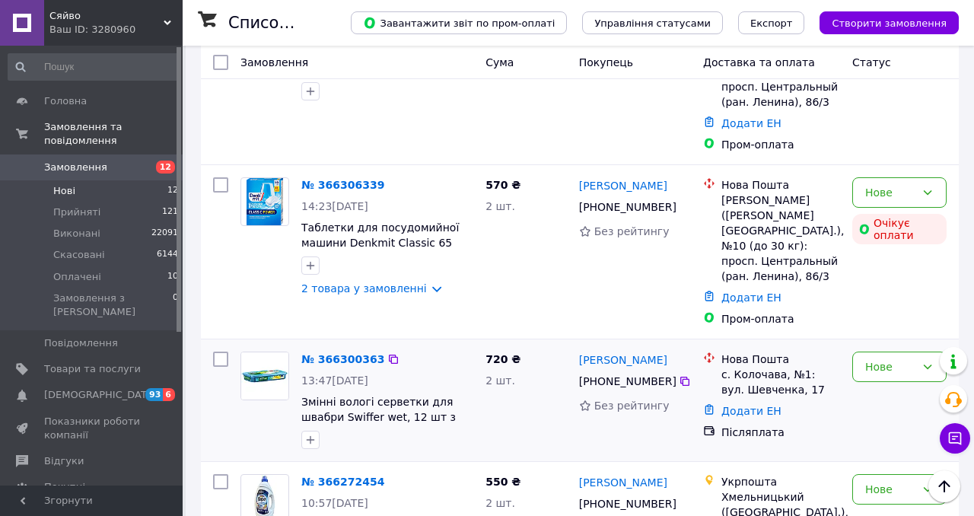
scroll to position [529, 0]
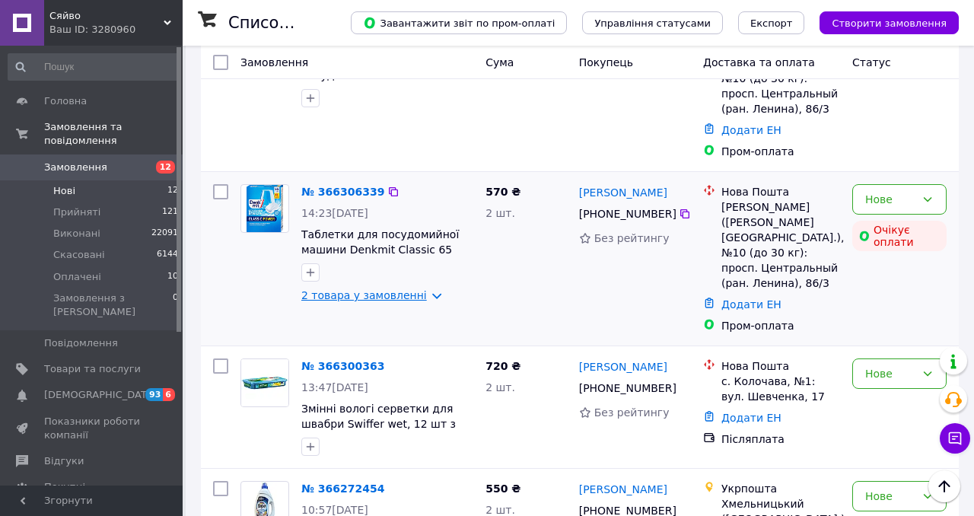
click at [364, 289] on link "2 товара у замовленні" at bounding box center [364, 295] width 126 height 12
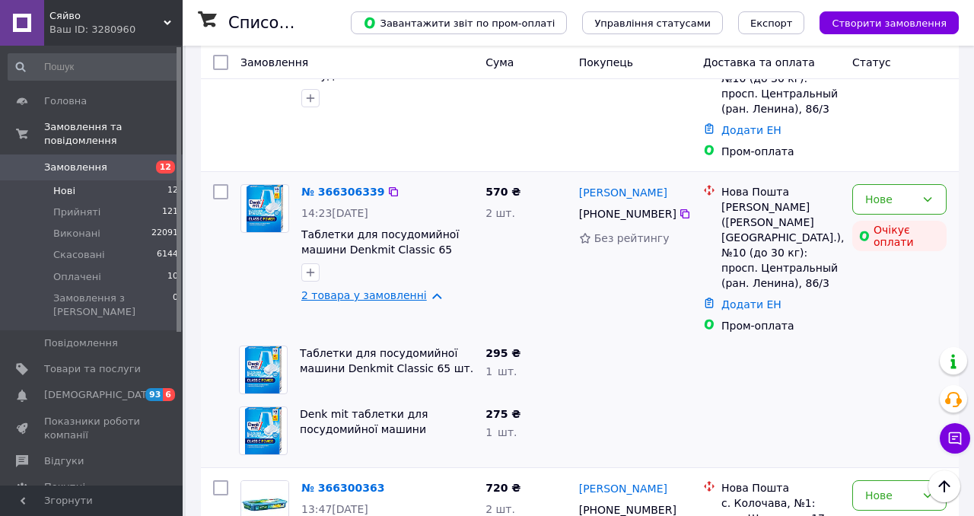
click at [364, 289] on link "2 товара у замовленні" at bounding box center [364, 295] width 126 height 12
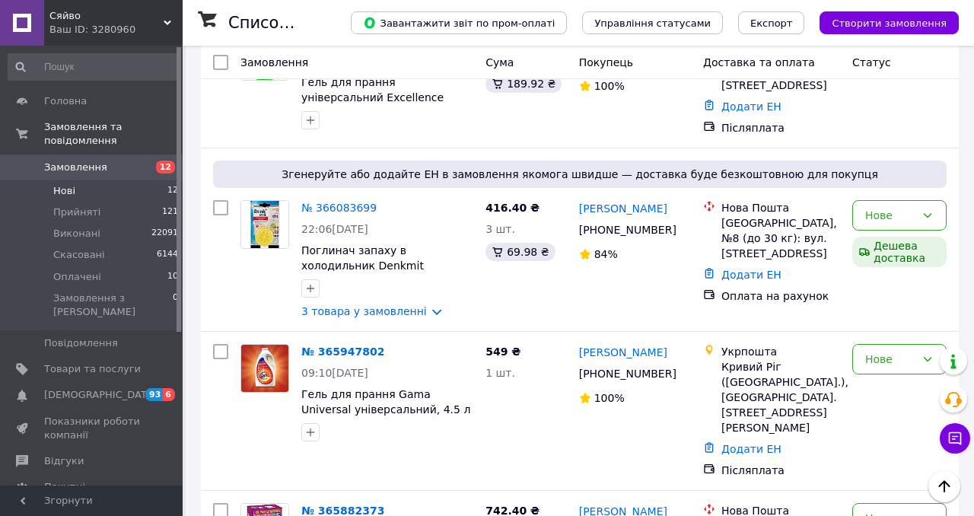
scroll to position [1471, 0]
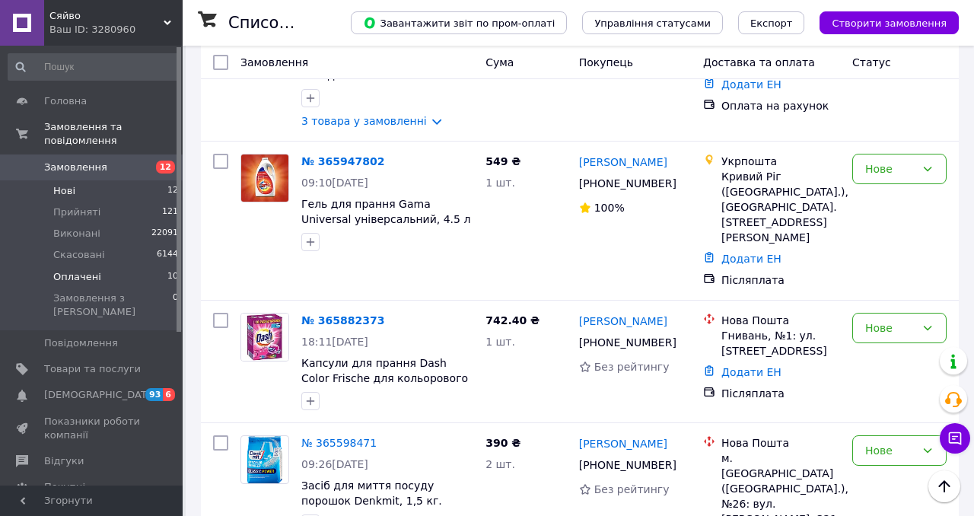
click at [155, 279] on li "Оплачені 10" at bounding box center [93, 276] width 187 height 21
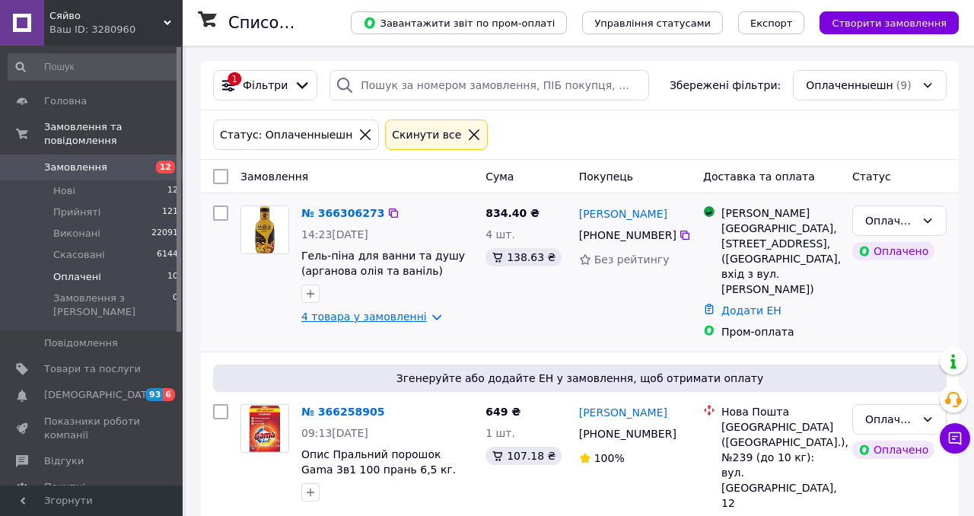
click at [355, 315] on link "4 товара у замовленні" at bounding box center [364, 317] width 126 height 12
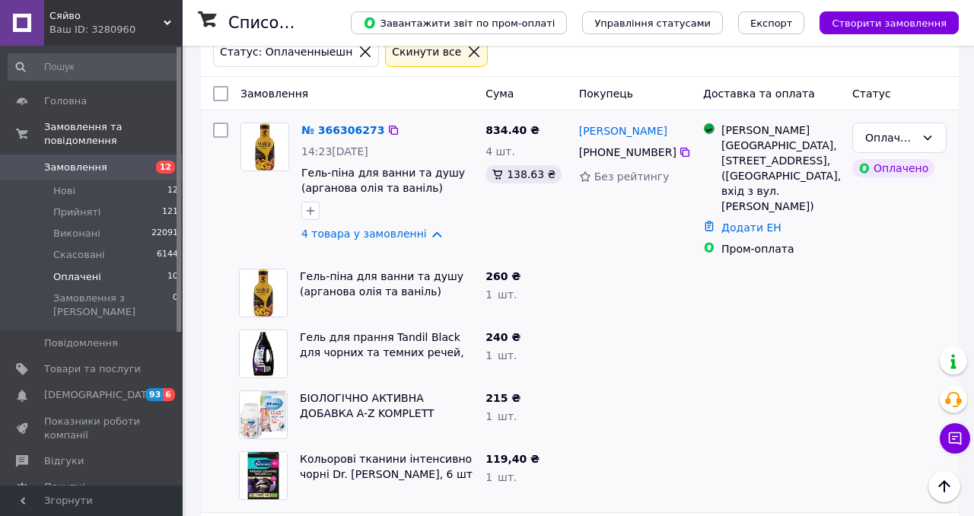
scroll to position [78, 0]
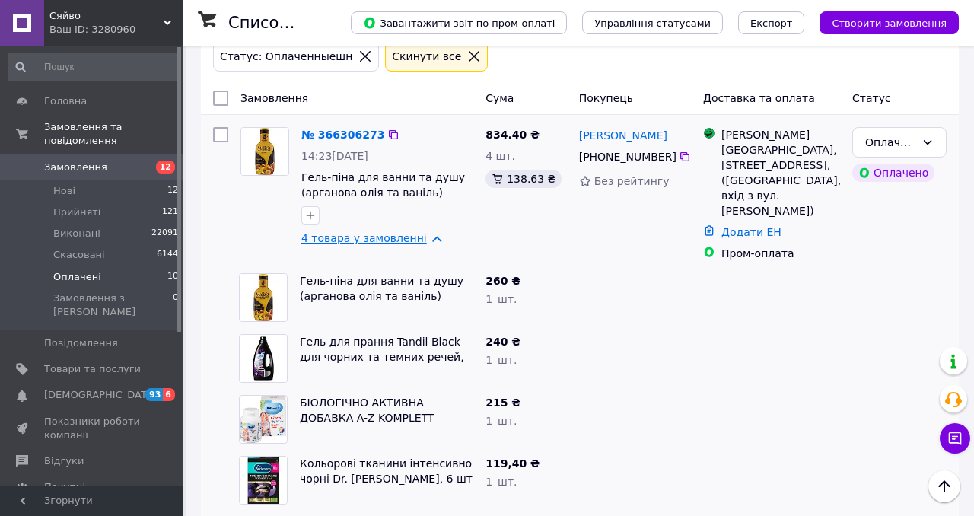
click at [382, 237] on link "4 товара у замовленні" at bounding box center [364, 238] width 126 height 12
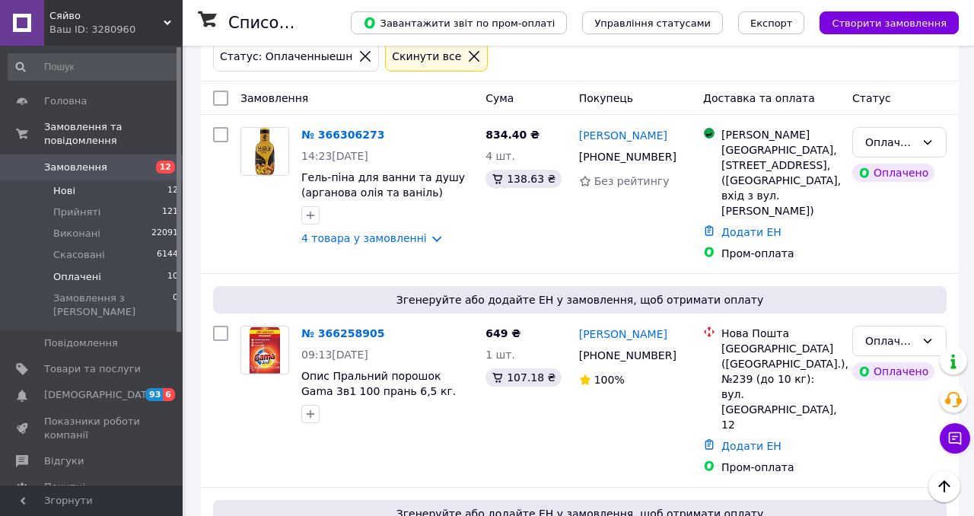
click at [169, 193] on span "12" at bounding box center [172, 191] width 11 height 14
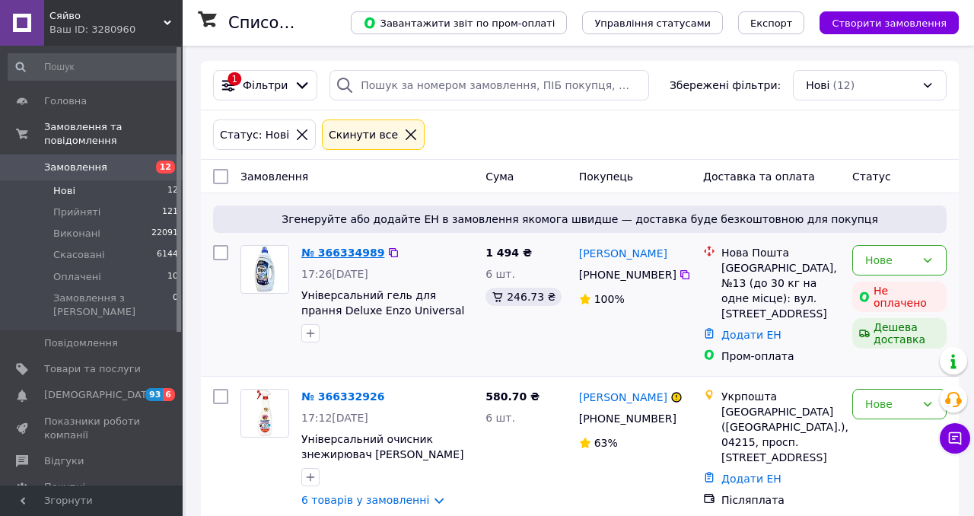
click at [338, 252] on link "№ 366334989" at bounding box center [342, 253] width 83 height 12
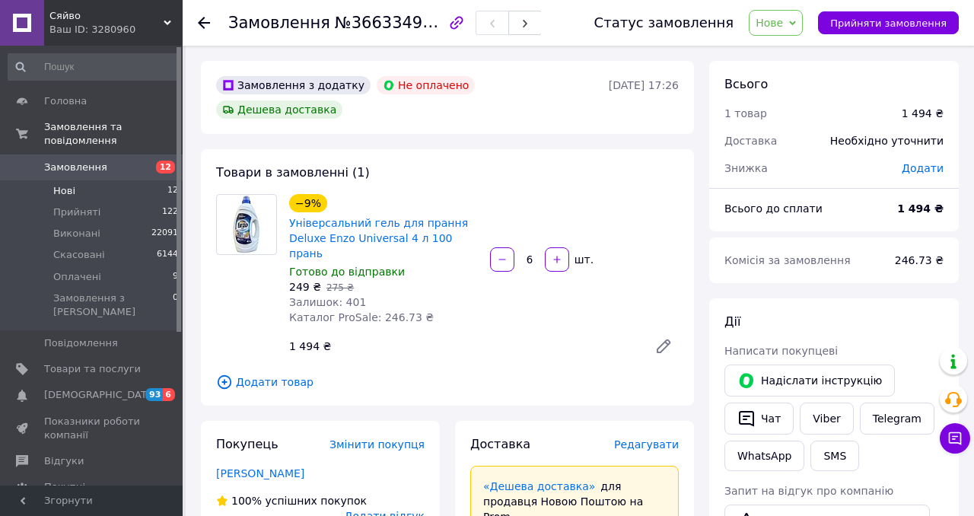
click at [142, 188] on li "Нові 12" at bounding box center [93, 190] width 187 height 21
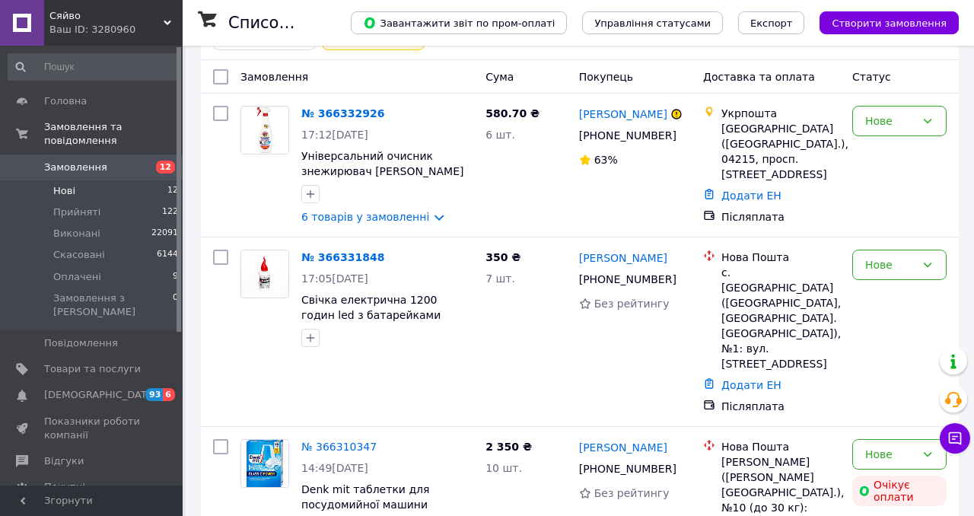
scroll to position [103, 0]
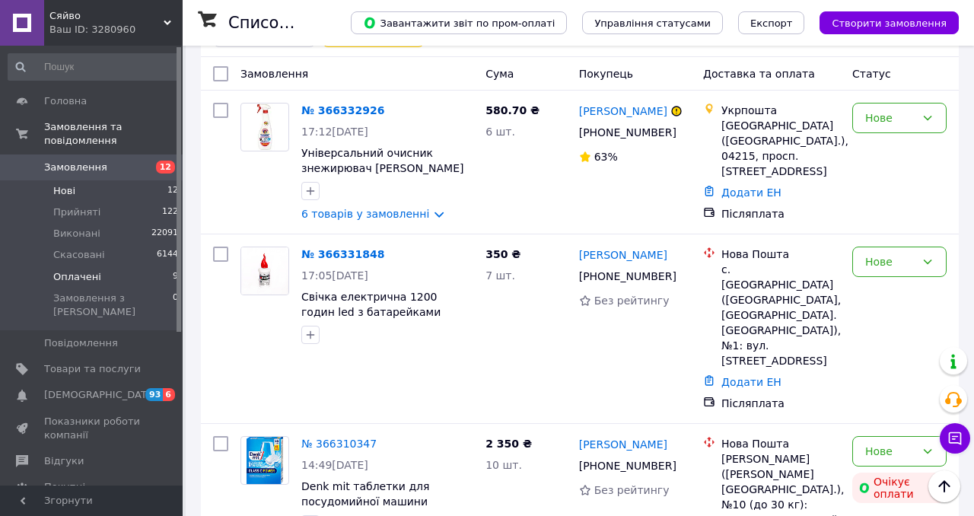
click at [163, 279] on li "Оплачені 9" at bounding box center [93, 276] width 187 height 21
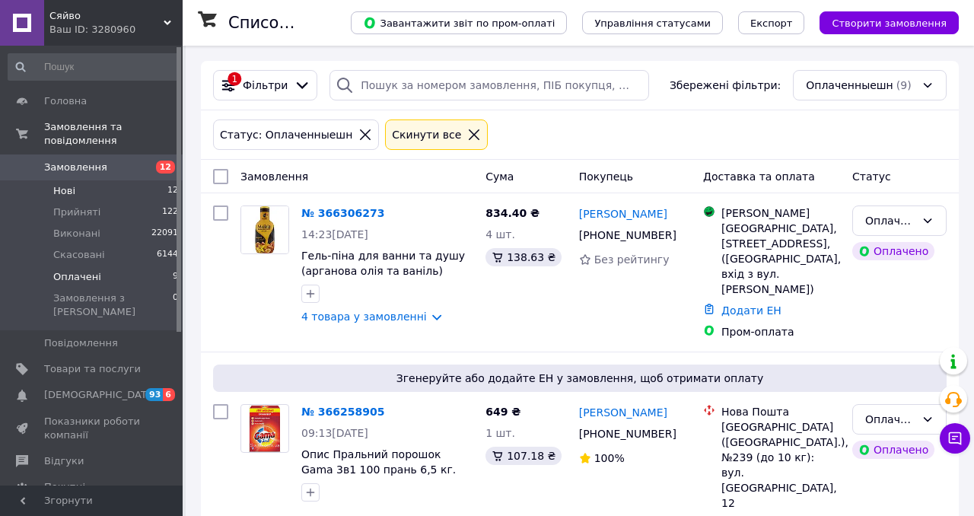
click at [167, 189] on span "12" at bounding box center [172, 191] width 11 height 14
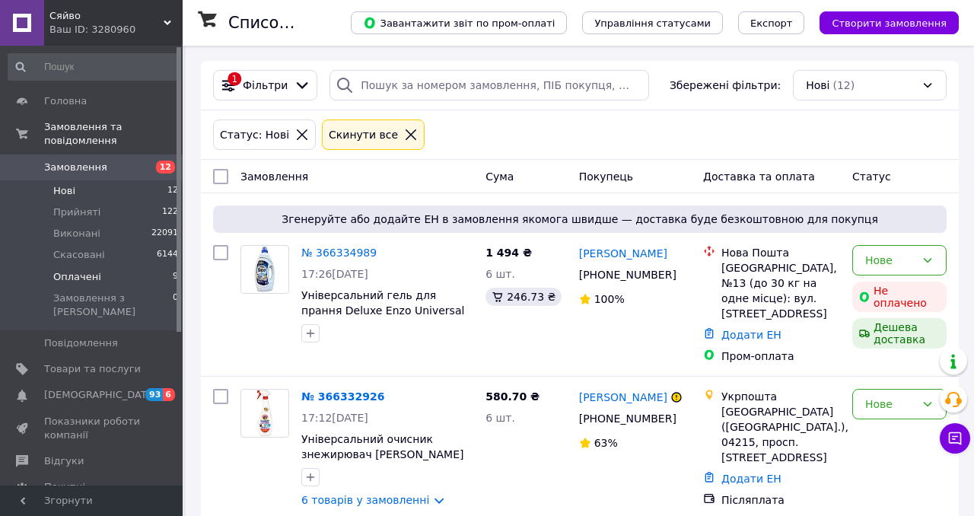
click at [128, 277] on li "Оплачені 9" at bounding box center [93, 276] width 187 height 21
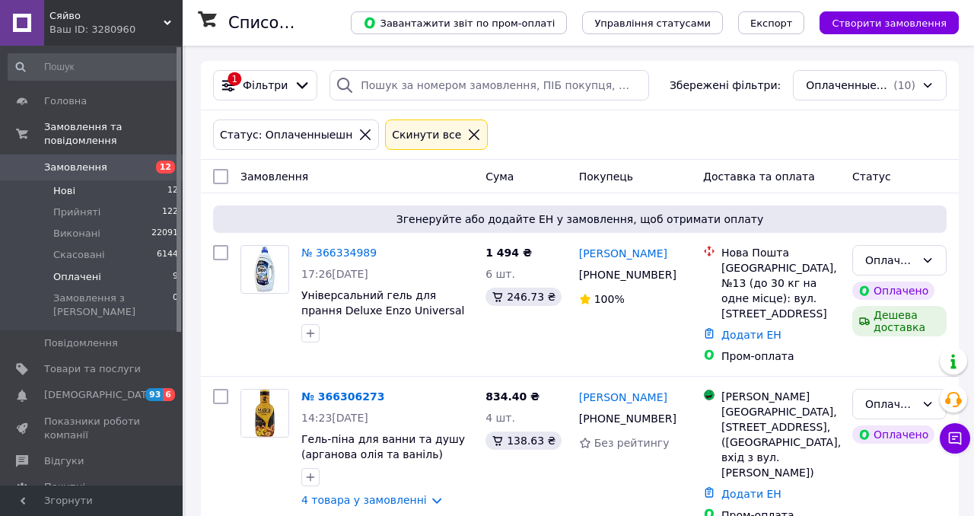
click at [158, 192] on li "Нові 12" at bounding box center [93, 190] width 187 height 21
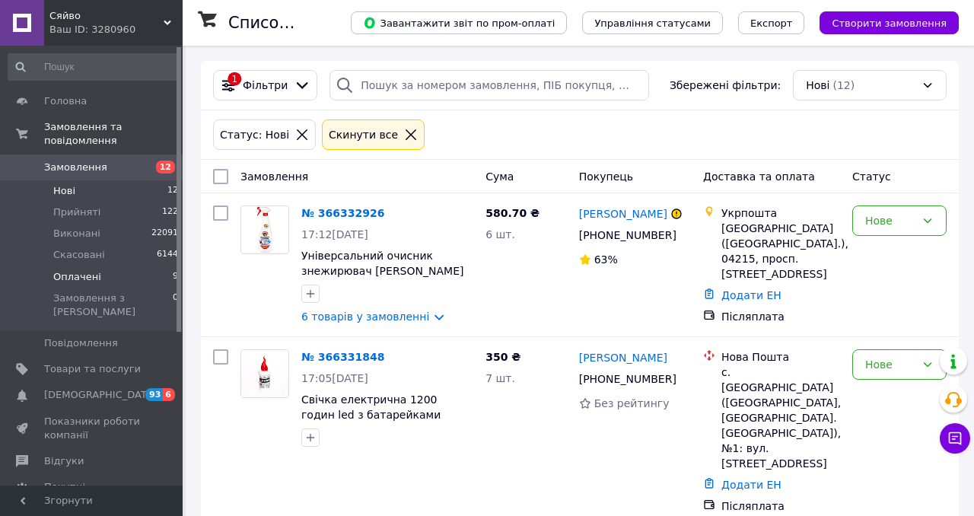
click at [126, 276] on li "Оплачені 9" at bounding box center [93, 276] width 187 height 21
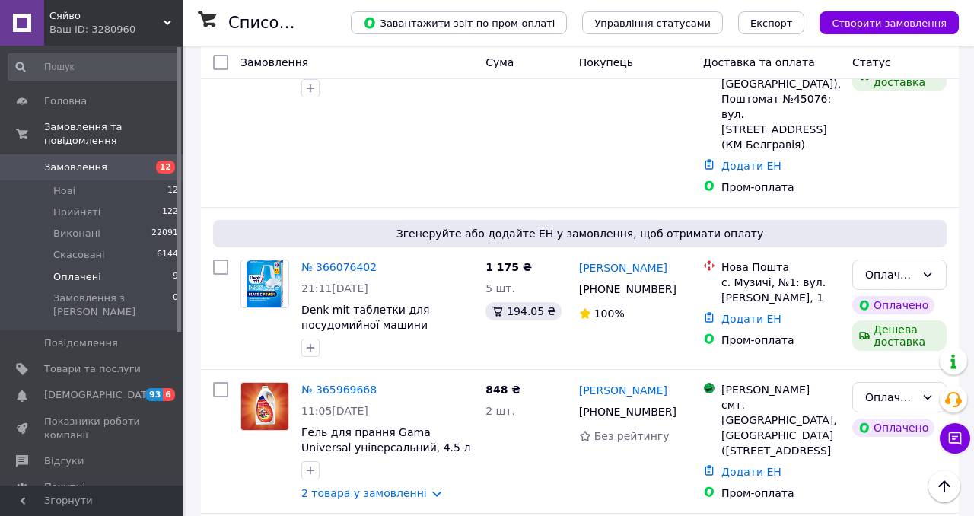
scroll to position [803, 0]
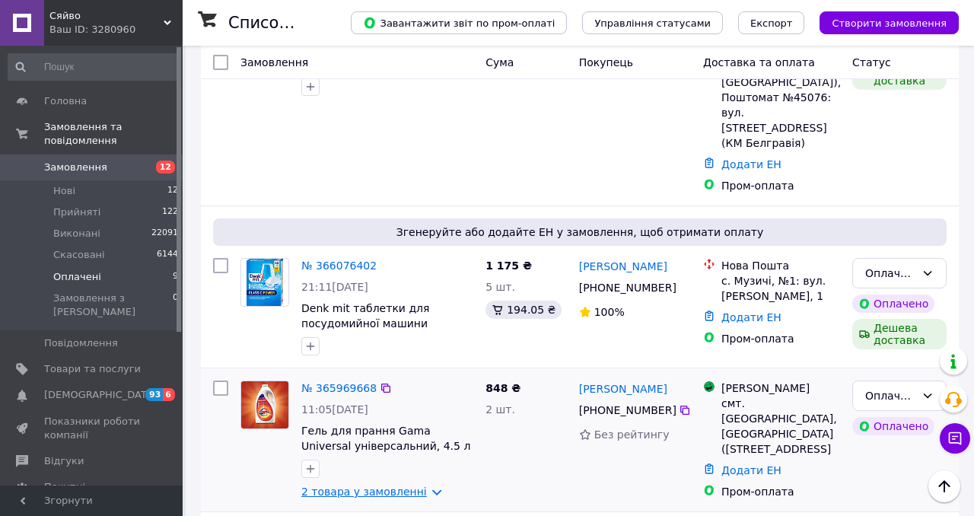
click at [374, 486] on link "2 товара у замовленні" at bounding box center [364, 492] width 126 height 12
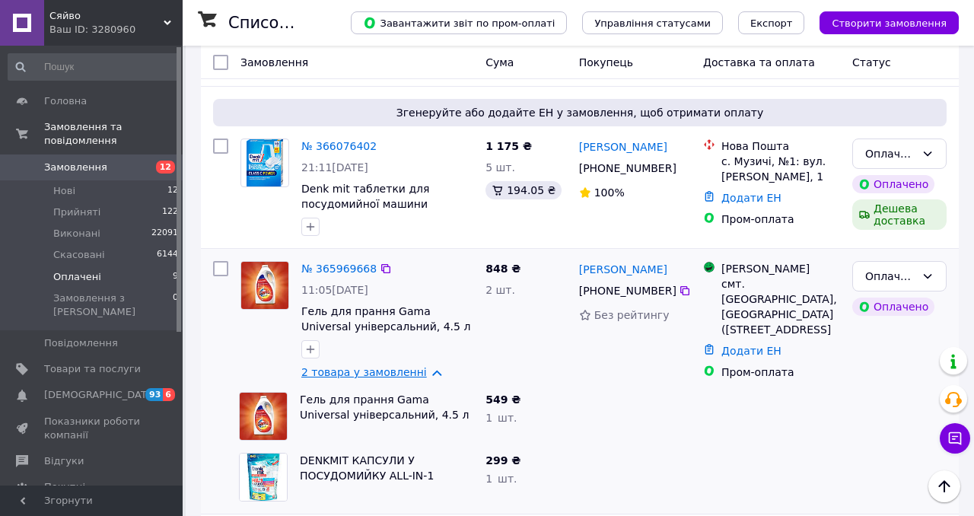
scroll to position [865, 0]
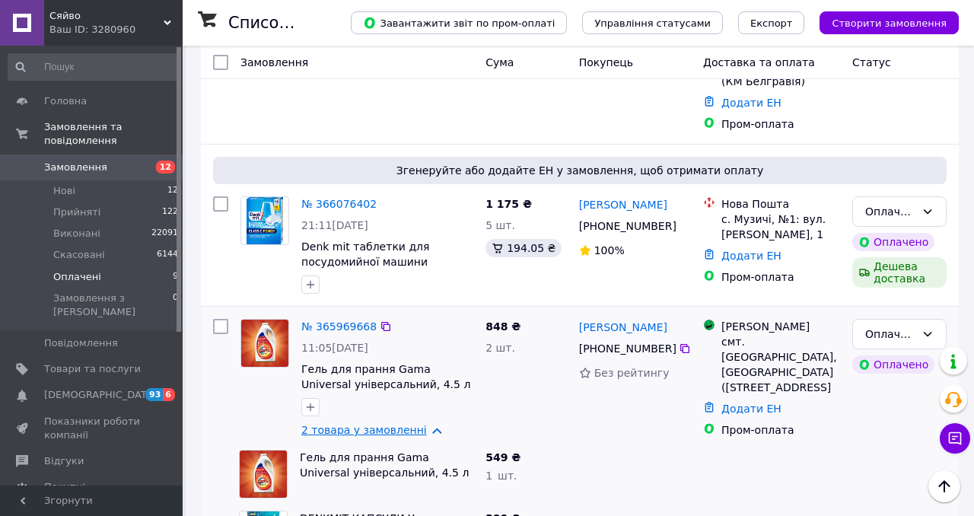
click at [382, 424] on link "2 товара у замовленні" at bounding box center [364, 430] width 126 height 12
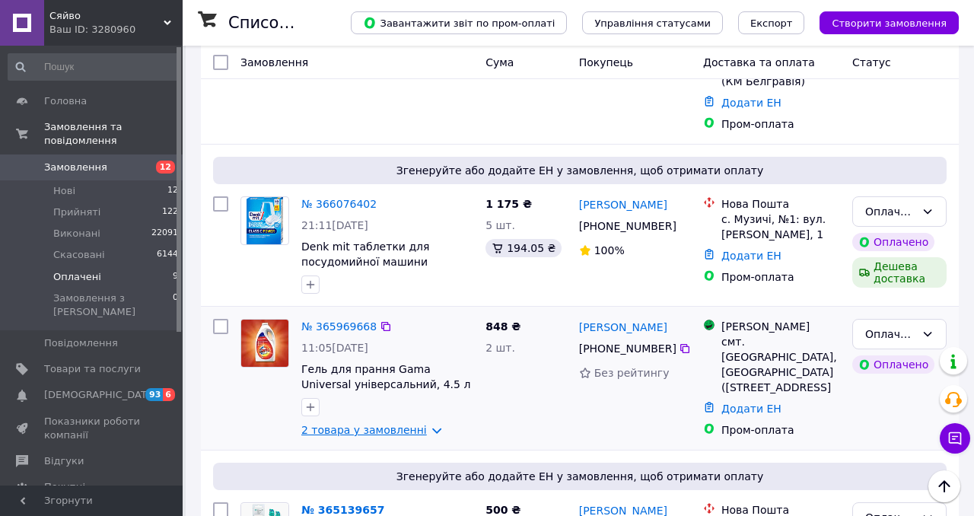
click at [382, 424] on link "2 товара у замовленні" at bounding box center [364, 430] width 126 height 12
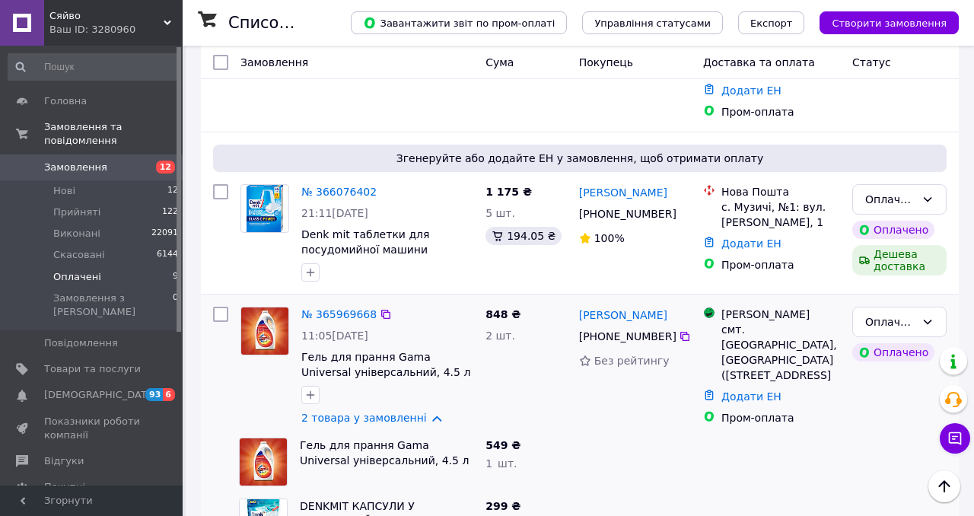
scroll to position [905, 0]
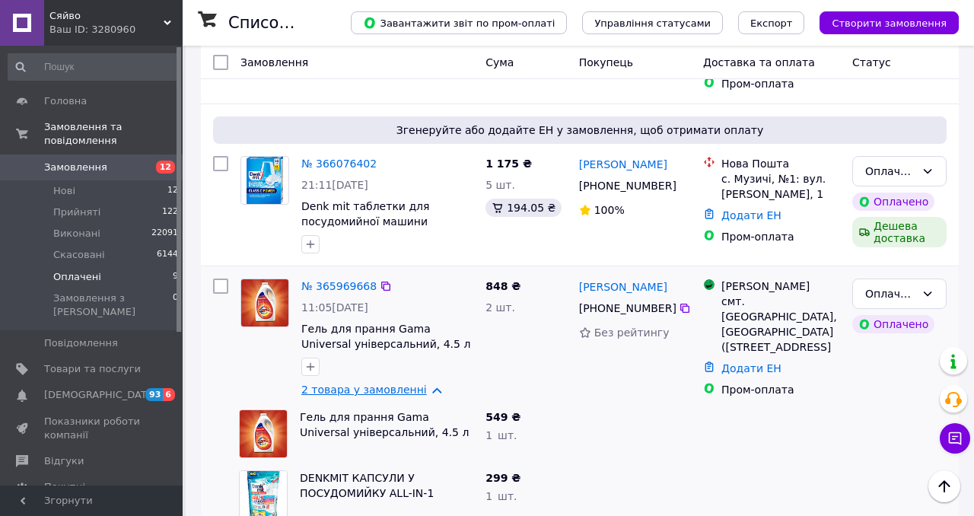
click at [363, 384] on link "2 товара у замовленні" at bounding box center [364, 390] width 126 height 12
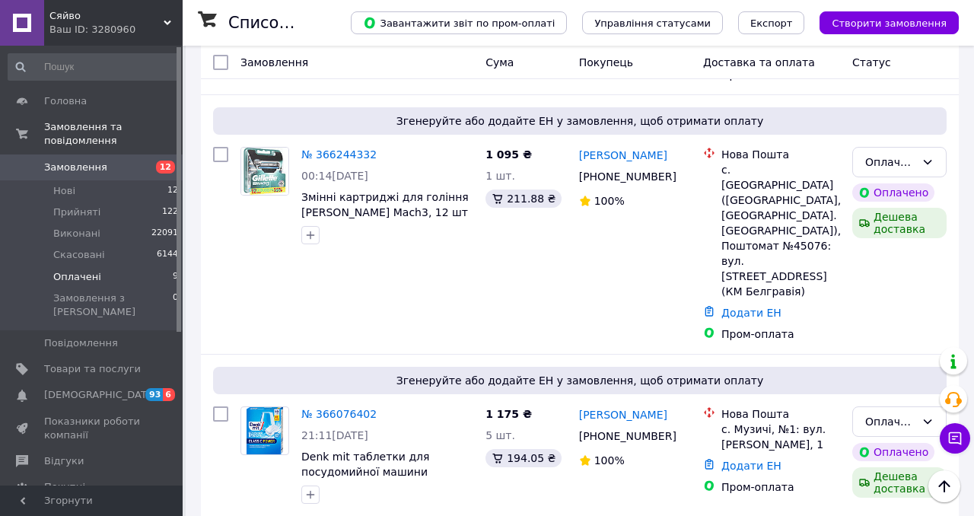
scroll to position [543, 0]
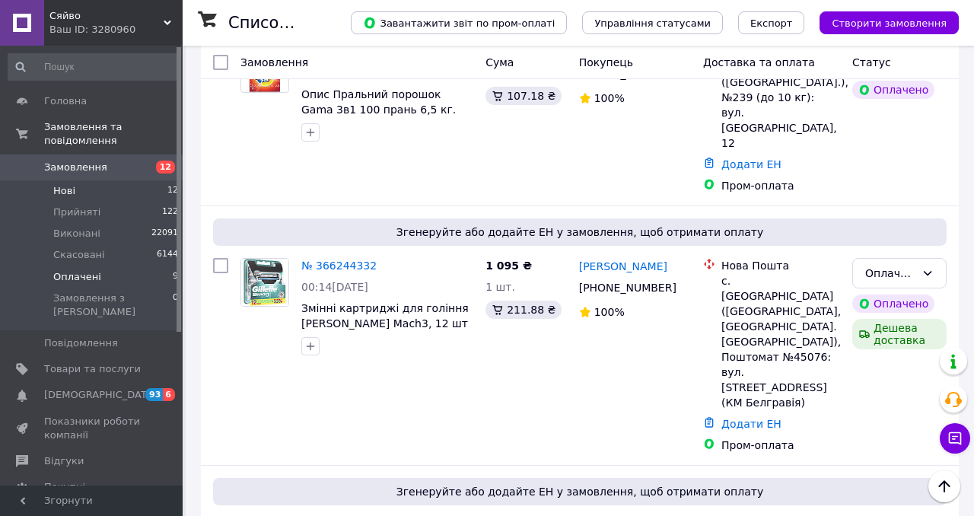
click at [167, 188] on span "12" at bounding box center [172, 191] width 11 height 14
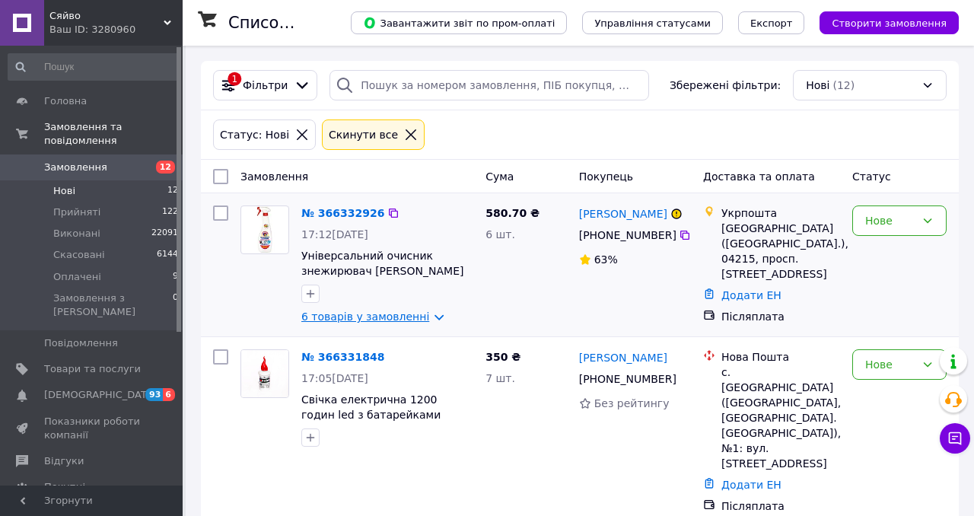
click at [352, 317] on link "6 товарів у замовленні" at bounding box center [365, 317] width 128 height 12
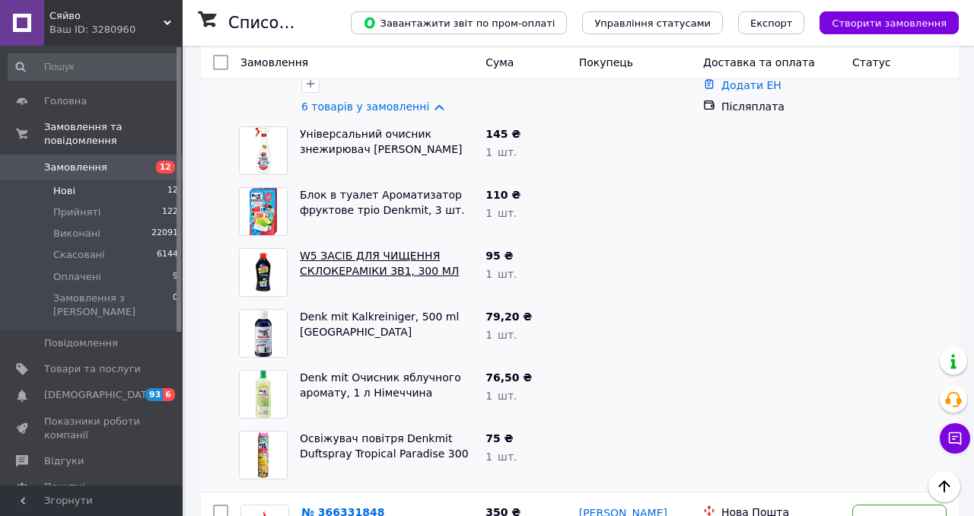
scroll to position [201, 0]
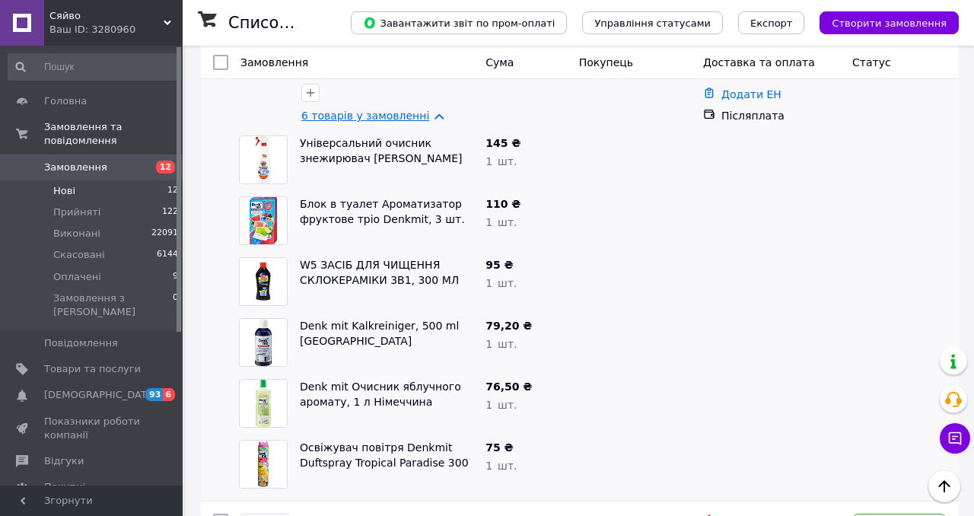
click at [374, 113] on link "6 товарів у замовленні" at bounding box center [365, 116] width 128 height 12
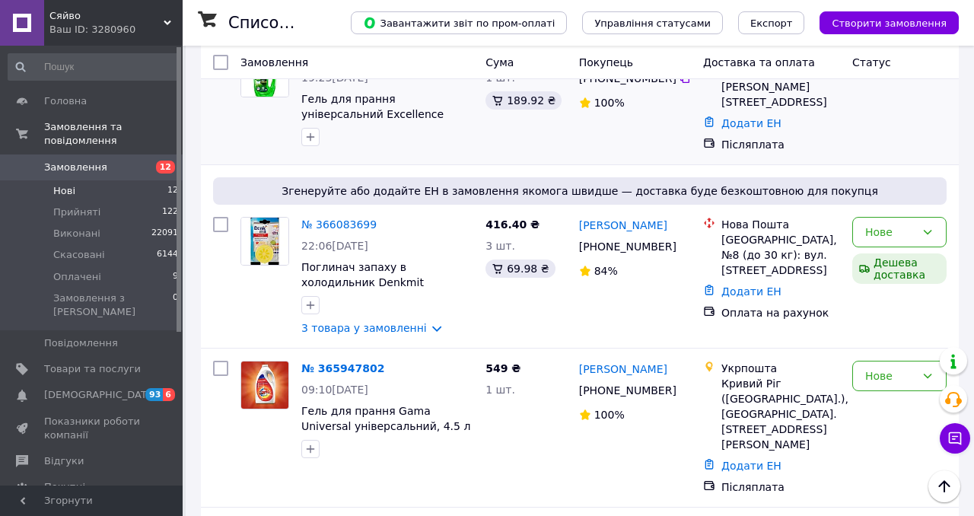
scroll to position [1266, 0]
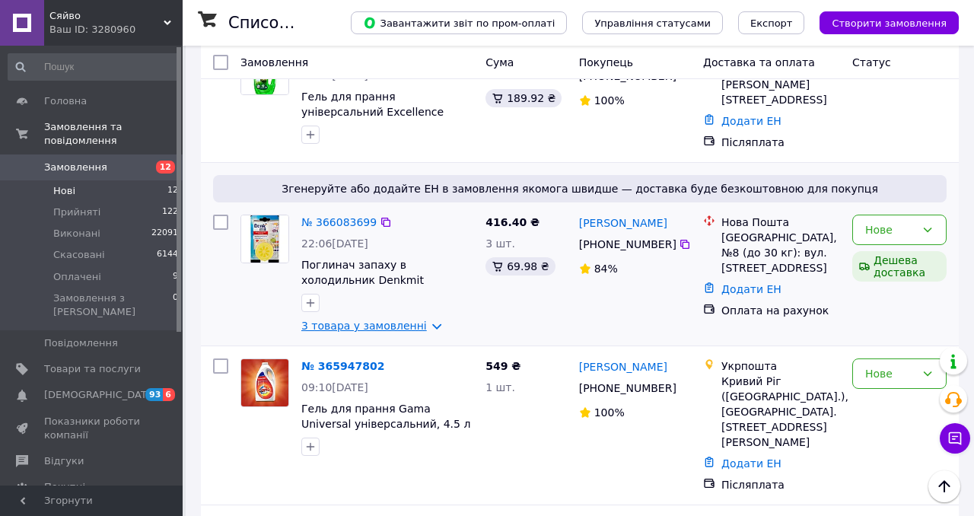
click at [358, 320] on link "3 товара у замовленні" at bounding box center [364, 326] width 126 height 12
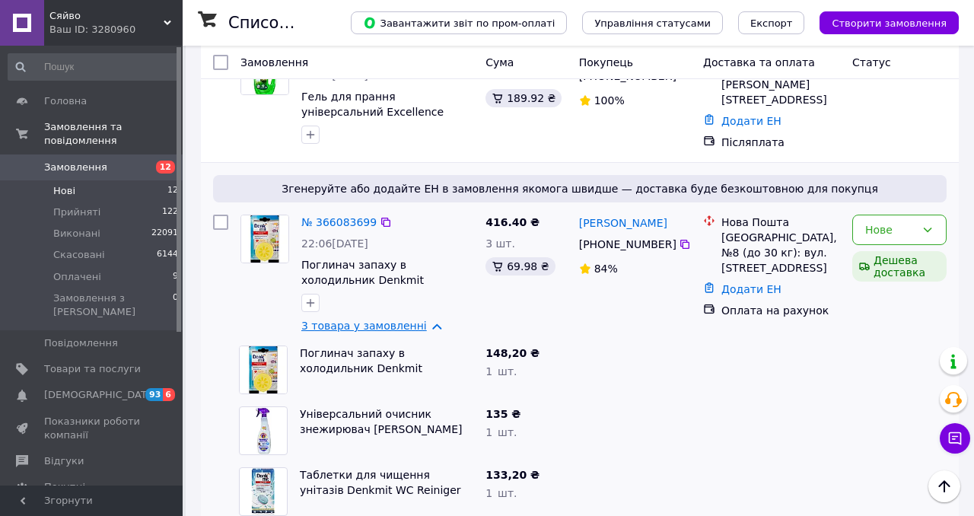
click at [358, 320] on link "3 товара у замовленні" at bounding box center [364, 326] width 126 height 12
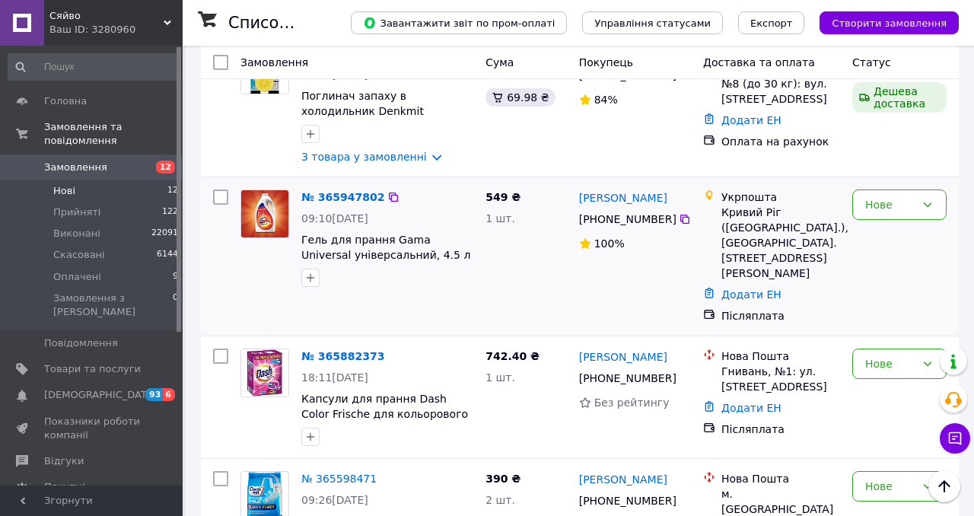
scroll to position [1471, 0]
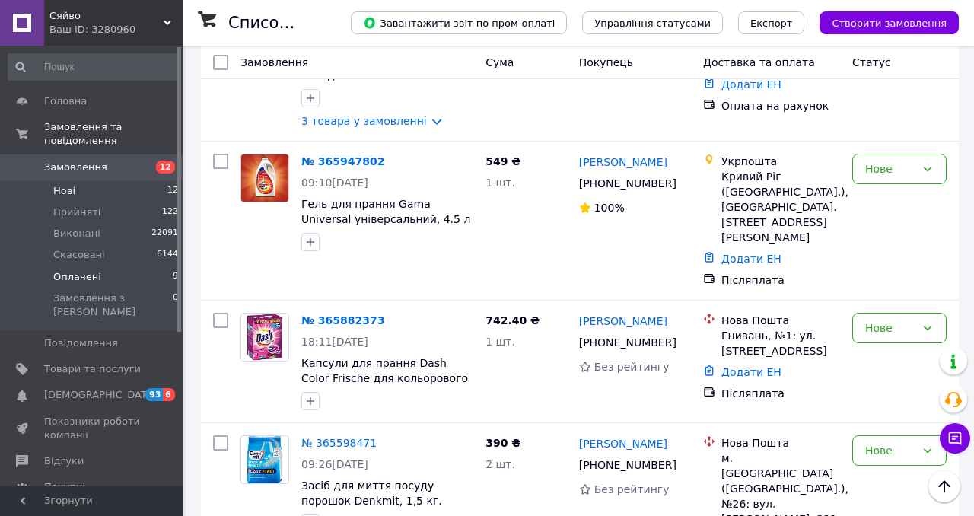
click at [159, 275] on li "Оплачені 9" at bounding box center [93, 276] width 187 height 21
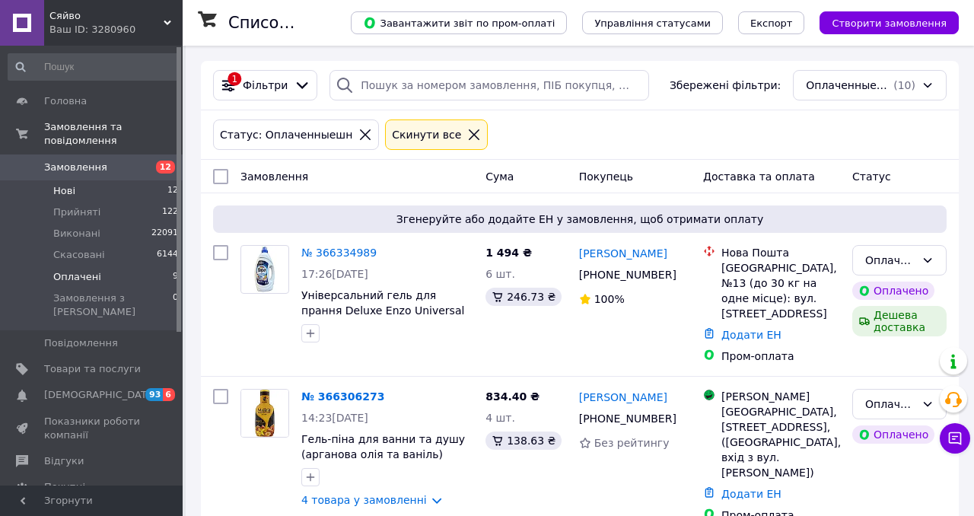
click at [161, 194] on li "Нові 12" at bounding box center [93, 190] width 187 height 21
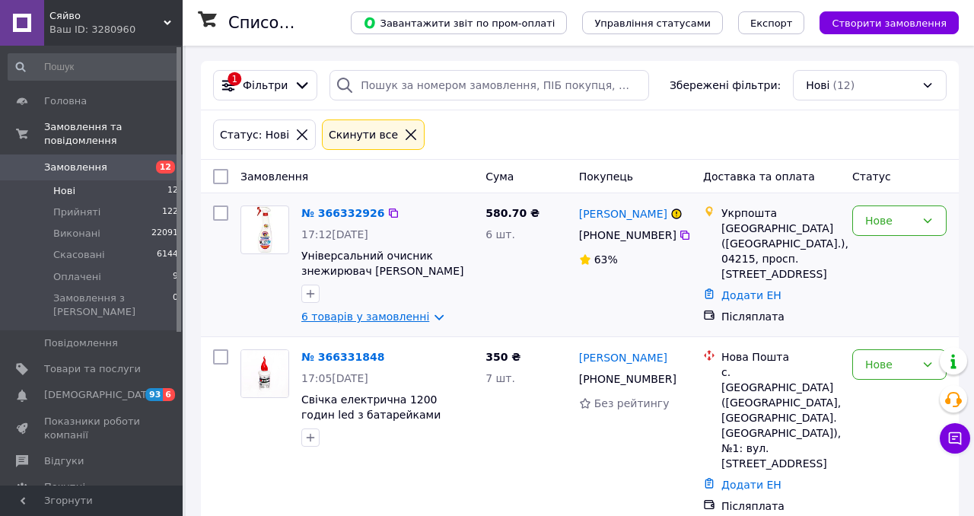
click at [342, 315] on link "6 товарів у замовленні" at bounding box center [365, 317] width 128 height 12
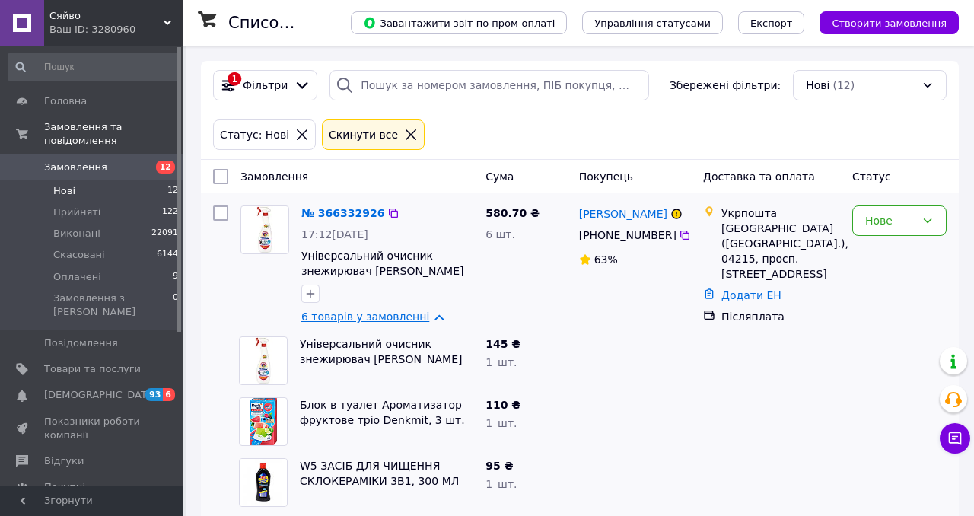
click at [342, 315] on link "6 товарів у замовленні" at bounding box center [365, 317] width 128 height 12
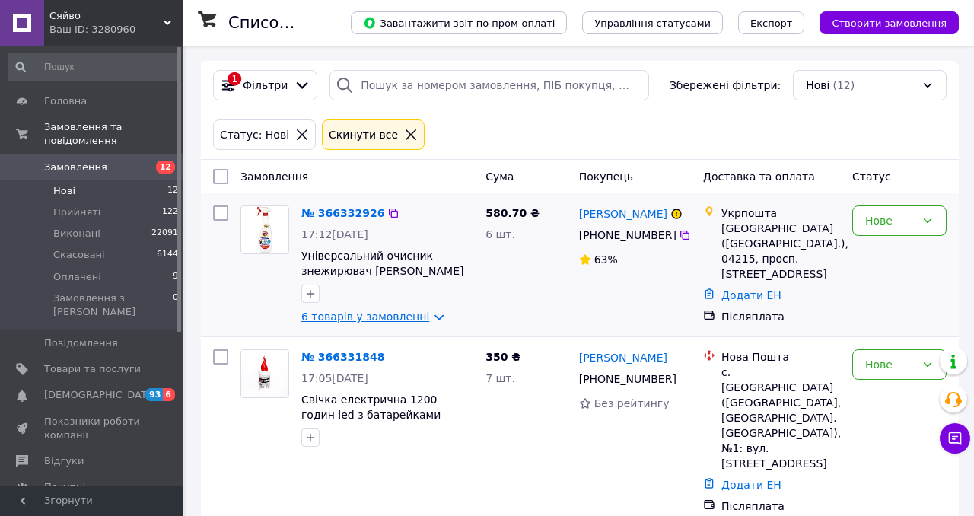
click at [355, 315] on link "6 товарів у замовленні" at bounding box center [365, 317] width 128 height 12
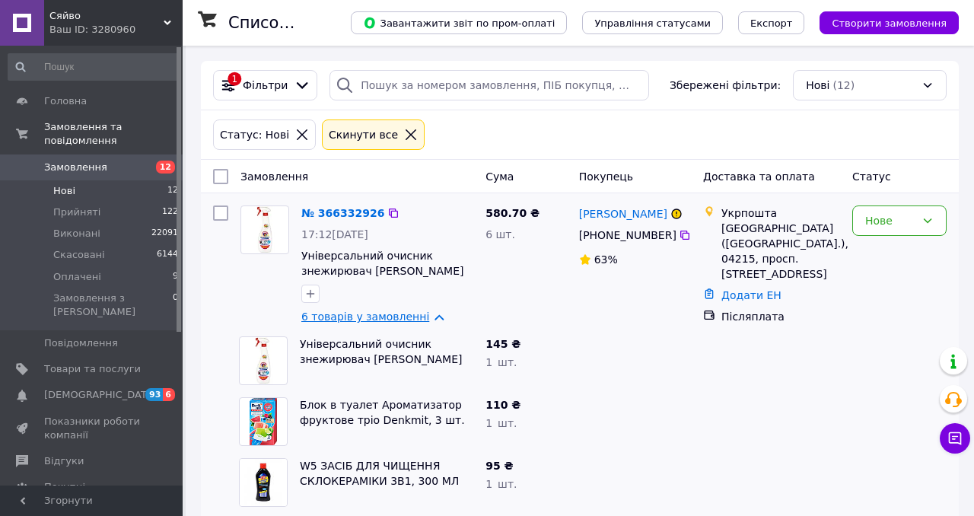
click at [355, 316] on link "6 товарів у замовленні" at bounding box center [365, 317] width 128 height 12
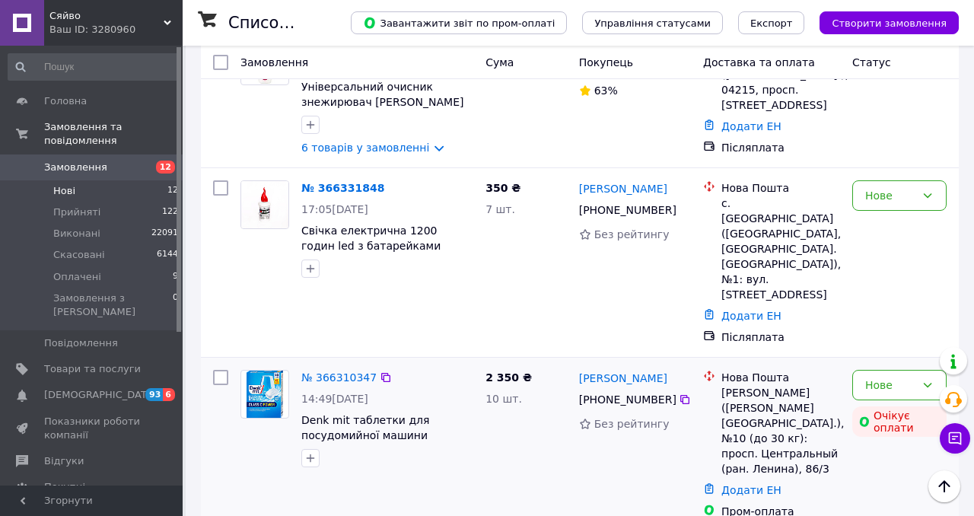
scroll to position [166, 0]
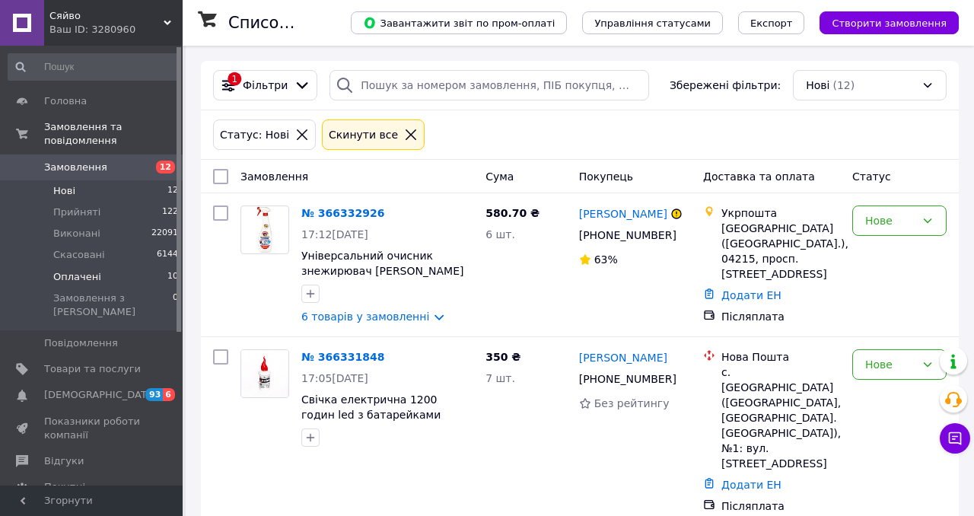
click at [167, 273] on span "10" at bounding box center [172, 277] width 11 height 14
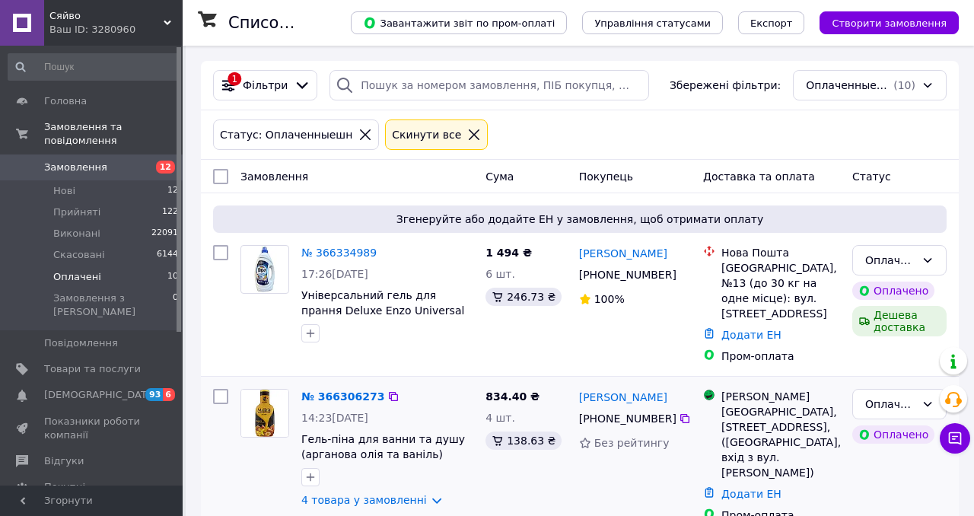
scroll to position [84, 0]
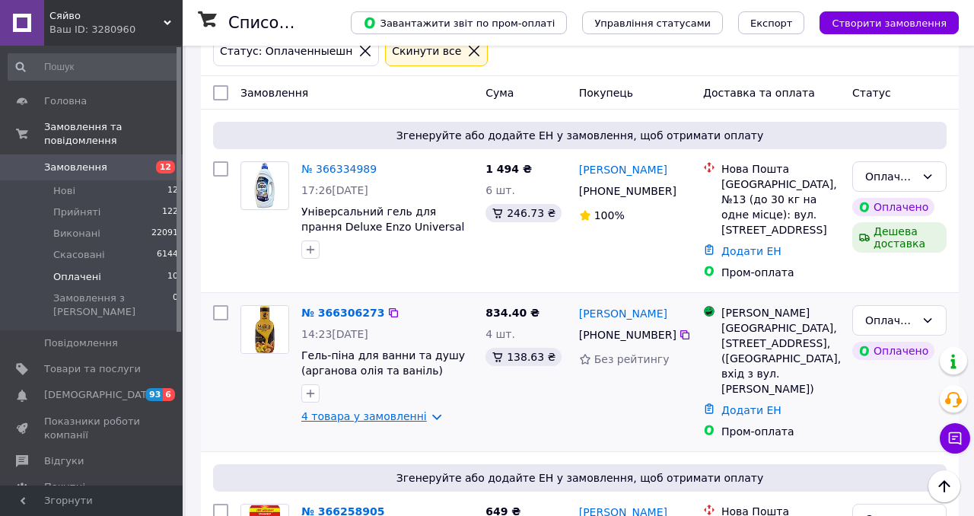
click at [360, 410] on link "4 товара у замовленні" at bounding box center [364, 416] width 126 height 12
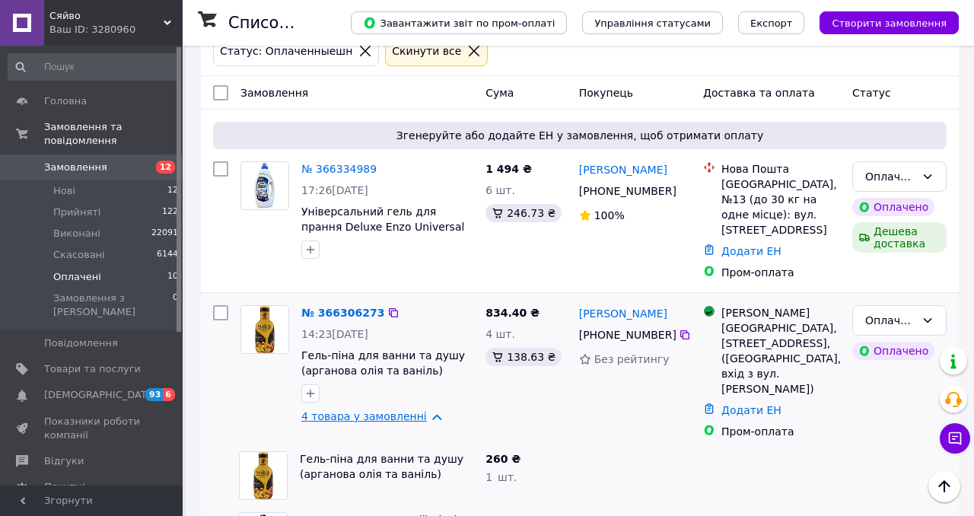
click at [361, 410] on link "4 товара у замовленні" at bounding box center [364, 416] width 126 height 12
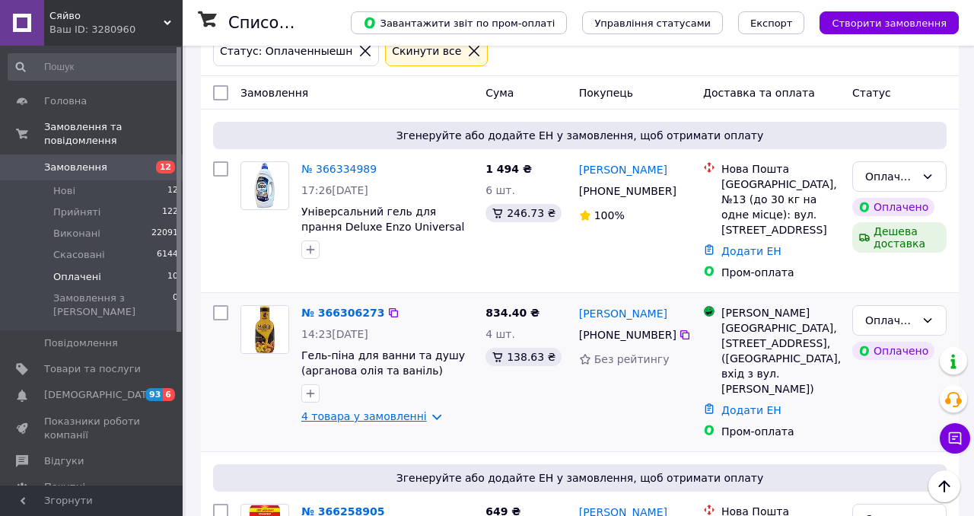
click at [361, 410] on link "4 товара у замовленні" at bounding box center [364, 416] width 126 height 12
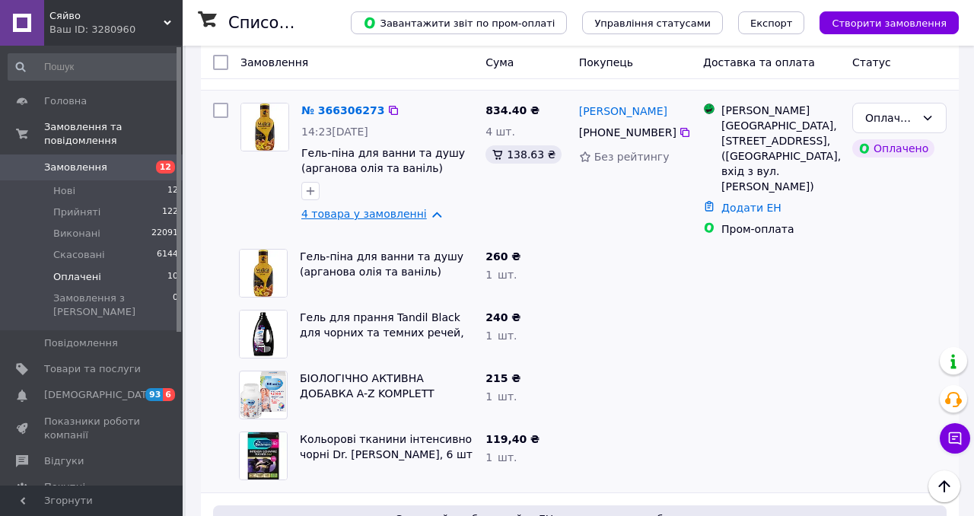
scroll to position [328, 0]
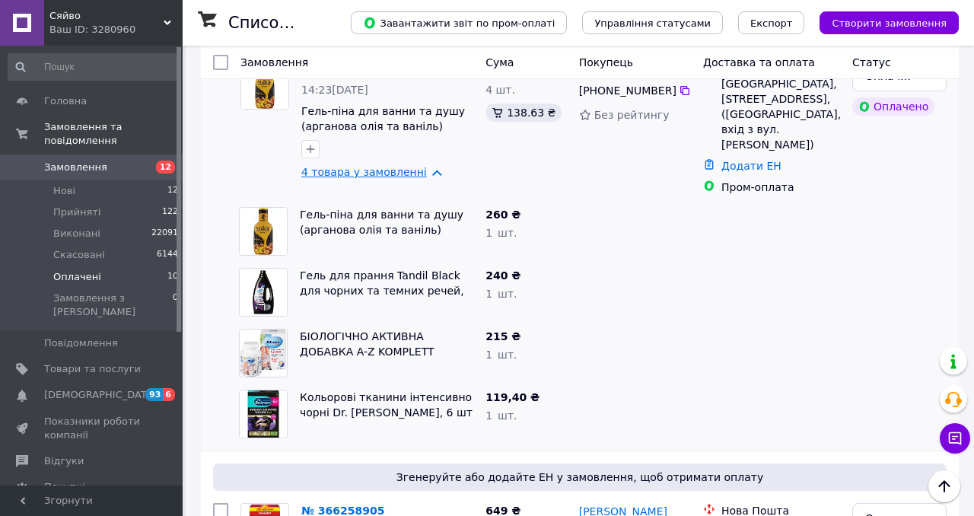
click at [384, 166] on link "4 товара у замовленні" at bounding box center [364, 172] width 126 height 12
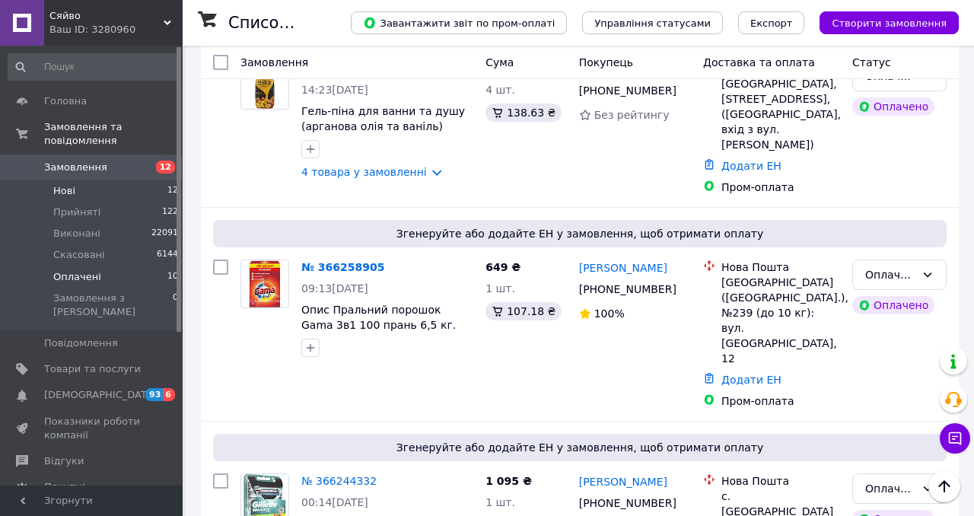
click at [127, 196] on li "Нові 12" at bounding box center [93, 190] width 187 height 21
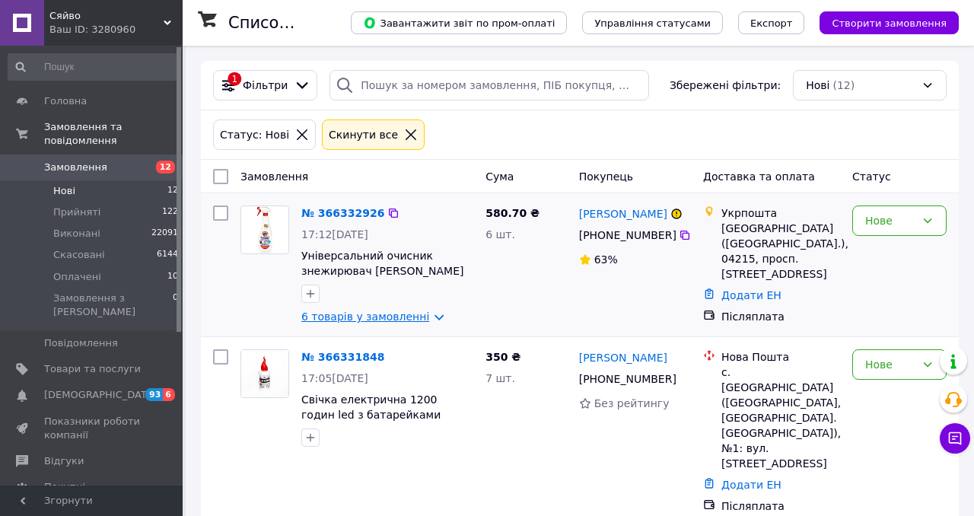
click at [362, 318] on link "6 товарів у замовленні" at bounding box center [365, 317] width 128 height 12
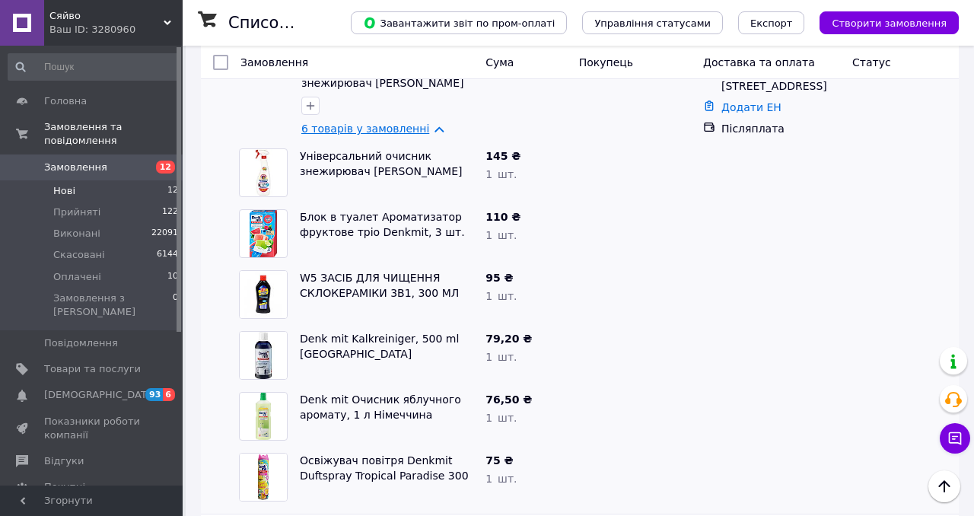
scroll to position [182, 0]
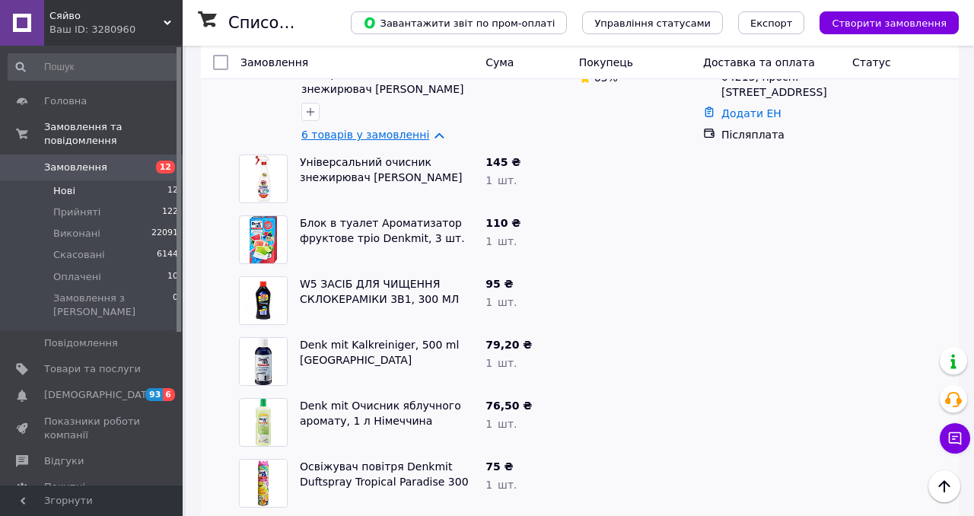
click at [358, 135] on link "6 товарів у замовленні" at bounding box center [365, 135] width 128 height 12
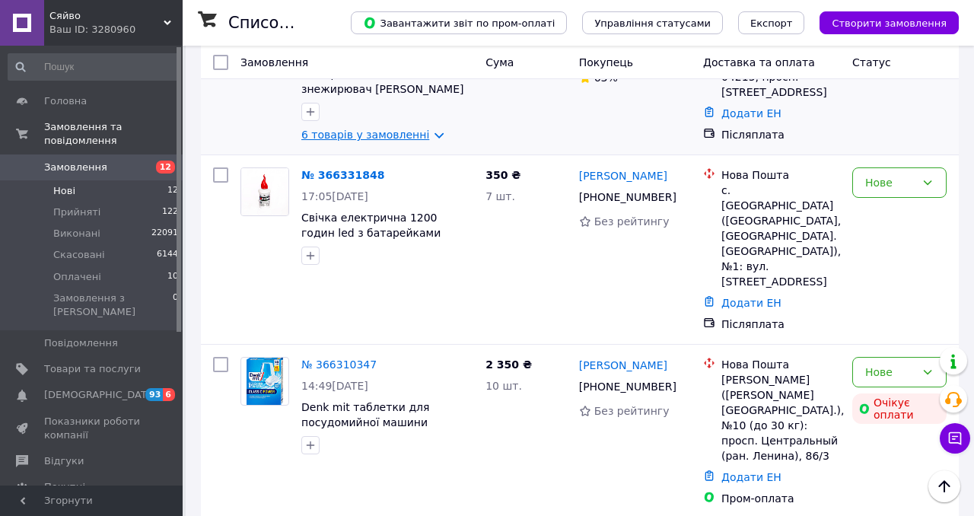
click at [358, 135] on link "6 товарів у замовленні" at bounding box center [365, 135] width 128 height 12
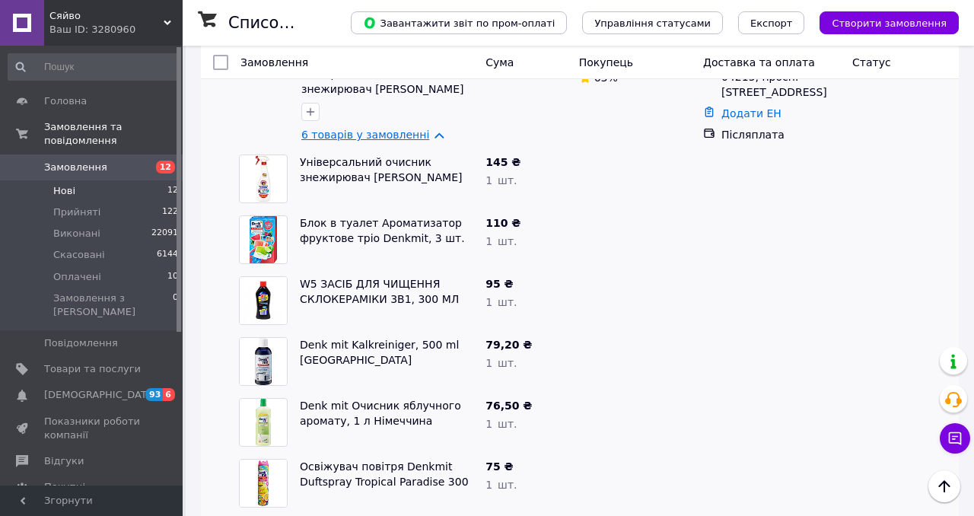
click at [358, 135] on link "6 товарів у замовленні" at bounding box center [365, 135] width 128 height 12
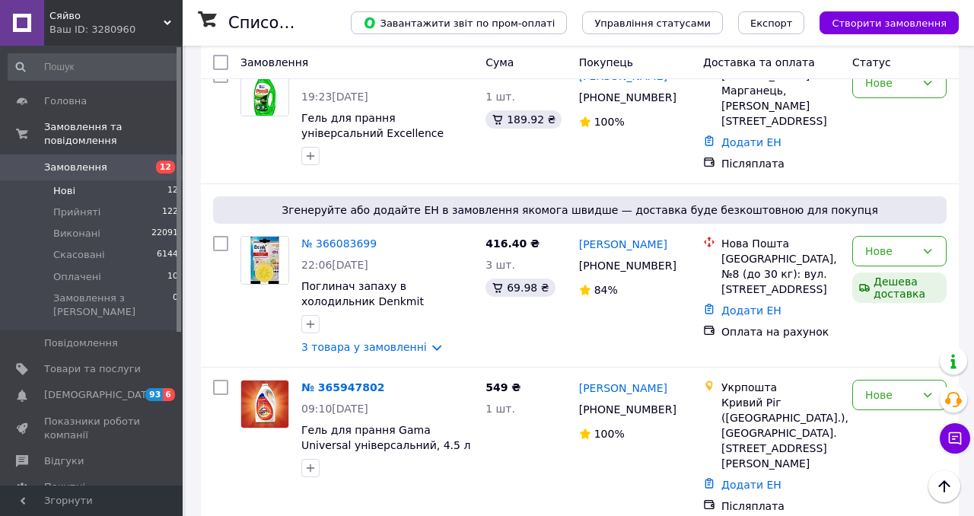
scroll to position [1243, 0]
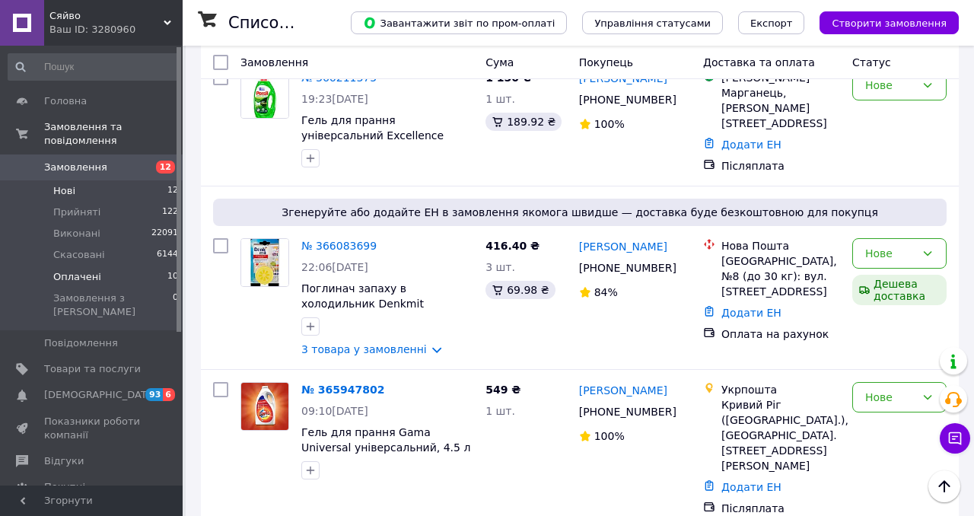
click at [170, 278] on span "10" at bounding box center [172, 277] width 11 height 14
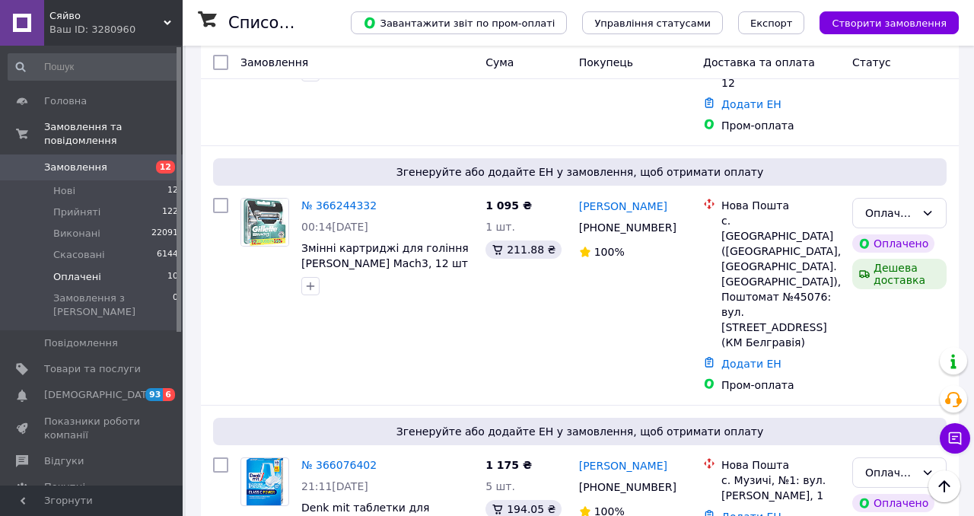
scroll to position [890, 0]
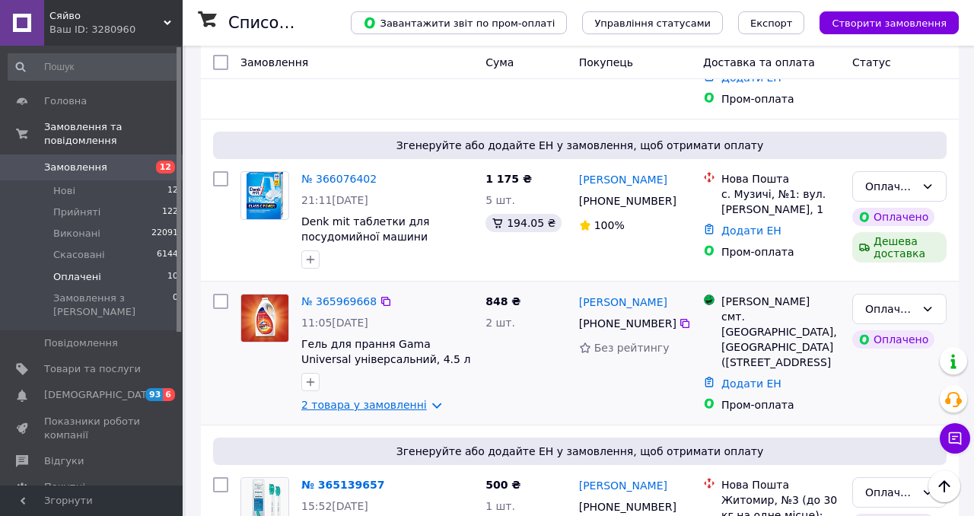
click at [371, 399] on link "2 товара у замовленні" at bounding box center [364, 405] width 126 height 12
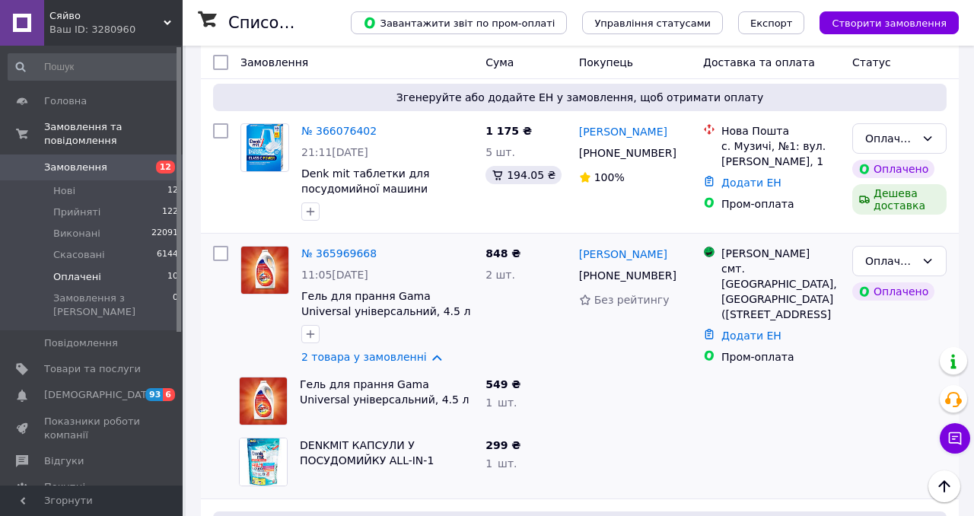
scroll to position [941, 0]
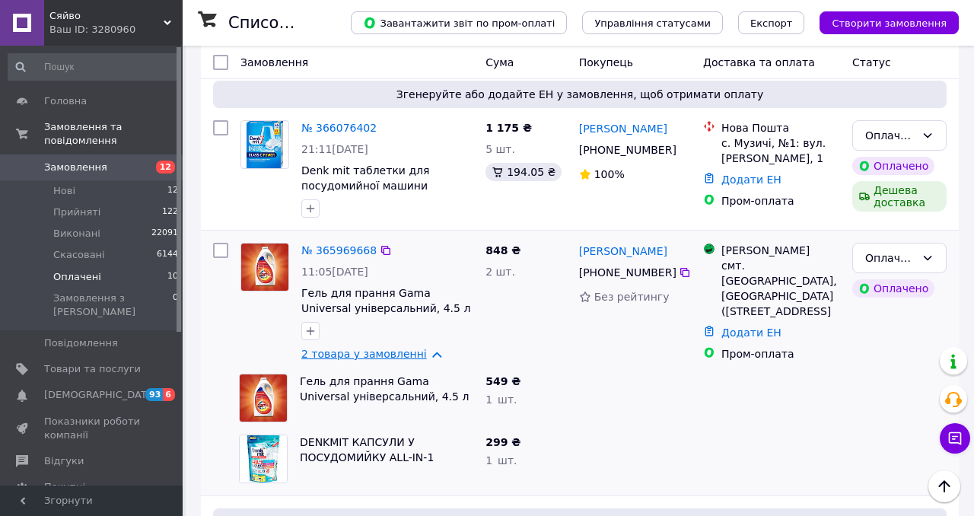
click at [380, 348] on link "2 товара у замовленні" at bounding box center [364, 354] width 126 height 12
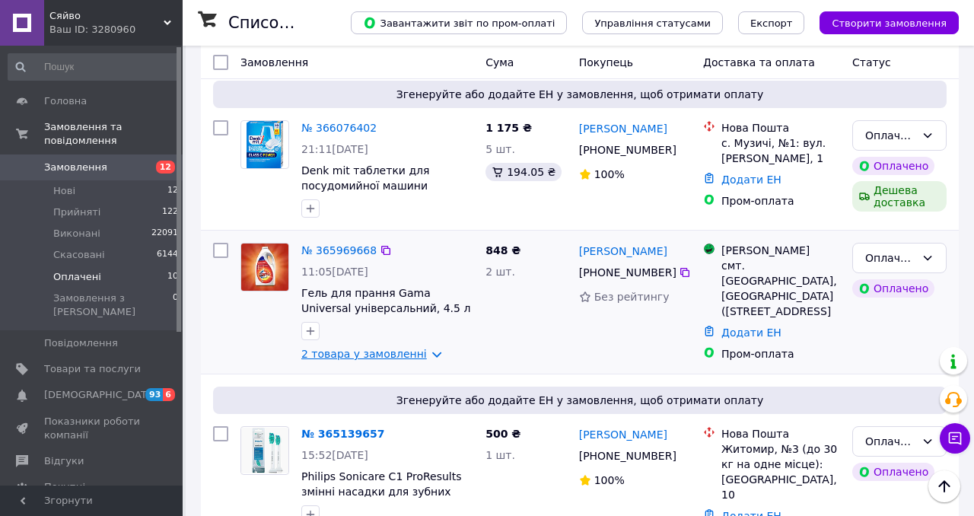
click at [380, 348] on link "2 товара у замовленні" at bounding box center [364, 354] width 126 height 12
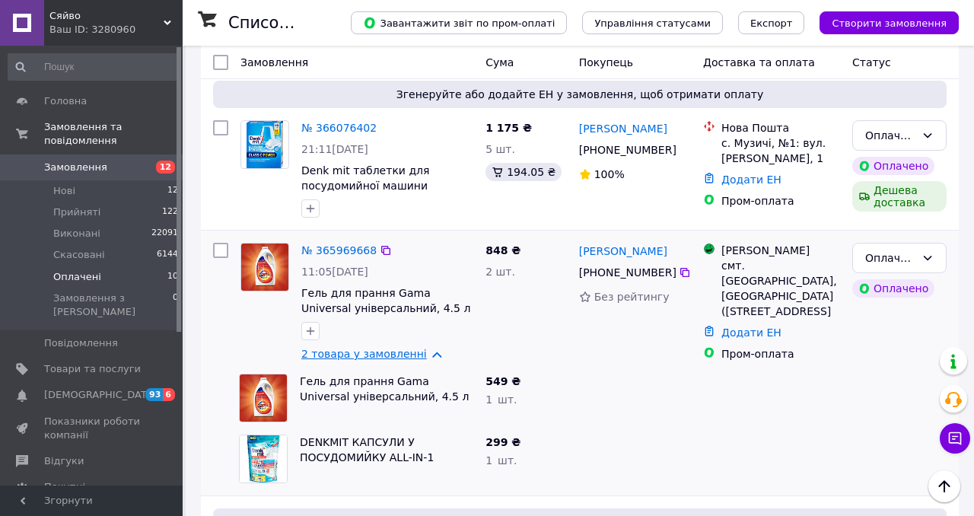
click at [373, 348] on link "2 товара у замовленні" at bounding box center [364, 354] width 126 height 12
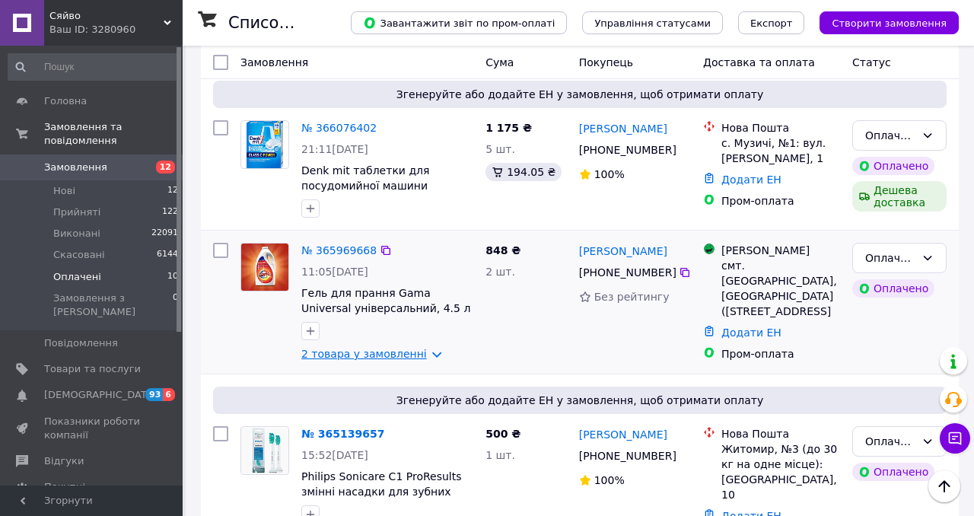
click at [373, 348] on link "2 товара у замовленні" at bounding box center [364, 354] width 126 height 12
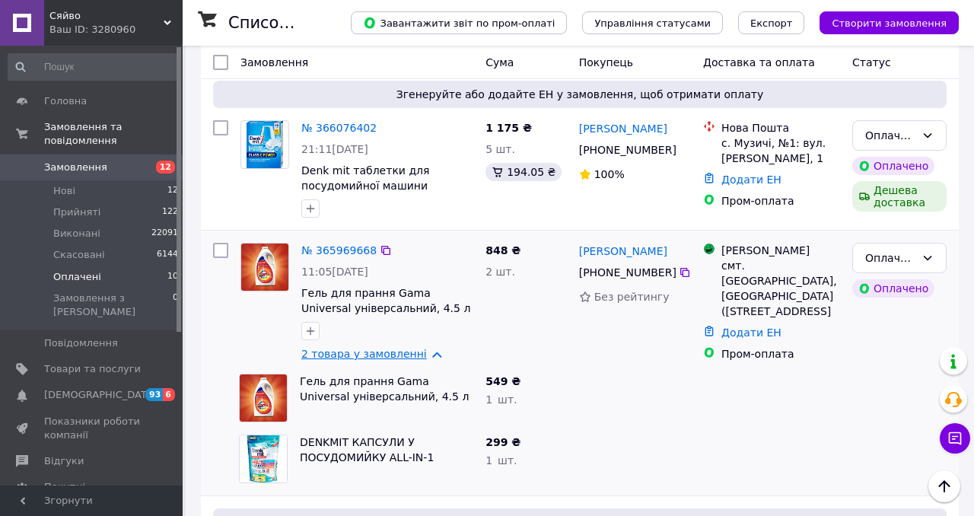
click at [339, 348] on link "2 товара у замовленні" at bounding box center [364, 354] width 126 height 12
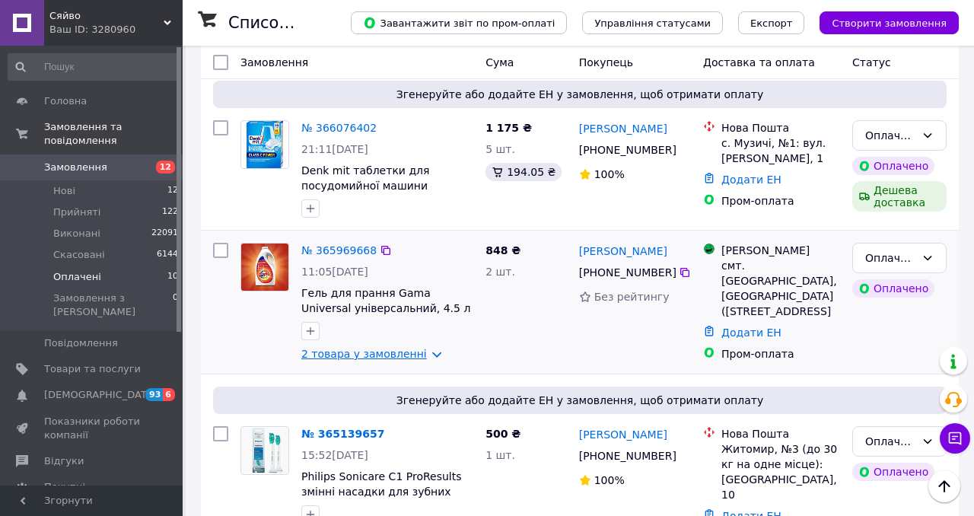
click at [339, 348] on link "2 товара у замовленні" at bounding box center [364, 354] width 126 height 12
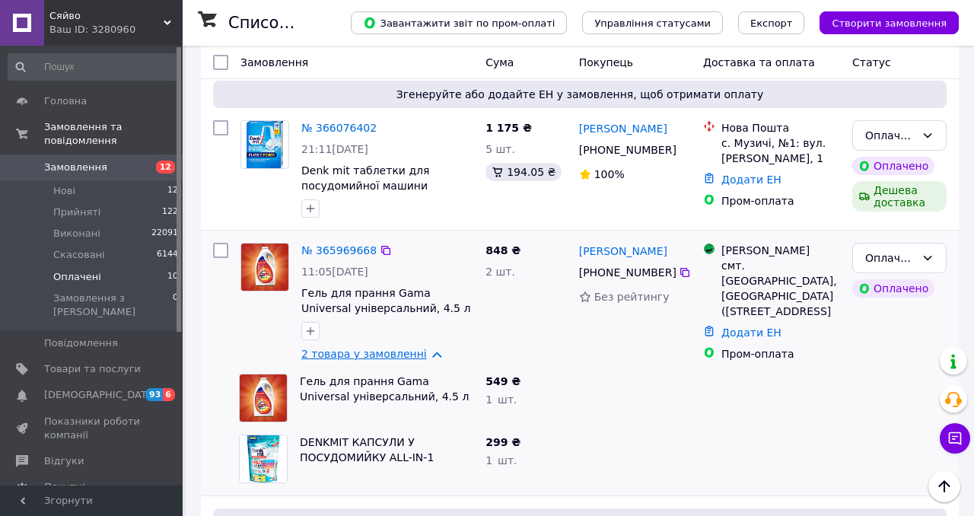
click at [339, 348] on link "2 товара у замовленні" at bounding box center [364, 354] width 126 height 12
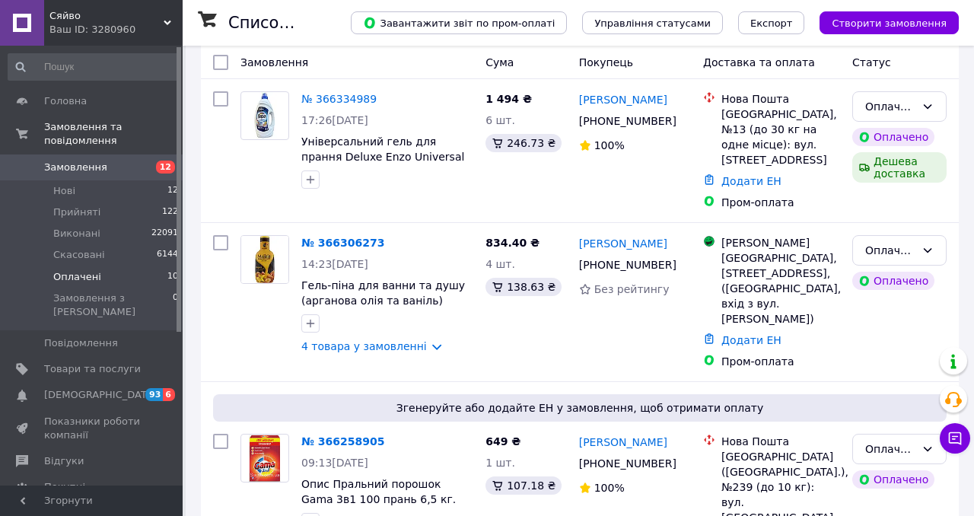
scroll to position [157, 0]
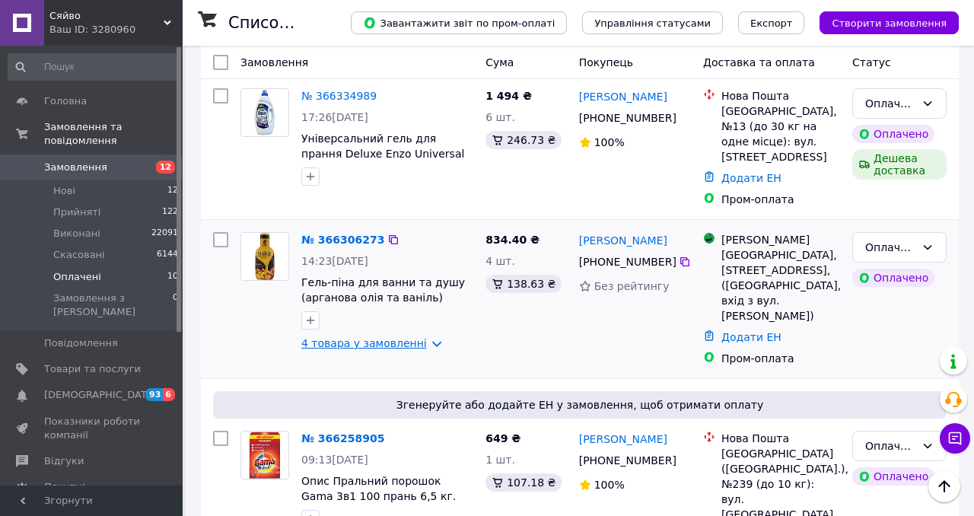
click at [342, 337] on link "4 товара у замовленні" at bounding box center [364, 343] width 126 height 12
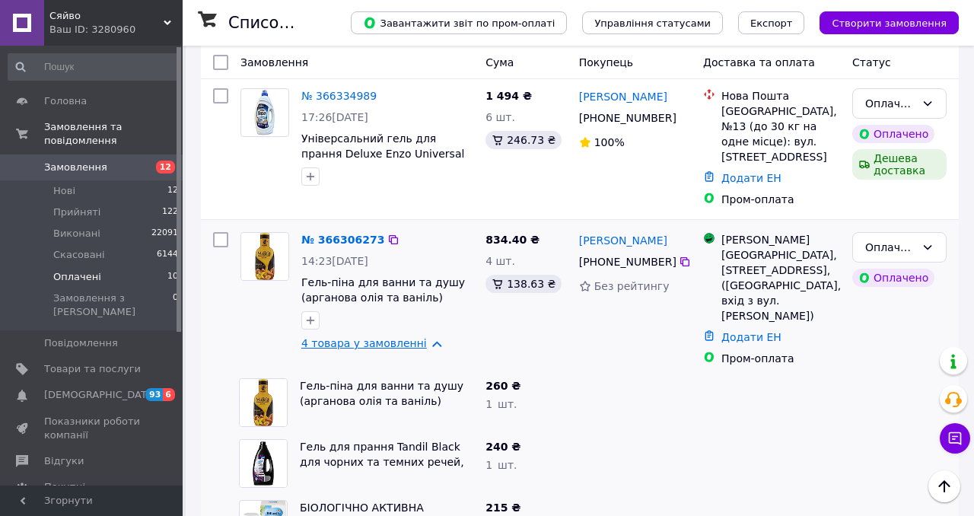
click at [342, 337] on link "4 товара у замовленні" at bounding box center [364, 343] width 126 height 12
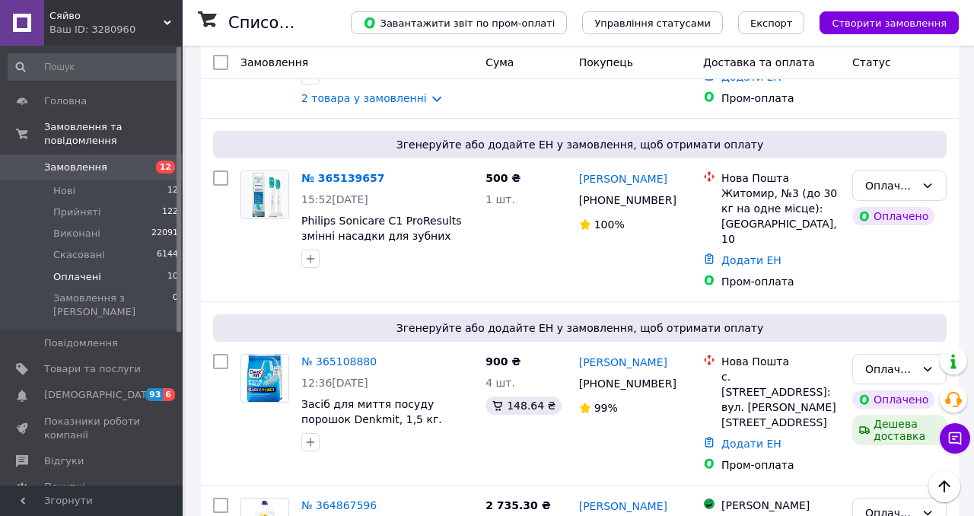
scroll to position [1032, 0]
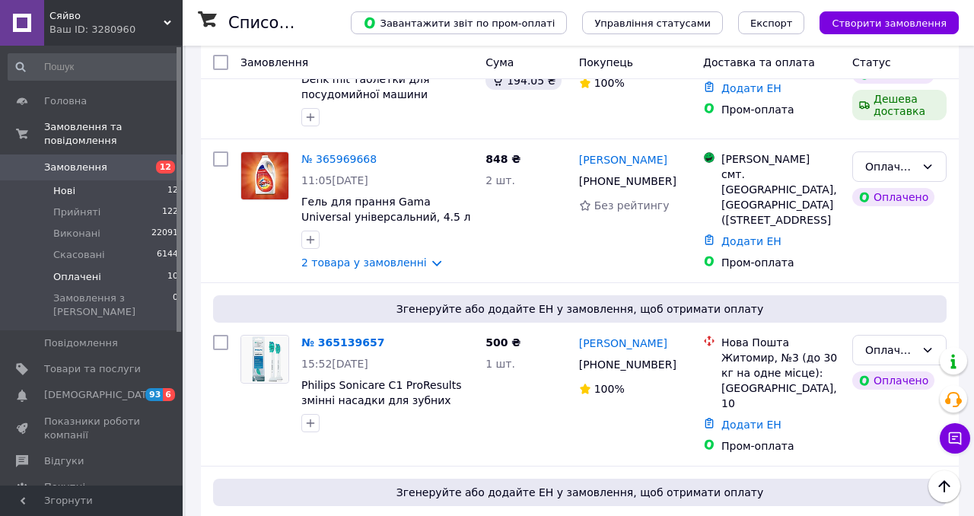
click at [162, 190] on li "Нові 12" at bounding box center [93, 190] width 187 height 21
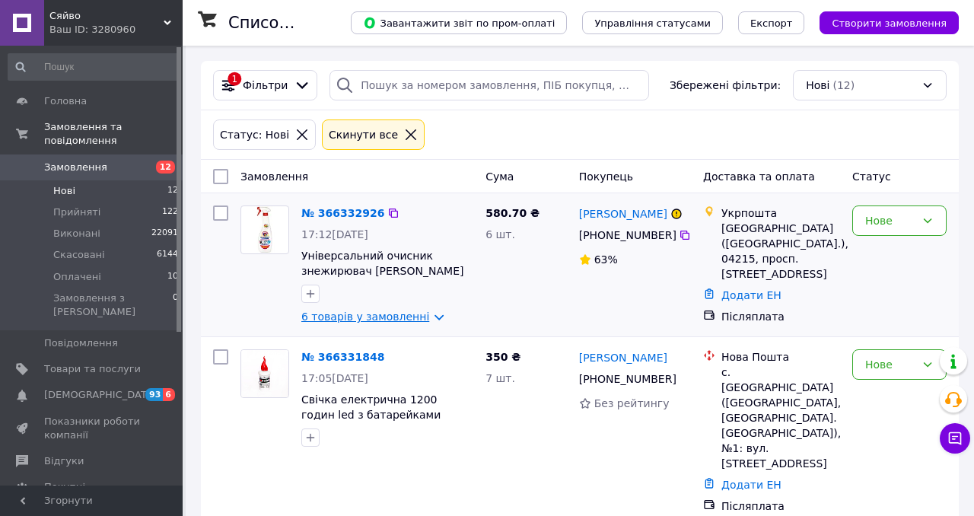
click at [345, 320] on link "6 товарів у замовленні" at bounding box center [365, 317] width 128 height 12
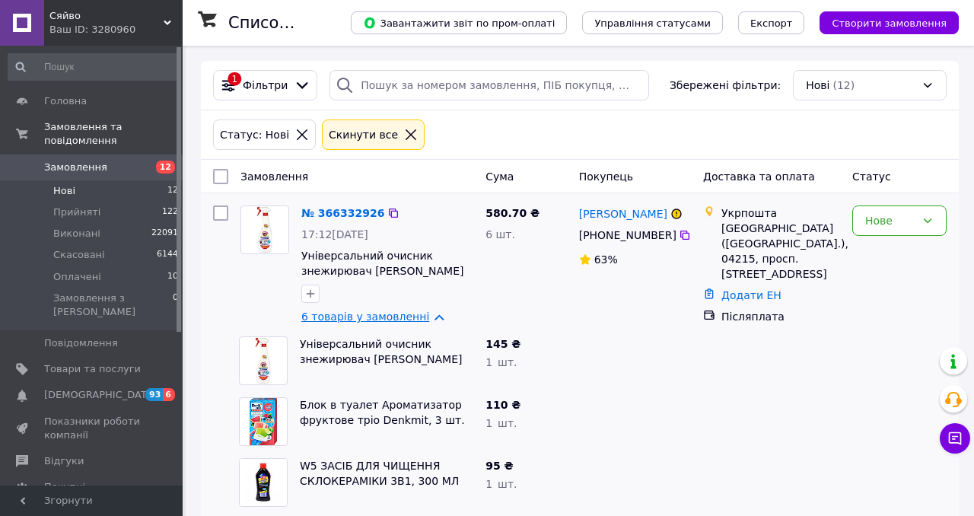
click at [345, 321] on link "6 товарів у замовленні" at bounding box center [365, 317] width 128 height 12
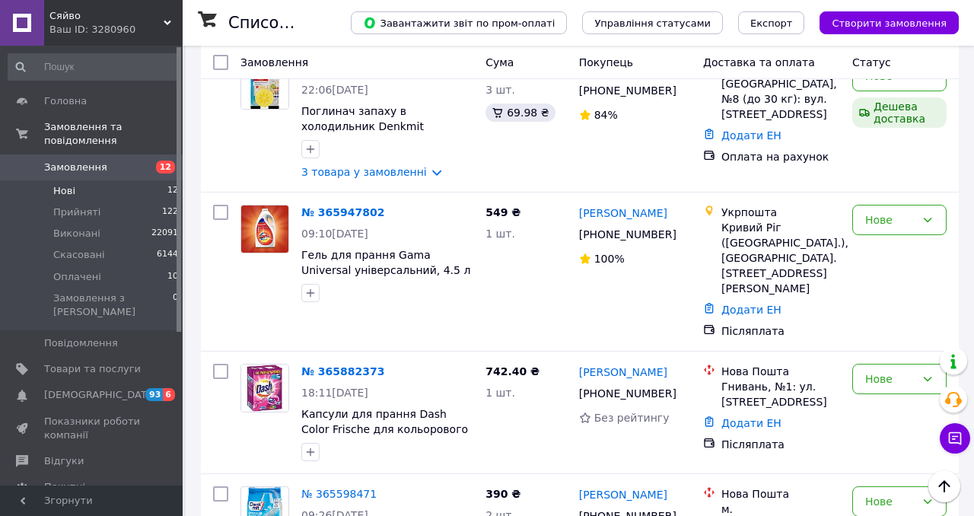
scroll to position [1471, 0]
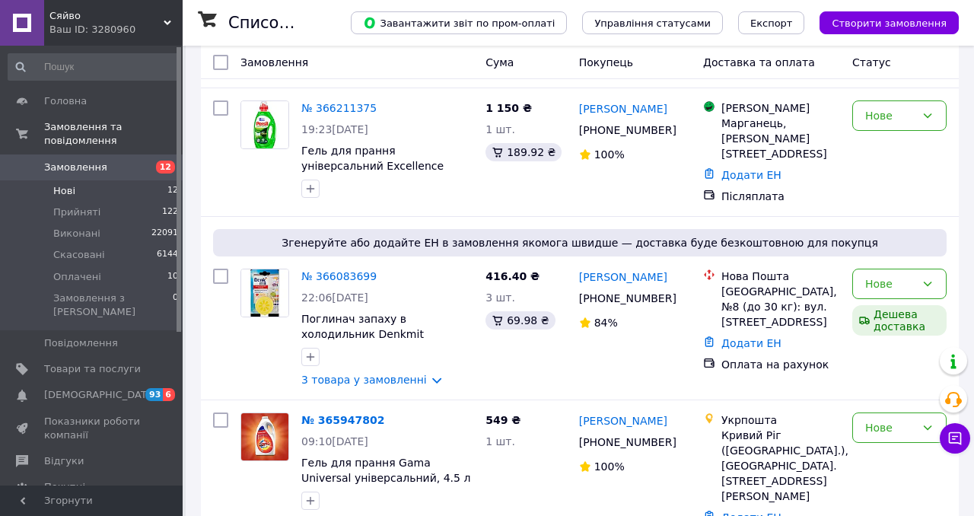
scroll to position [1471, 0]
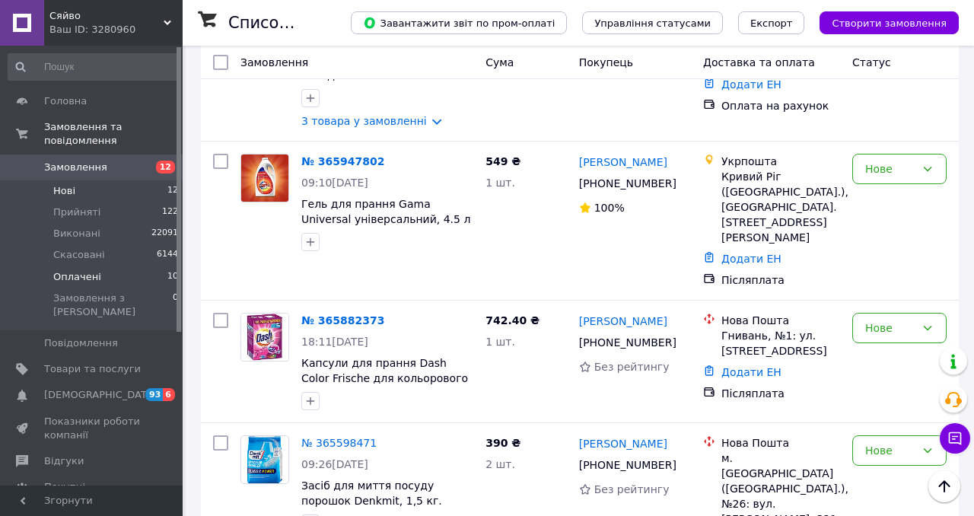
click at [155, 278] on li "Оплачені 10" at bounding box center [93, 276] width 187 height 21
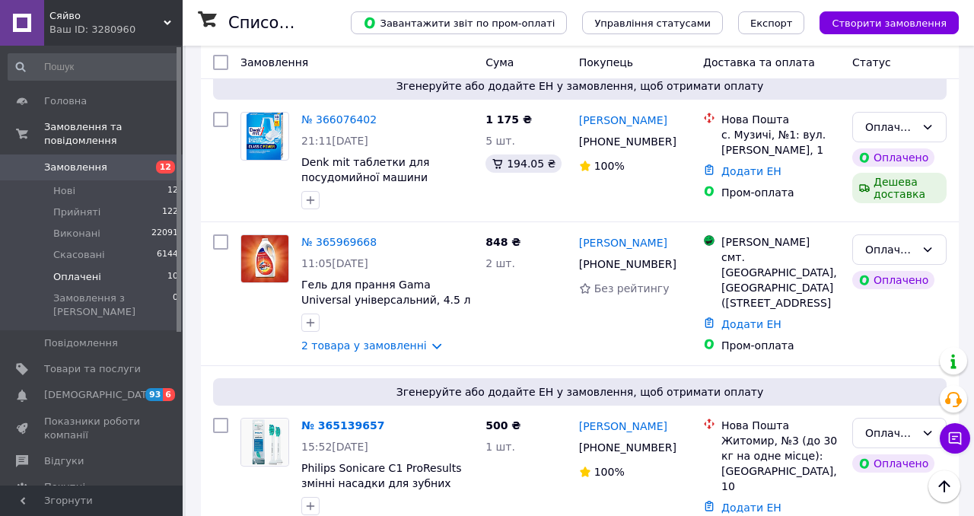
scroll to position [1366, 0]
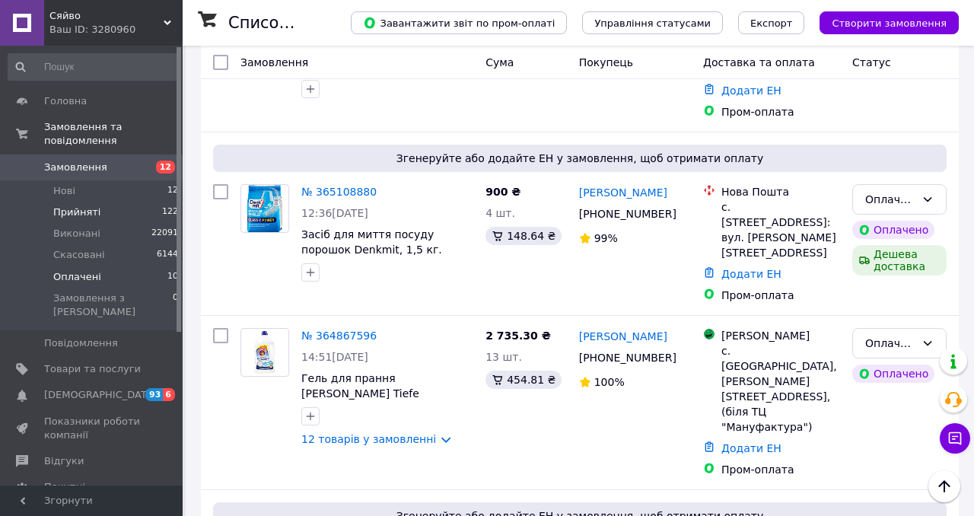
click at [155, 208] on li "Прийняті 122" at bounding box center [93, 212] width 187 height 21
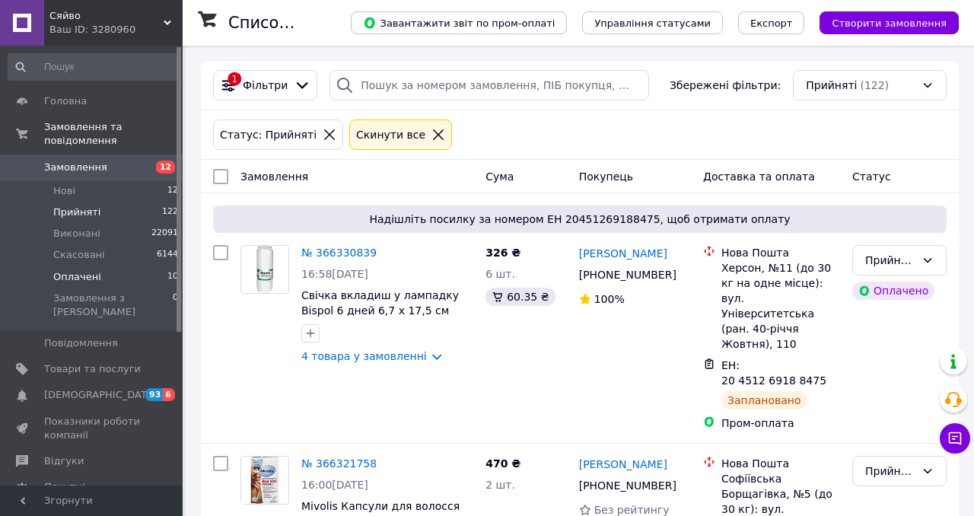
click at [159, 279] on li "Оплачені 10" at bounding box center [93, 276] width 187 height 21
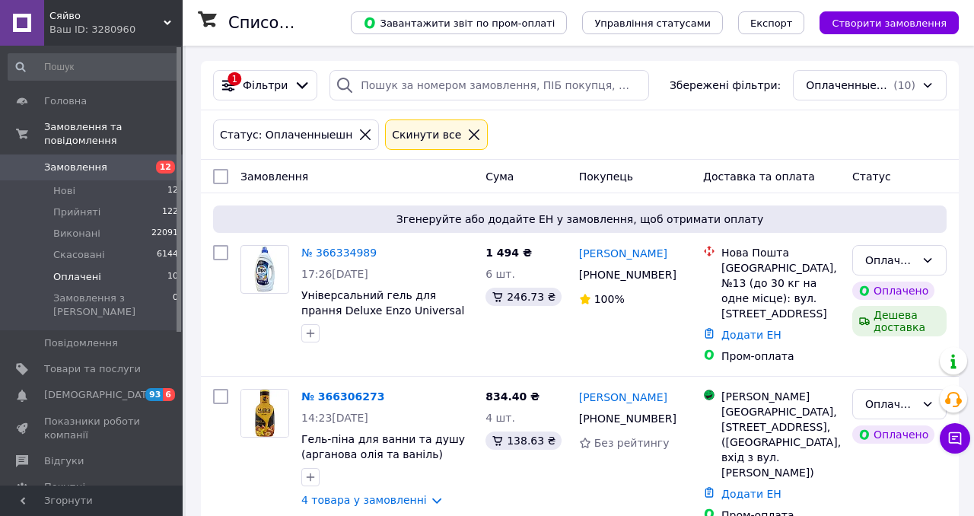
click at [158, 275] on li "Оплачені 10" at bounding box center [93, 276] width 187 height 21
click at [167, 275] on span "10" at bounding box center [172, 277] width 11 height 14
click at [161, 192] on li "Нові 12" at bounding box center [93, 190] width 187 height 21
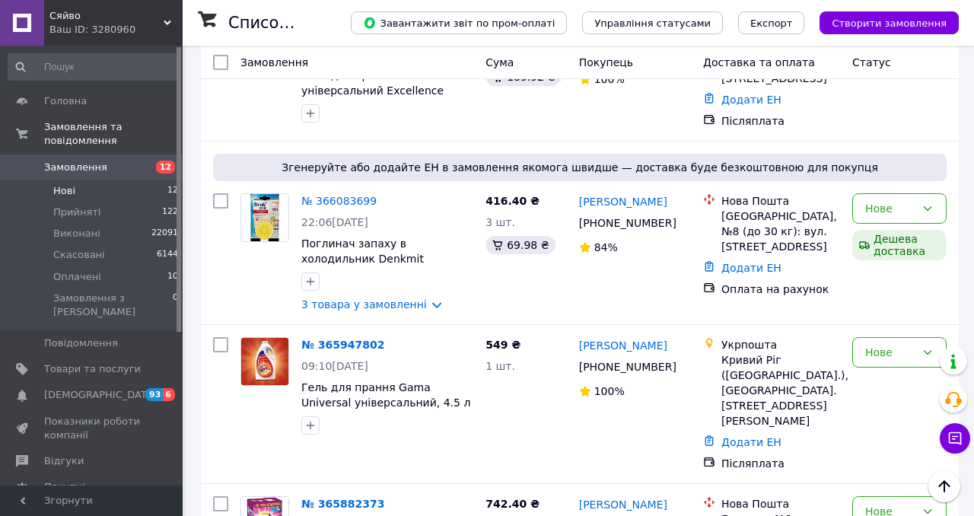
scroll to position [1283, 0]
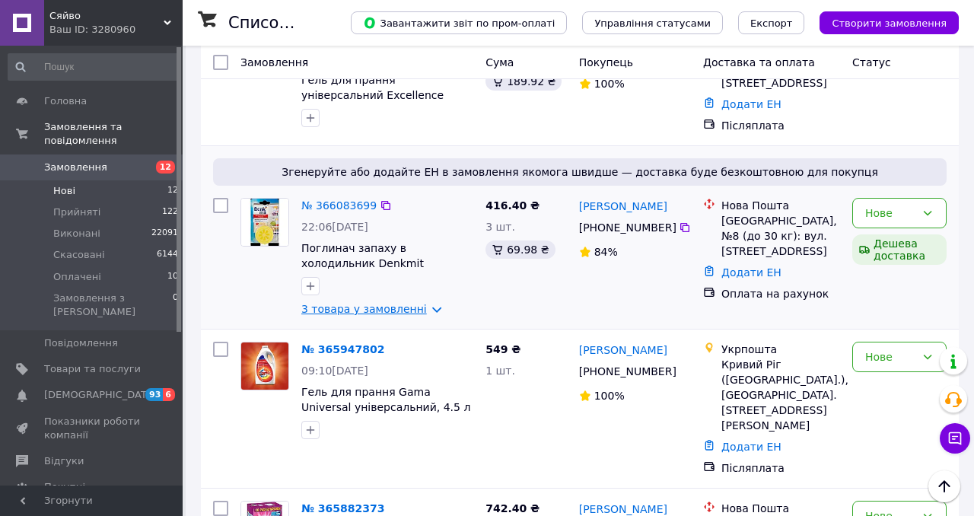
click at [378, 303] on link "3 товара у замовленні" at bounding box center [364, 309] width 126 height 12
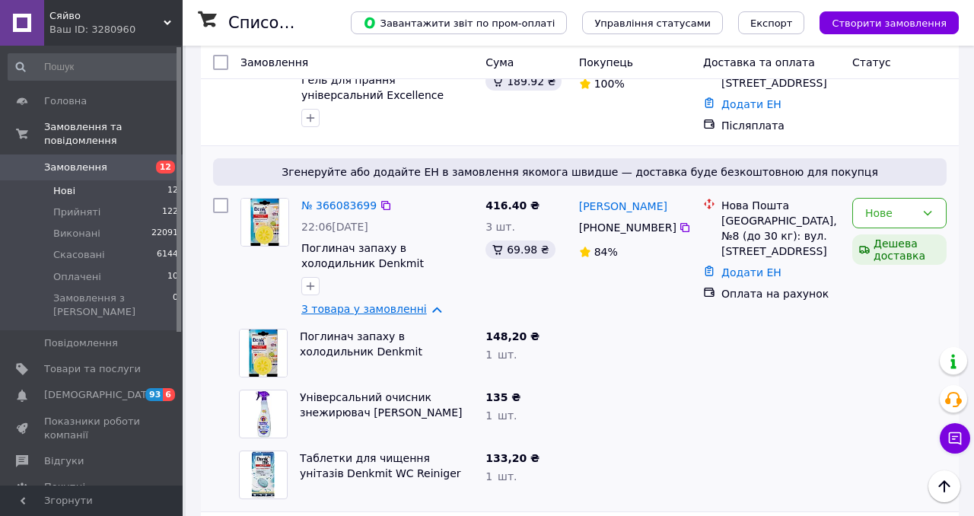
click at [378, 303] on link "3 товара у замовленні" at bounding box center [364, 309] width 126 height 12
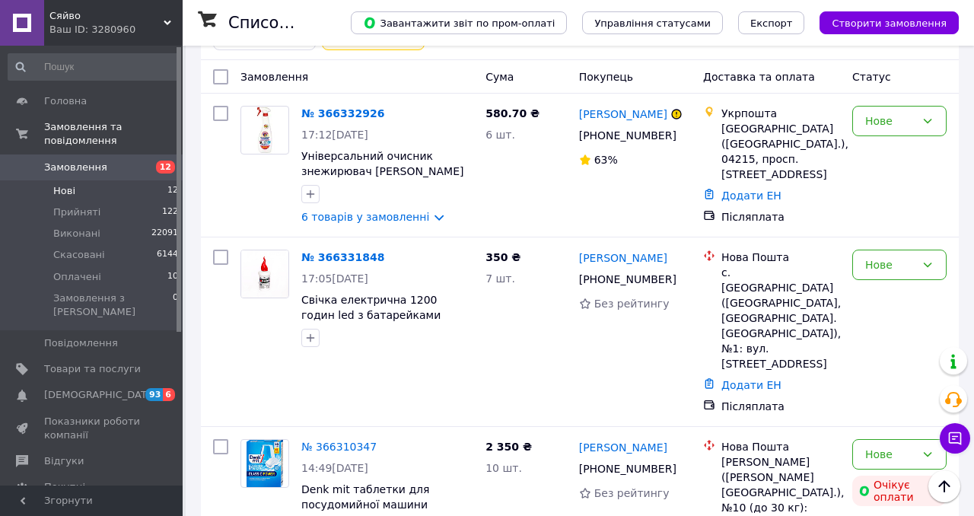
scroll to position [0, 0]
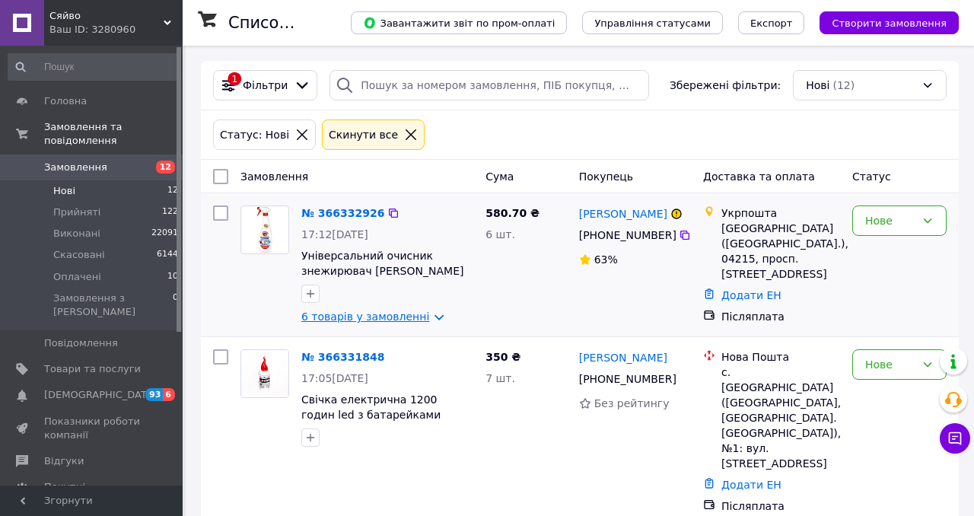
click at [356, 316] on link "6 товарів у замовленні" at bounding box center [365, 317] width 128 height 12
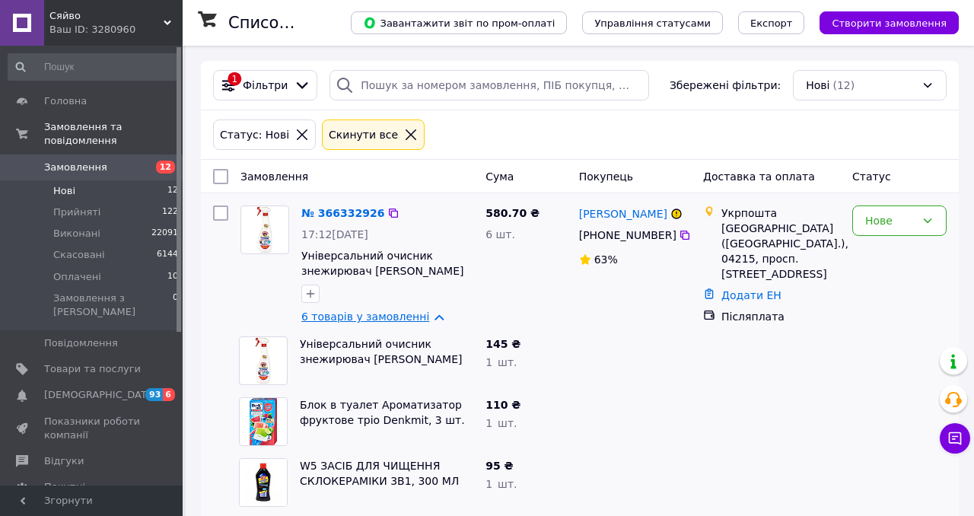
click at [365, 313] on link "6 товарів у замовленні" at bounding box center [365, 317] width 128 height 12
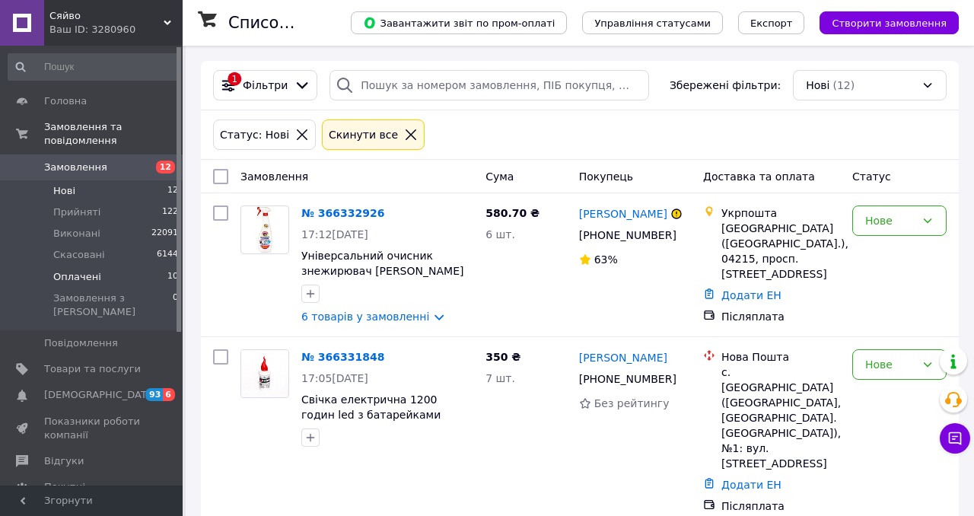
click at [132, 282] on li "Оплачені 10" at bounding box center [93, 276] width 187 height 21
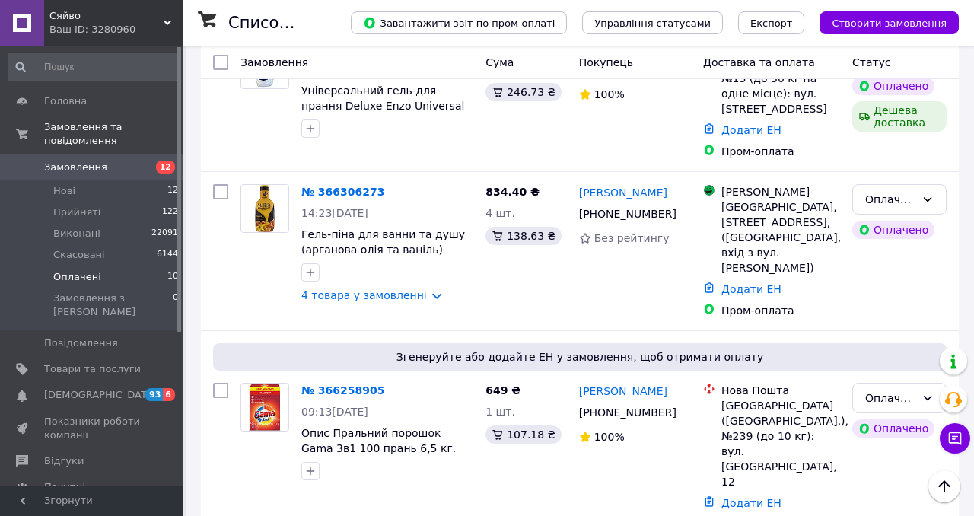
scroll to position [204, 0]
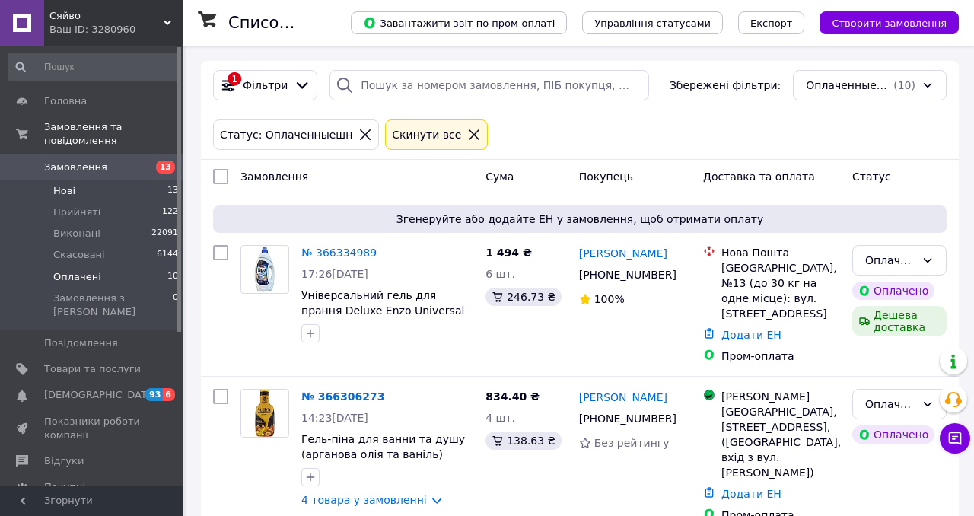
click at [163, 190] on li "Нові 13" at bounding box center [93, 190] width 187 height 21
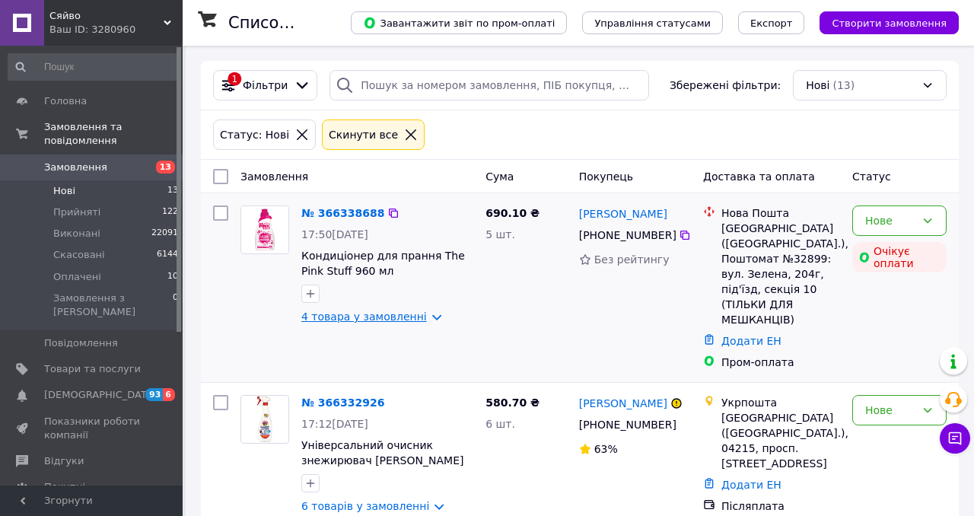
click at [374, 314] on link "4 товара у замовленні" at bounding box center [364, 317] width 126 height 12
click at [116, 273] on li "Оплачені 10" at bounding box center [93, 276] width 187 height 21
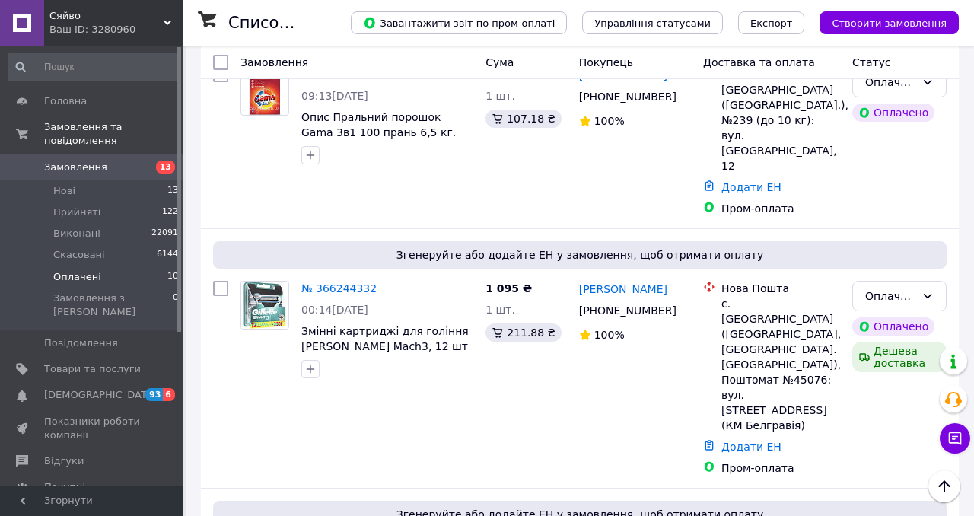
scroll to position [520, 0]
click at [276, 282] on img at bounding box center [264, 305] width 47 height 47
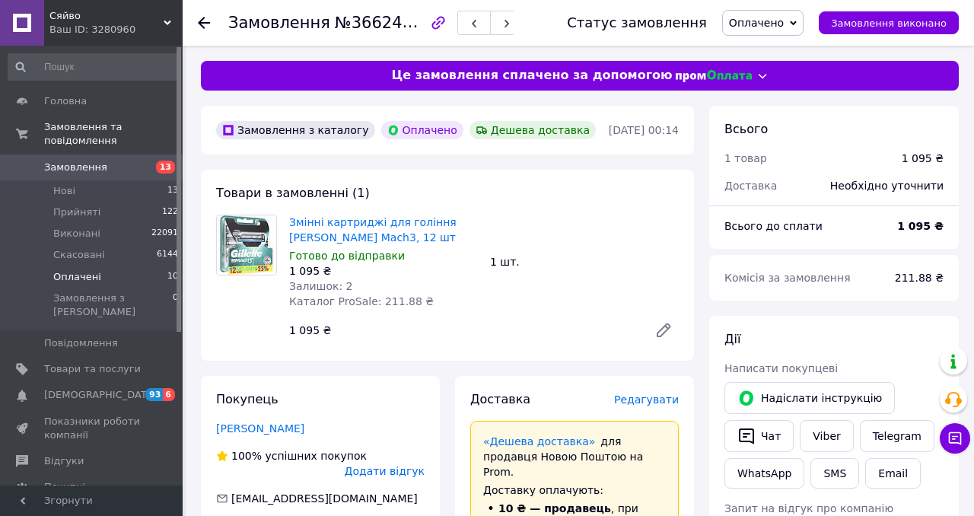
click at [167, 273] on span "10" at bounding box center [172, 277] width 11 height 14
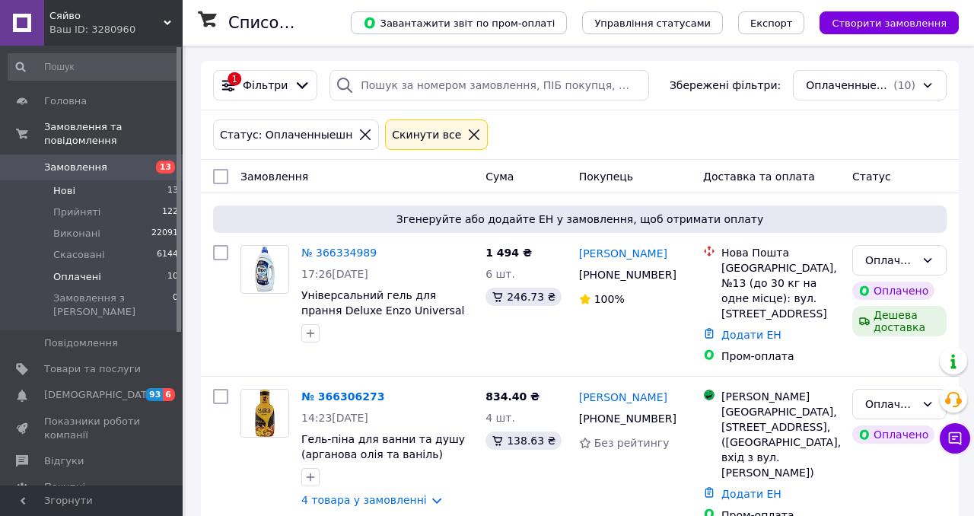
click at [167, 196] on span "13" at bounding box center [172, 191] width 11 height 14
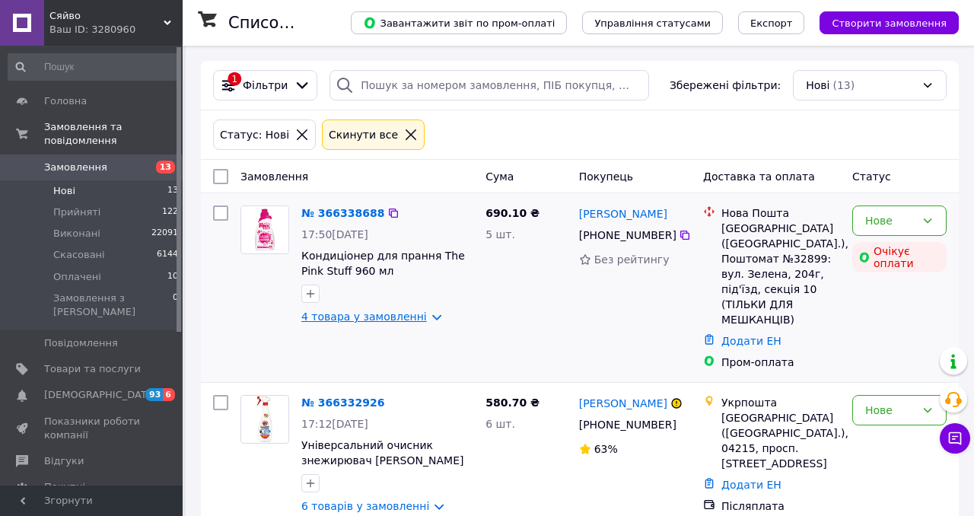
click at [368, 314] on link "4 товара у замовленні" at bounding box center [364, 317] width 126 height 12
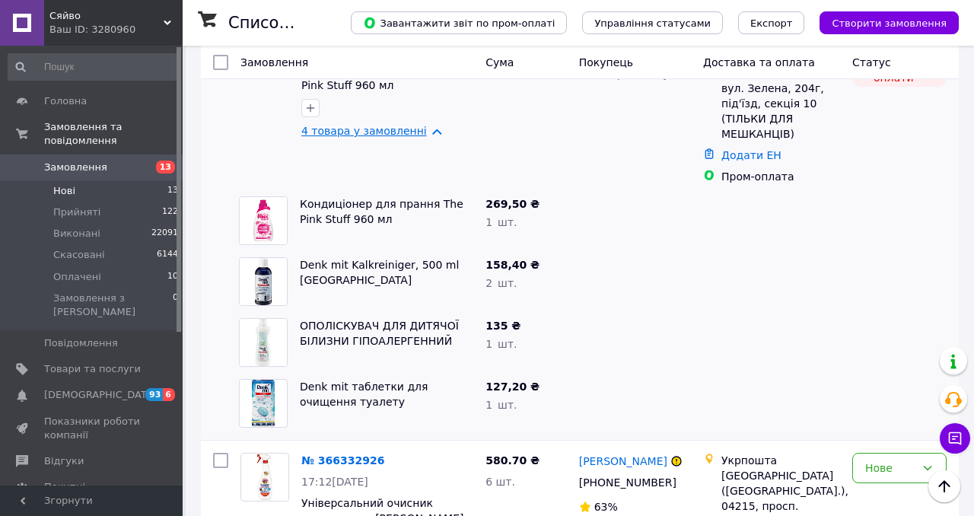
scroll to position [205, 0]
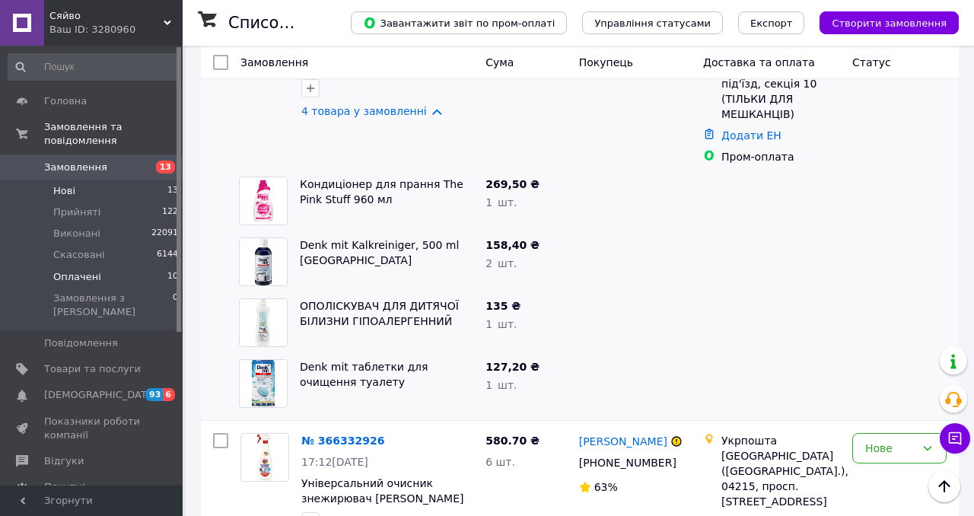
click at [148, 266] on li "Оплачені 10" at bounding box center [93, 276] width 187 height 21
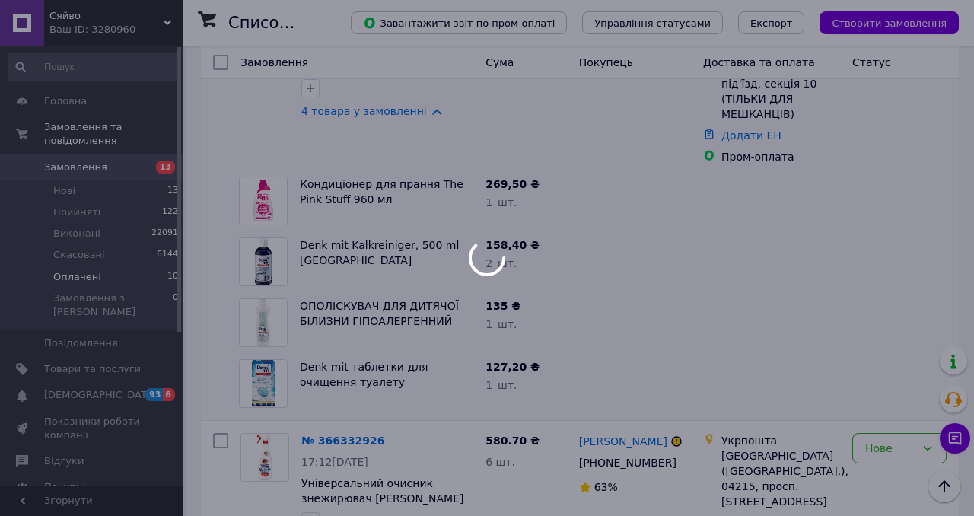
click at [151, 272] on div at bounding box center [487, 258] width 974 height 516
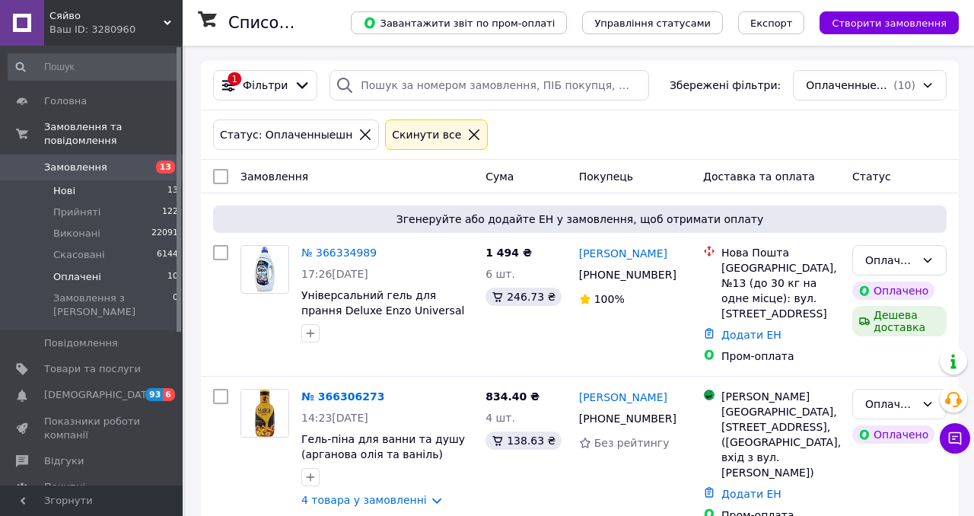
click at [159, 184] on li "Нові 13" at bounding box center [93, 190] width 187 height 21
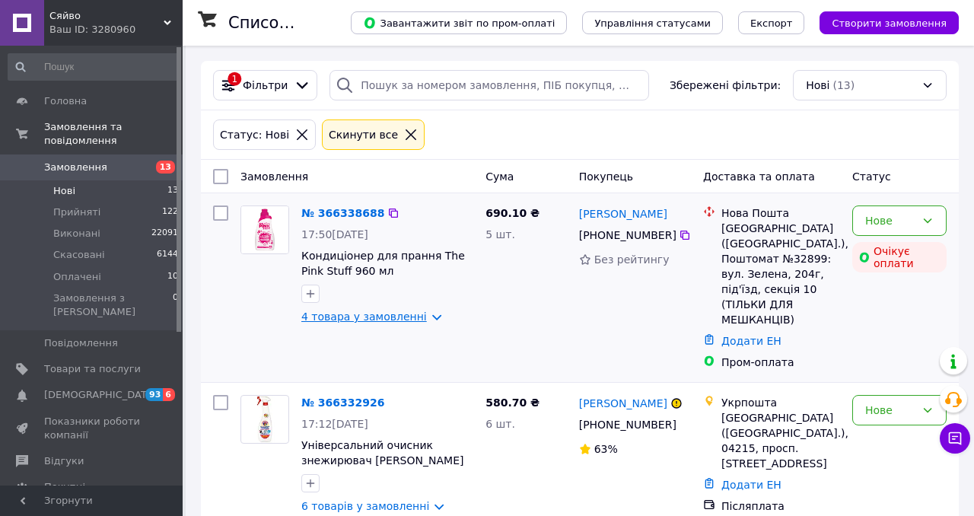
click at [324, 317] on link "4 товара у замовленні" at bounding box center [364, 317] width 126 height 12
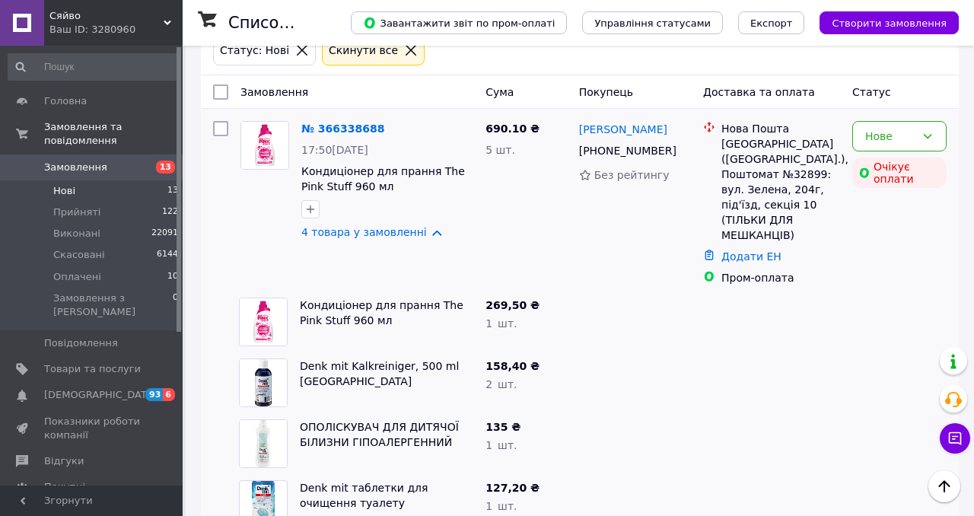
scroll to position [84, 0]
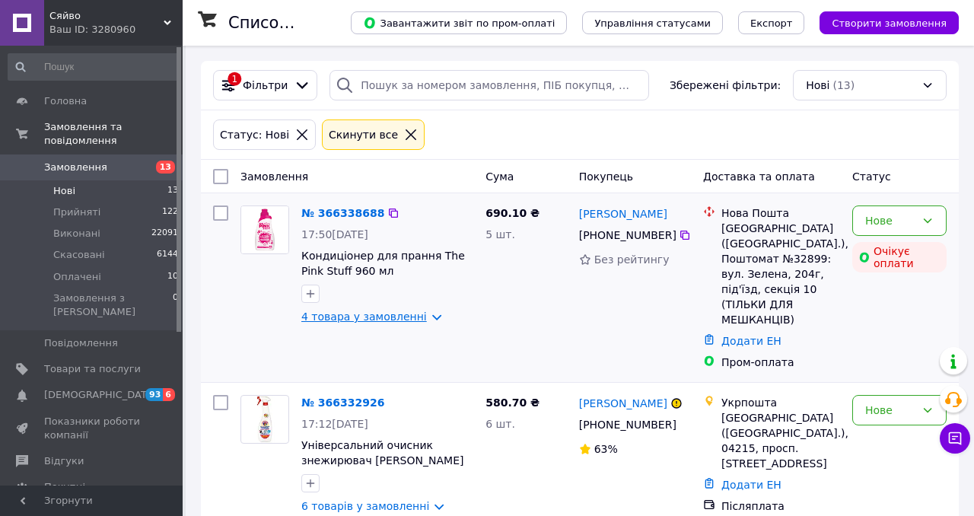
click at [353, 320] on link "4 товара у замовленні" at bounding box center [364, 317] width 126 height 12
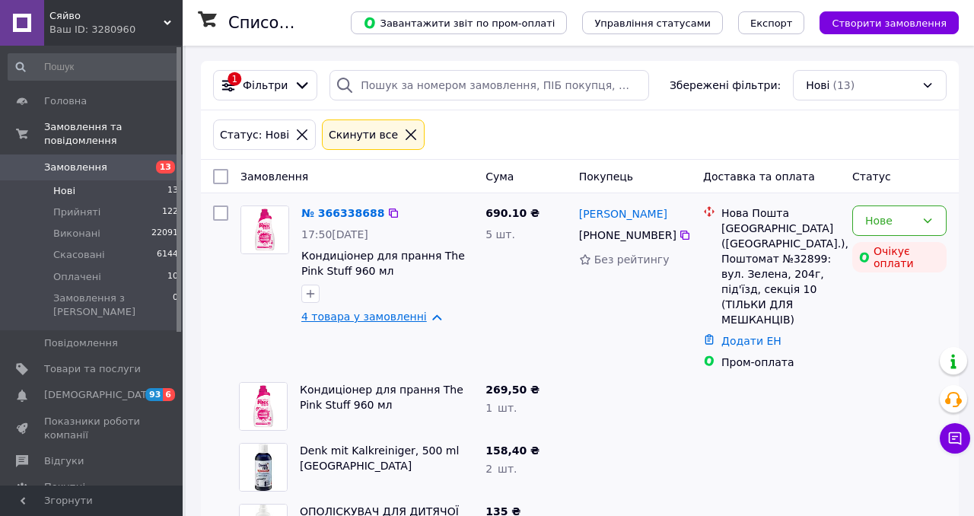
click at [353, 319] on link "4 товара у замовленні" at bounding box center [364, 317] width 126 height 12
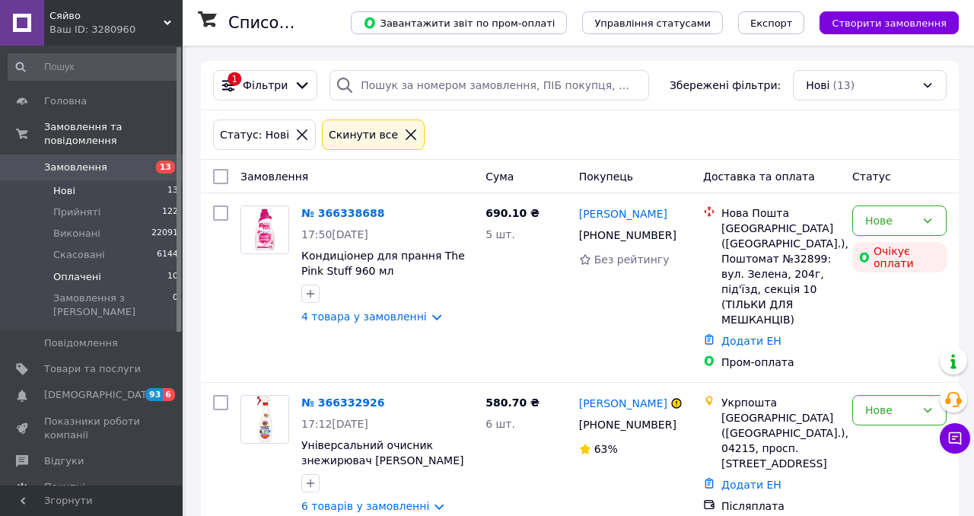
click at [151, 280] on li "Оплачені 10" at bounding box center [93, 276] width 187 height 21
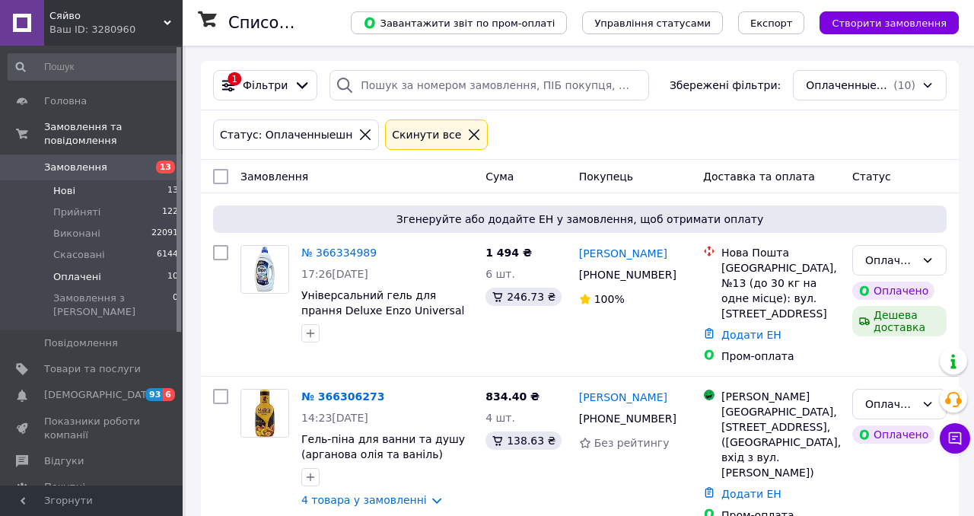
click at [158, 190] on li "Нові 13" at bounding box center [93, 190] width 187 height 21
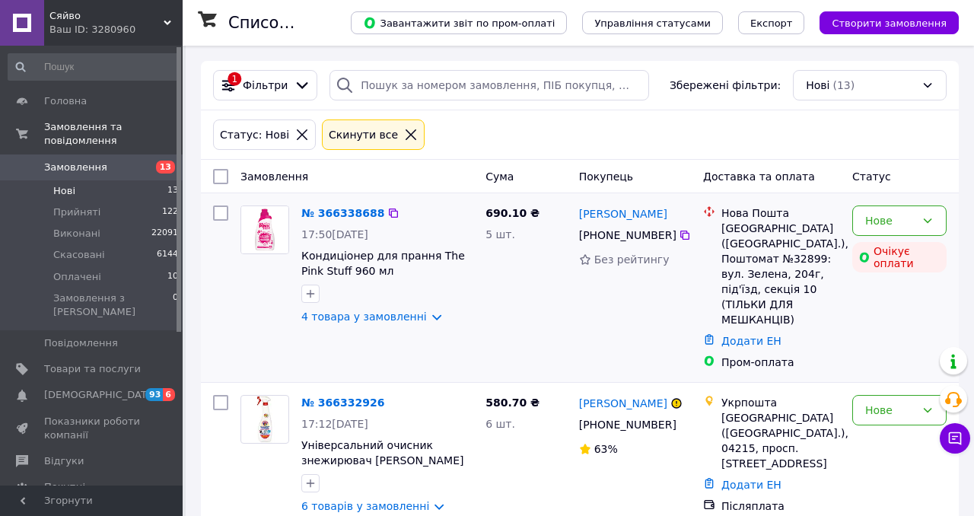
click at [314, 365] on div "№ 366338688 17:50, 12.10.2025 Кондиціонер для прання The Pink Stuff 960 мл 4 то…" at bounding box center [580, 287] width 758 height 189
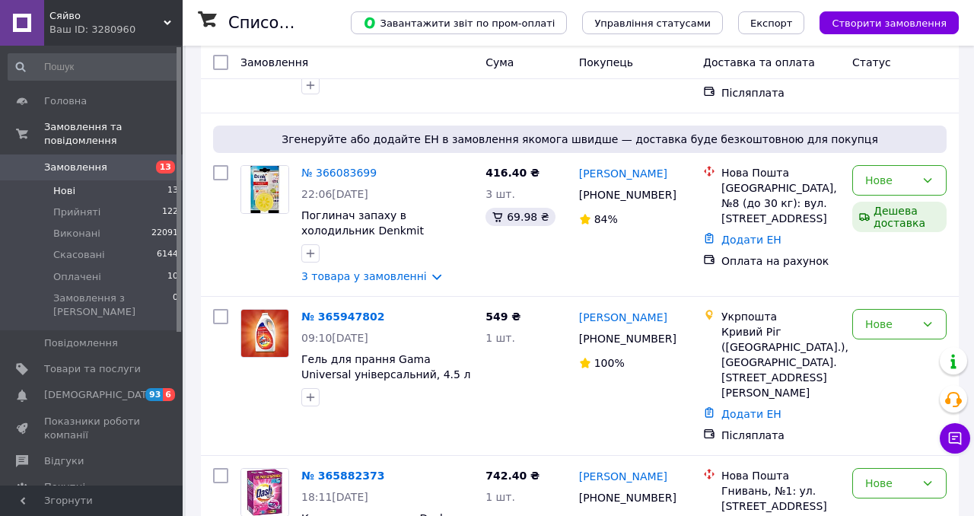
scroll to position [1645, 0]
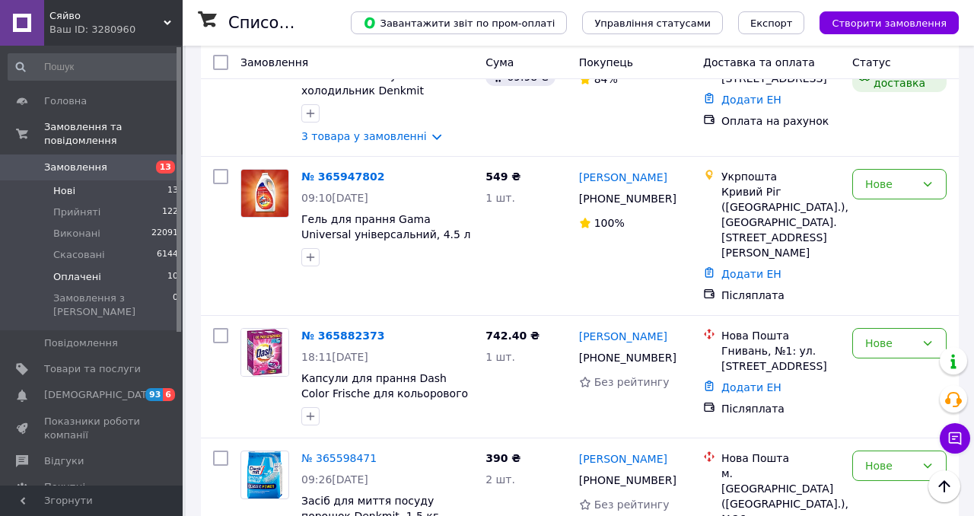
click at [169, 278] on span "10" at bounding box center [172, 277] width 11 height 14
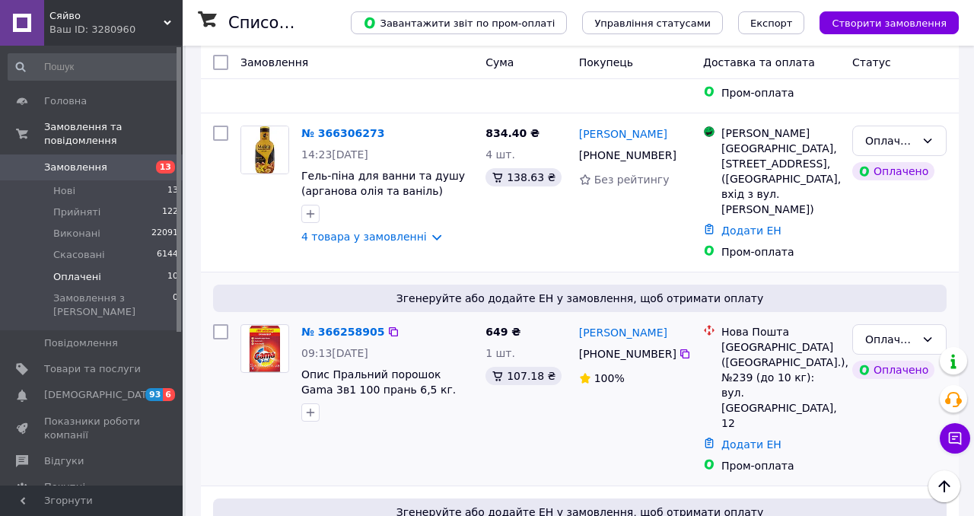
scroll to position [266, 0]
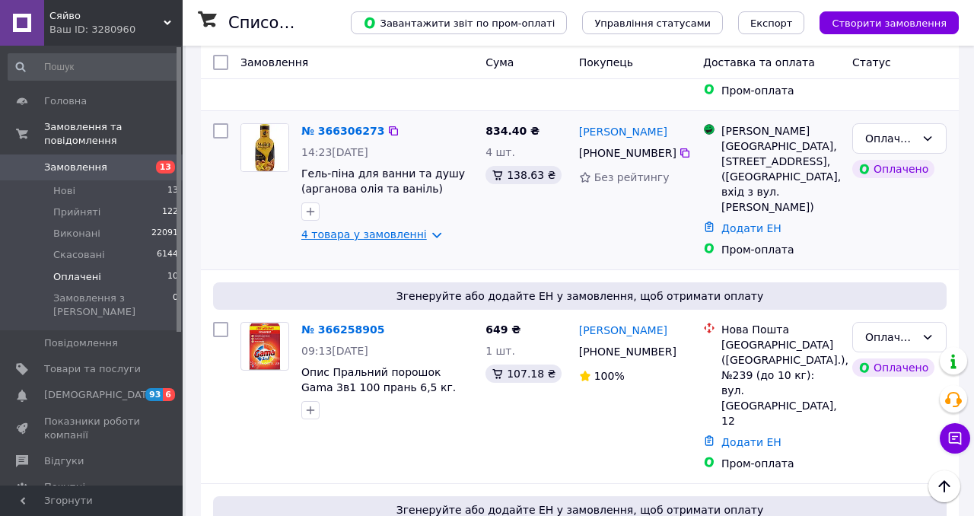
click at [368, 228] on link "4 товара у замовленні" at bounding box center [364, 234] width 126 height 12
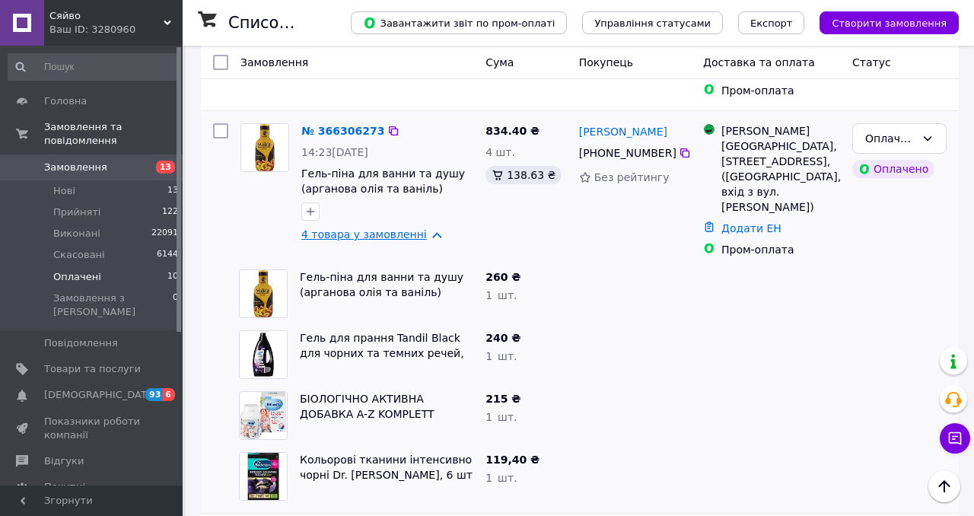
click at [368, 228] on link "4 товара у замовленні" at bounding box center [364, 234] width 126 height 12
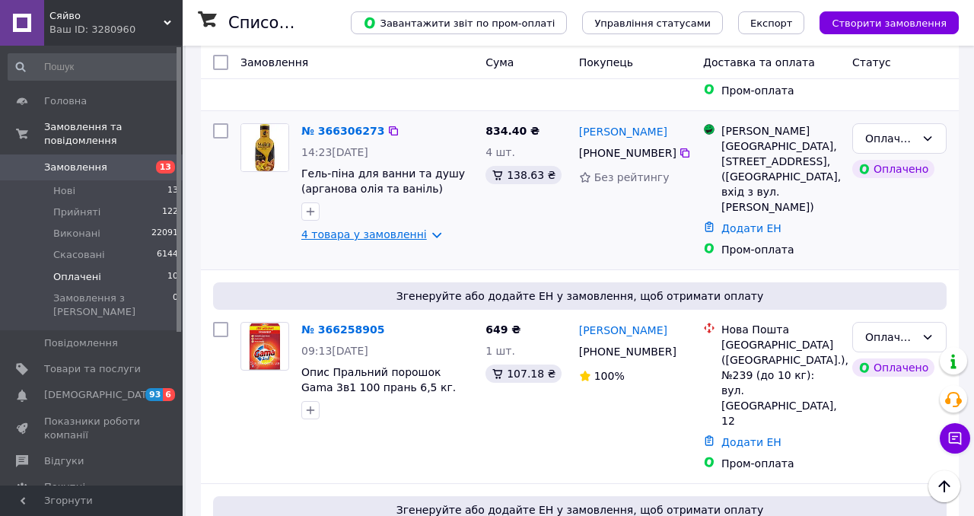
click at [368, 228] on link "4 товара у замовленні" at bounding box center [364, 234] width 126 height 12
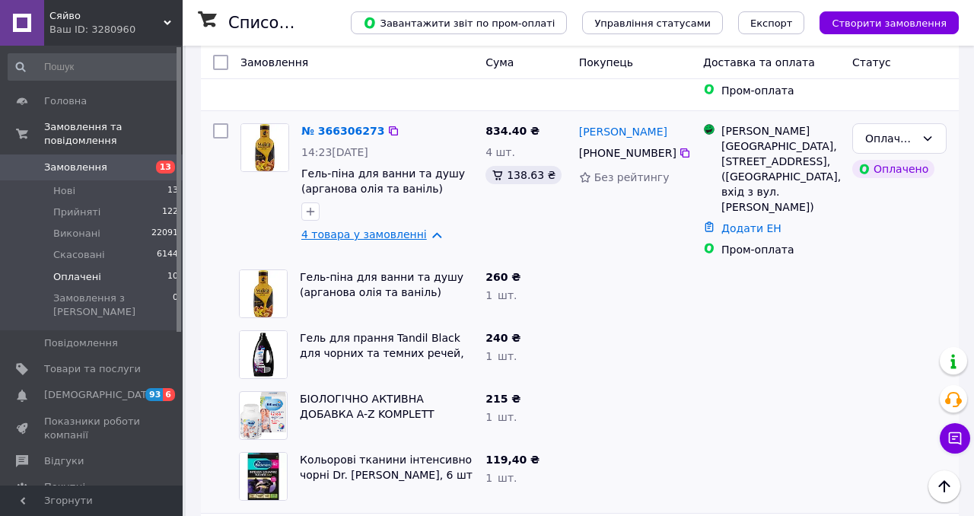
click at [368, 228] on link "4 товара у замовленні" at bounding box center [364, 234] width 126 height 12
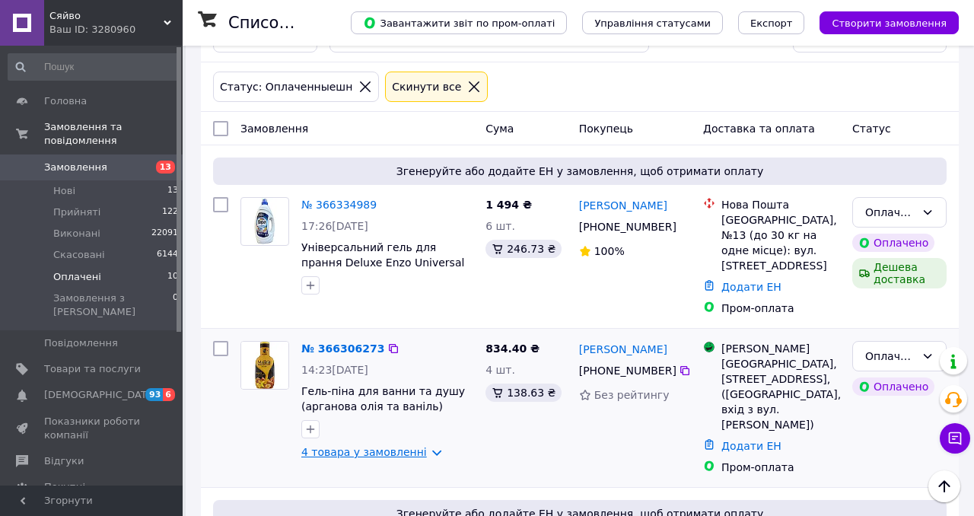
scroll to position [0, 0]
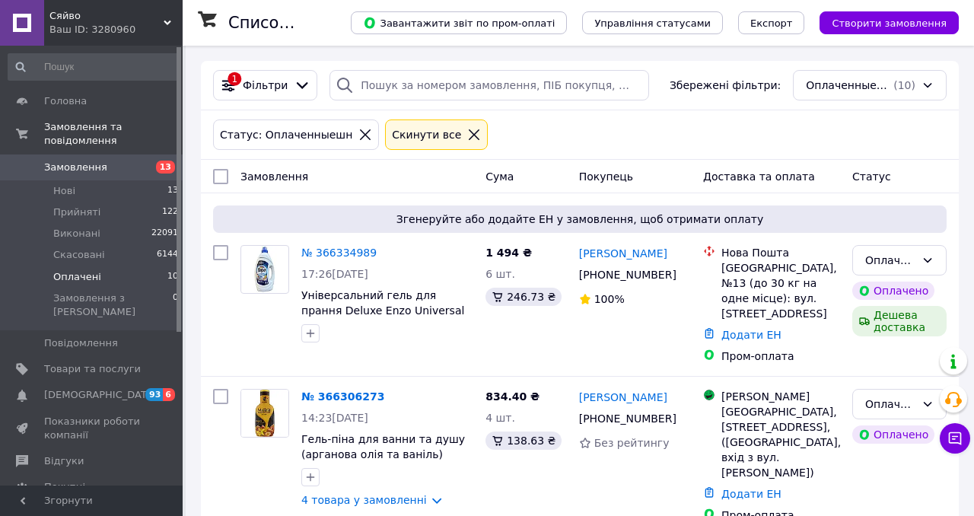
click at [167, 279] on span "10" at bounding box center [172, 277] width 11 height 14
click at [156, 189] on li "Нові 13" at bounding box center [93, 190] width 187 height 21
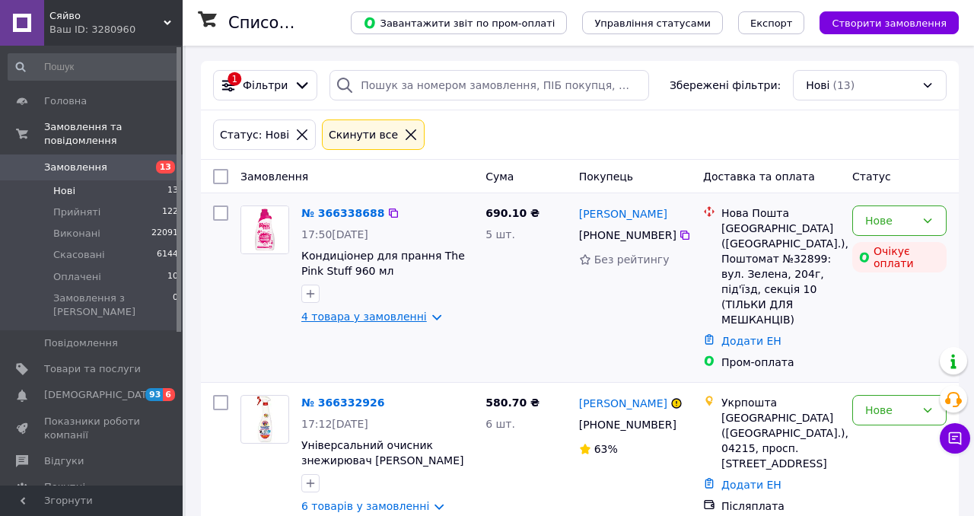
click at [333, 321] on link "4 товара у замовленні" at bounding box center [364, 317] width 126 height 12
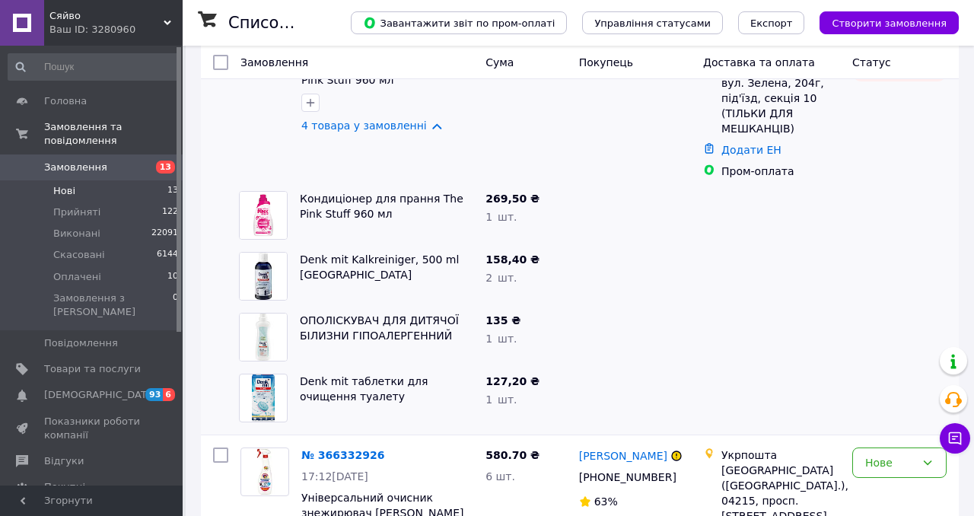
scroll to position [209, 0]
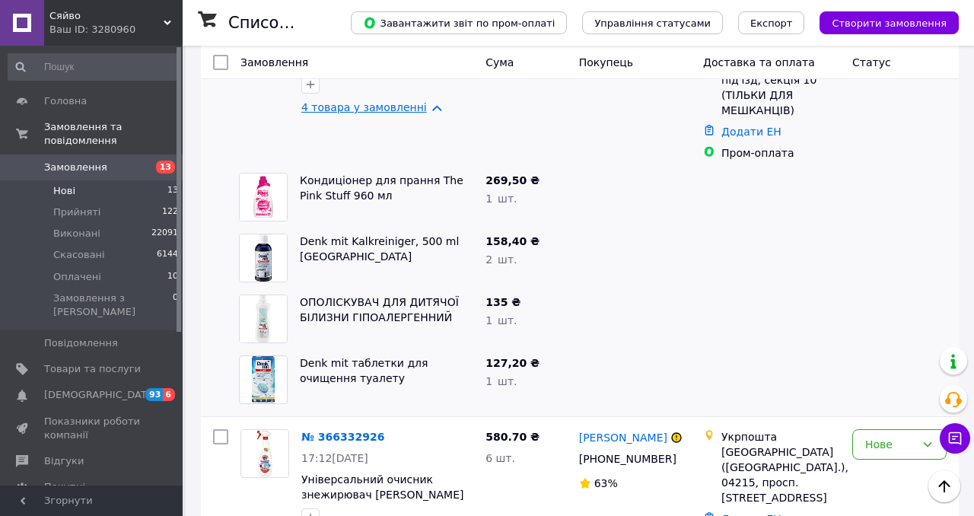
click at [342, 108] on link "4 товара у замовленні" at bounding box center [364, 107] width 126 height 12
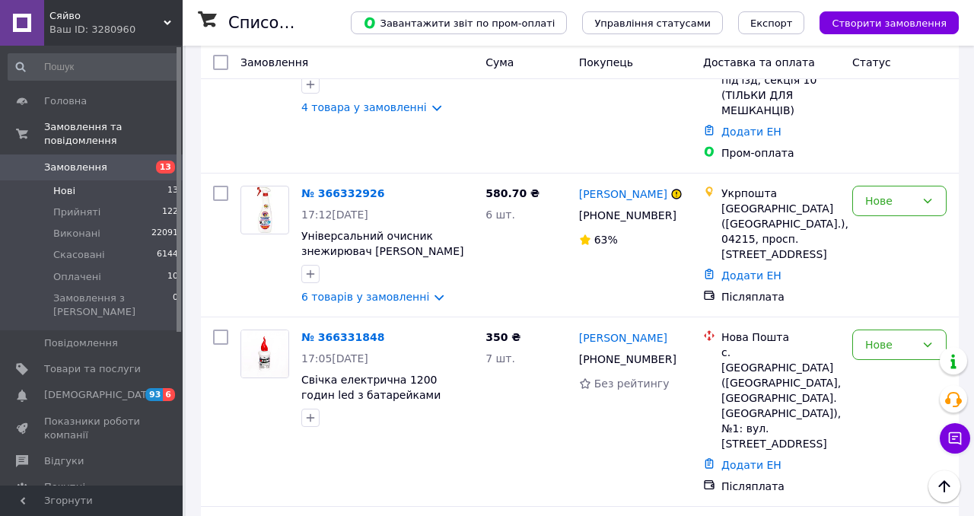
click at [157, 190] on li "Нові 13" at bounding box center [93, 190] width 187 height 21
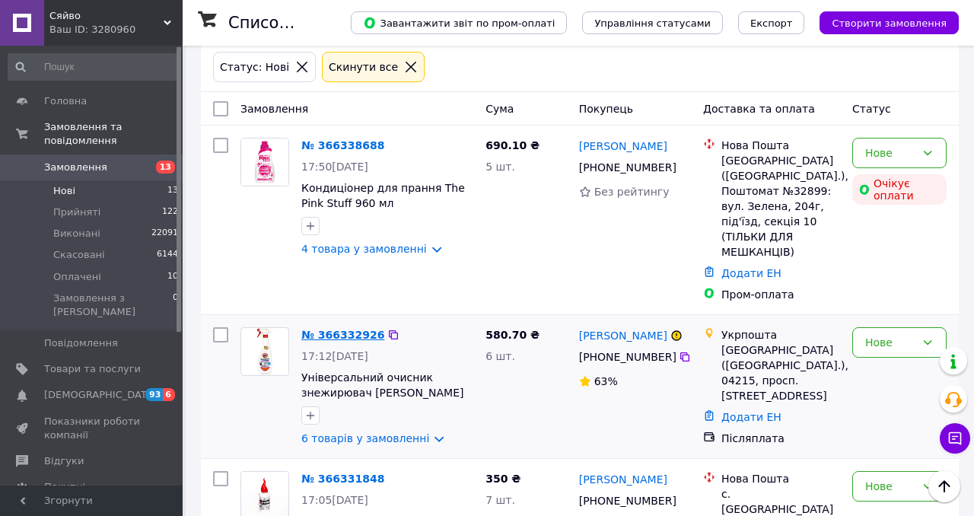
scroll to position [0, 0]
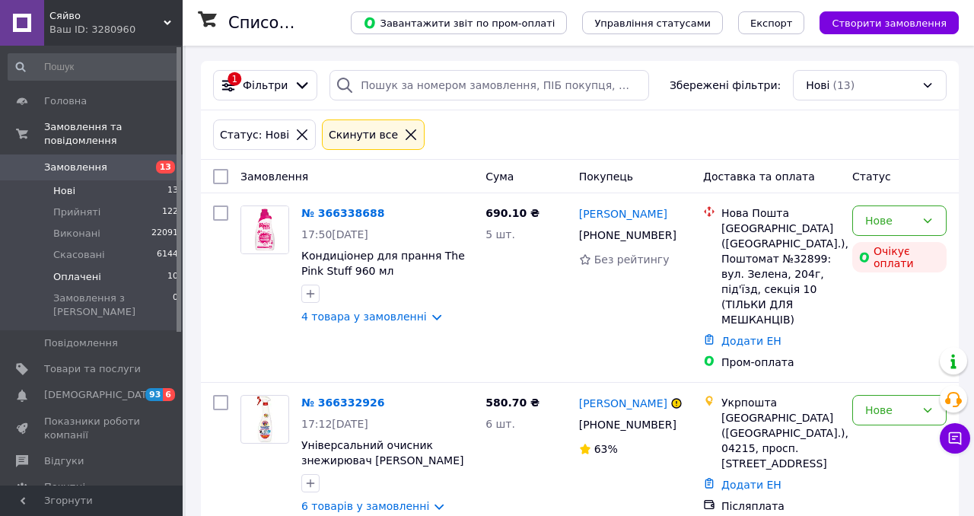
click at [169, 275] on span "10" at bounding box center [172, 277] width 11 height 14
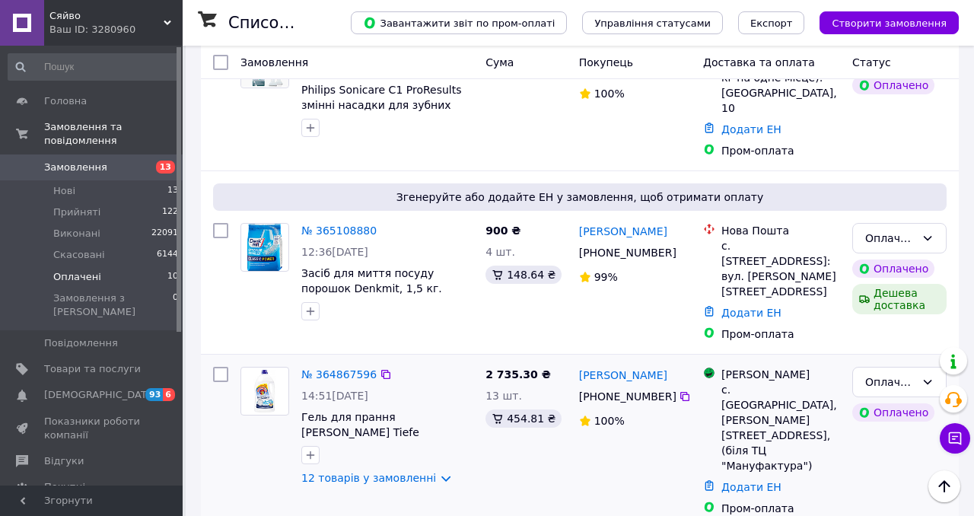
scroll to position [1366, 0]
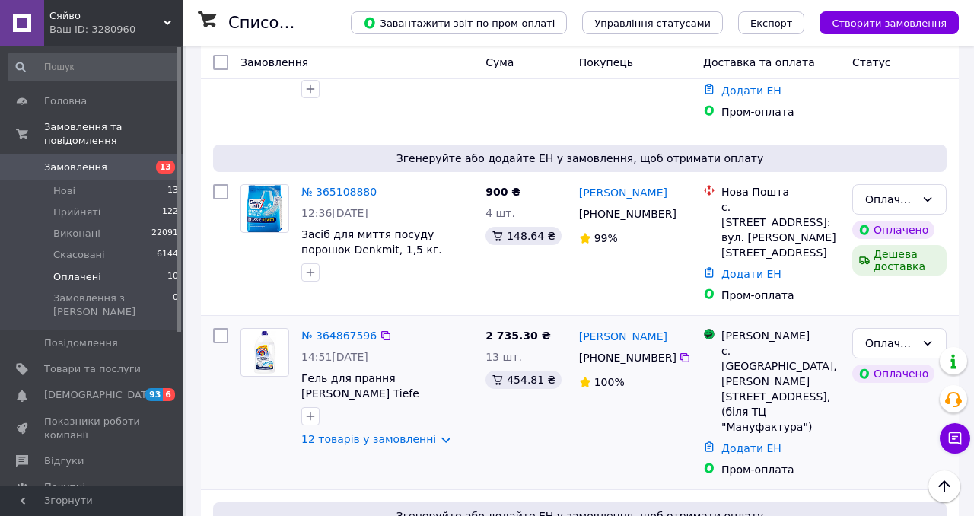
click at [345, 433] on link "12 товарів у замовленні" at bounding box center [368, 439] width 135 height 12
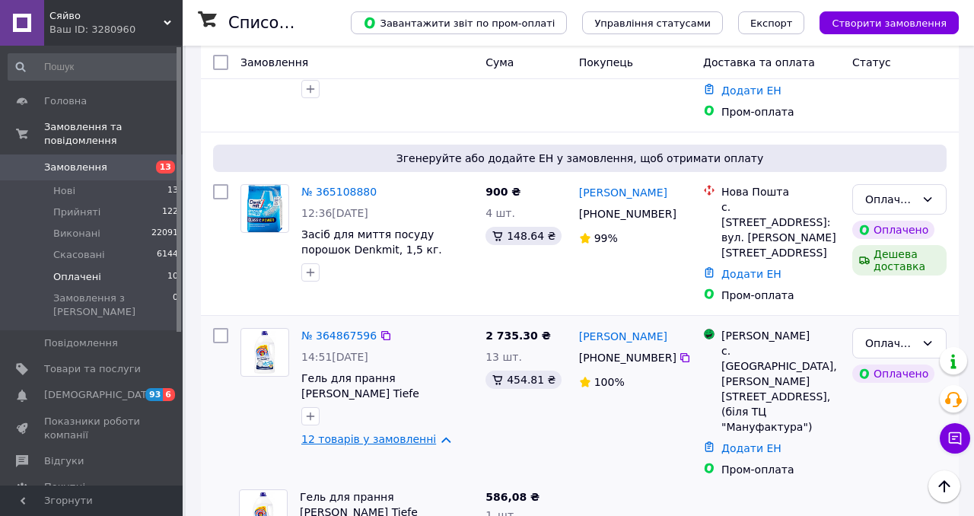
click at [345, 433] on link "12 товарів у замовленні" at bounding box center [368, 439] width 135 height 12
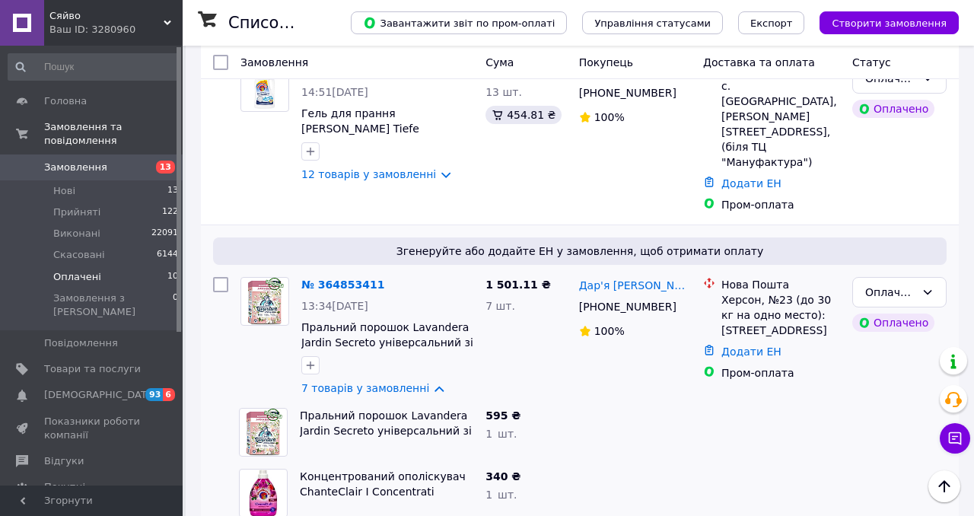
scroll to position [1520, 0]
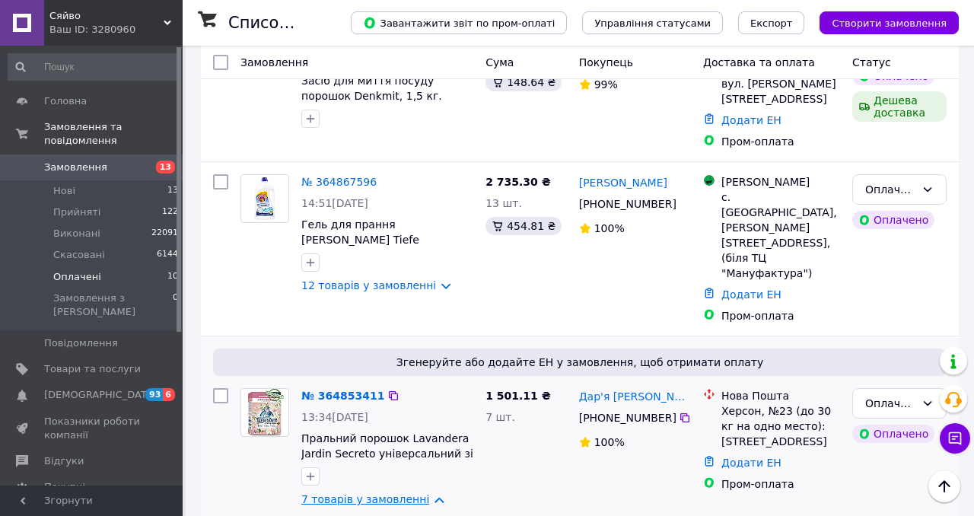
click at [378, 493] on link "7 товарів у замовленні" at bounding box center [365, 499] width 128 height 12
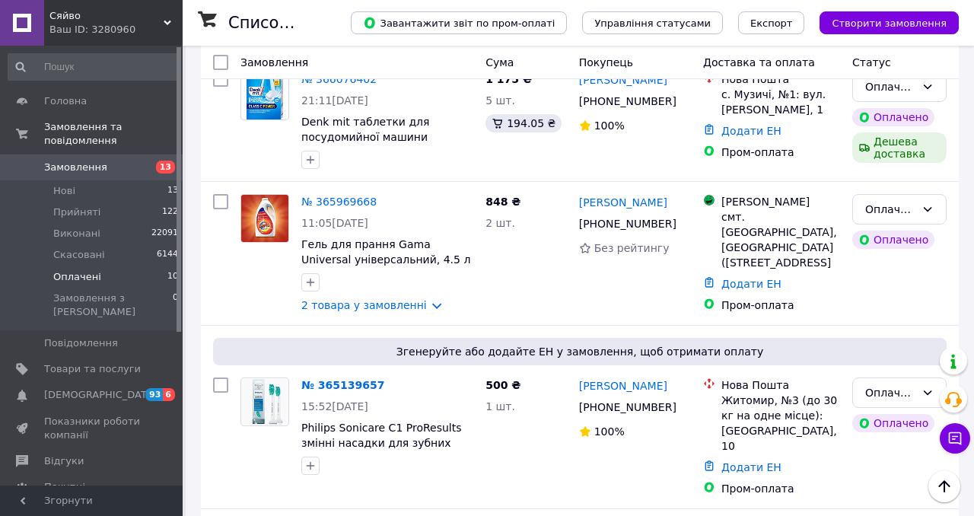
scroll to position [981, 0]
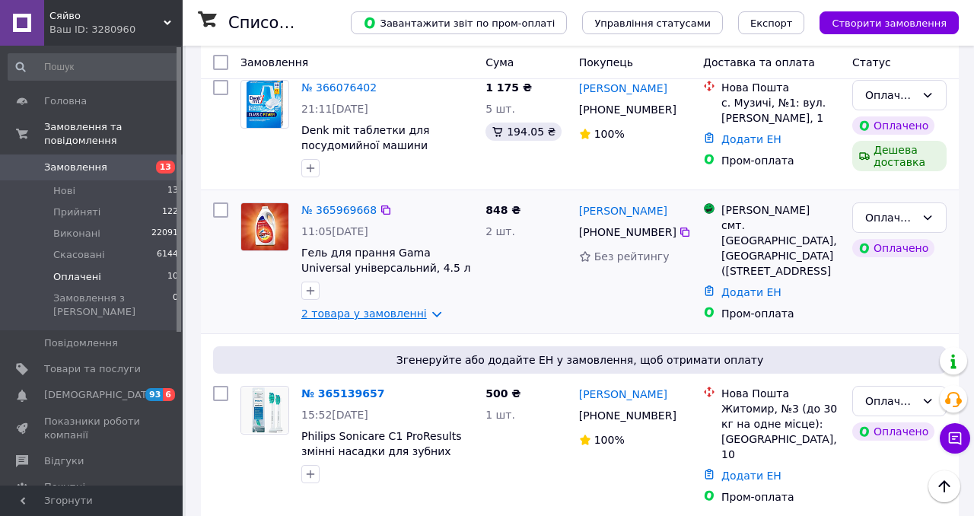
click at [388, 307] on link "2 товара у замовленні" at bounding box center [364, 313] width 126 height 12
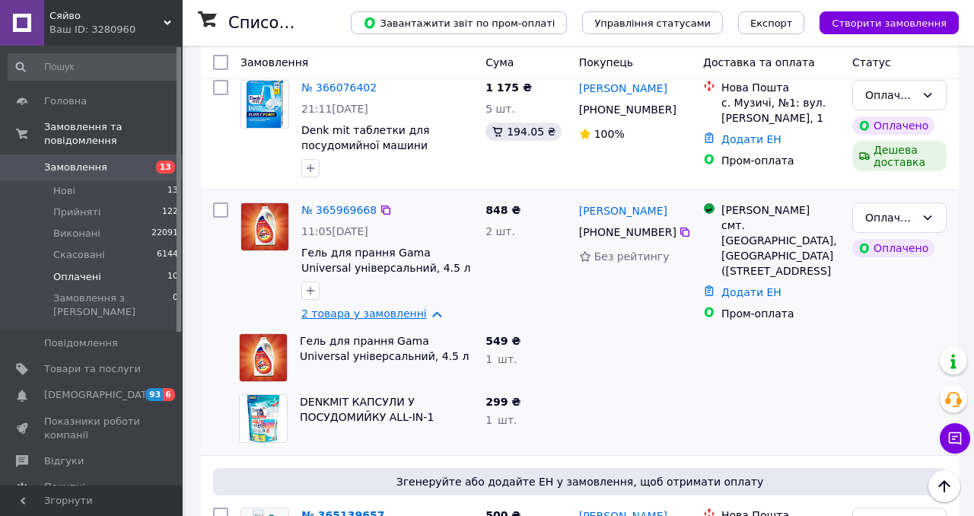
click at [388, 307] on link "2 товара у замовленні" at bounding box center [364, 313] width 126 height 12
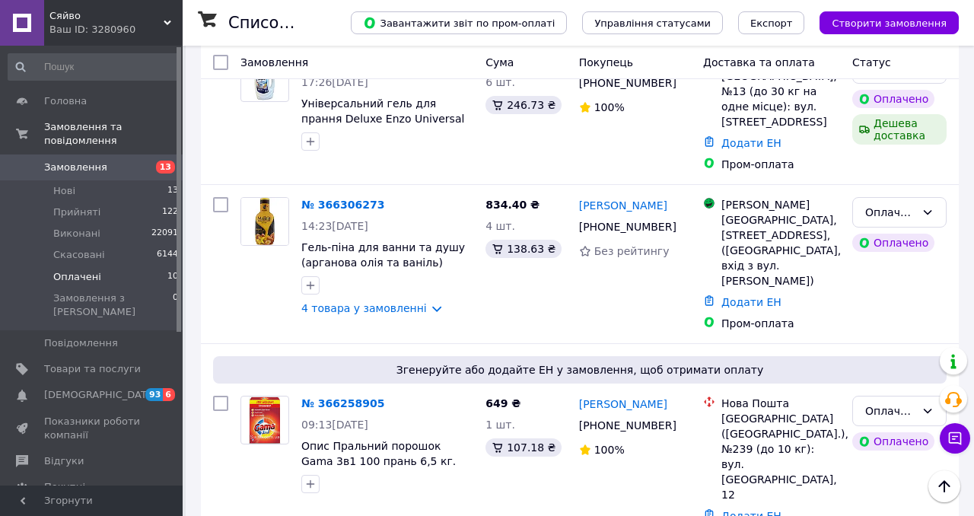
scroll to position [0, 0]
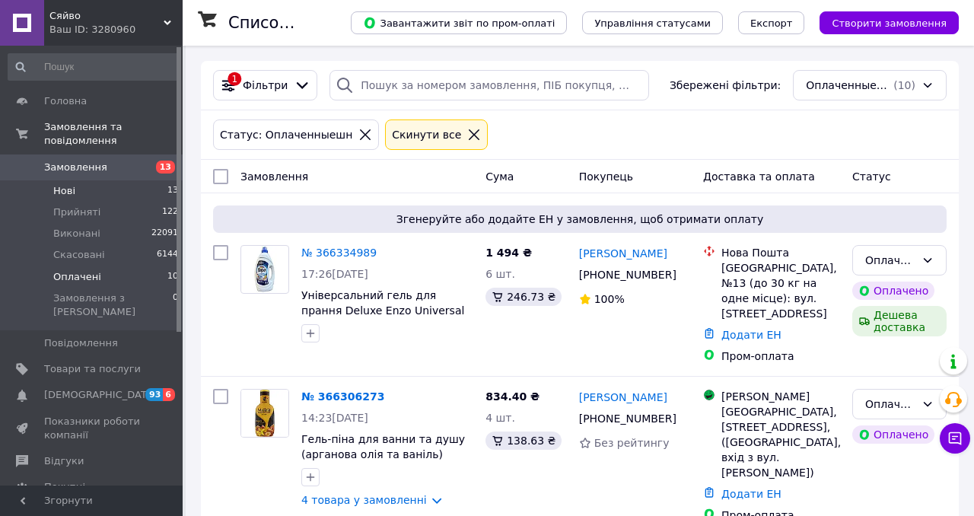
click at [150, 193] on li "Нові 13" at bounding box center [93, 190] width 187 height 21
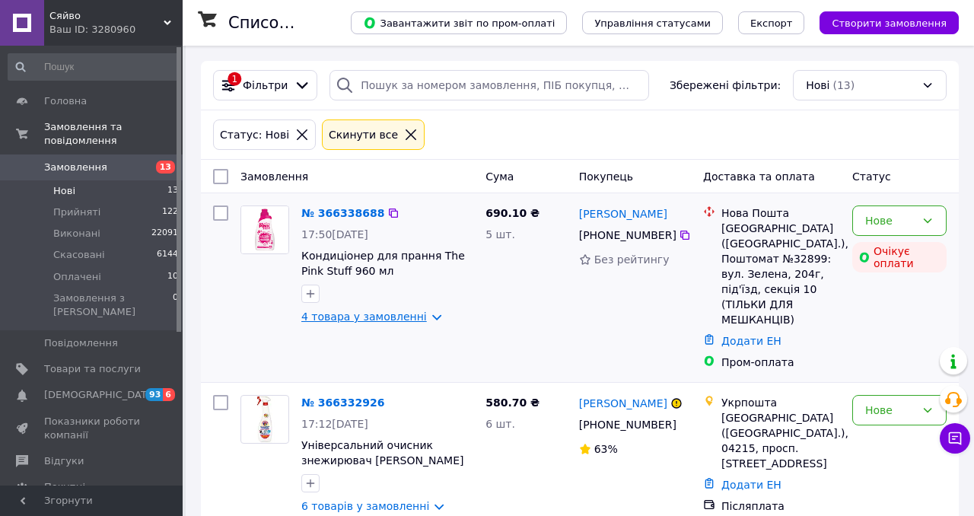
click at [373, 320] on link "4 товара у замовленні" at bounding box center [364, 317] width 126 height 12
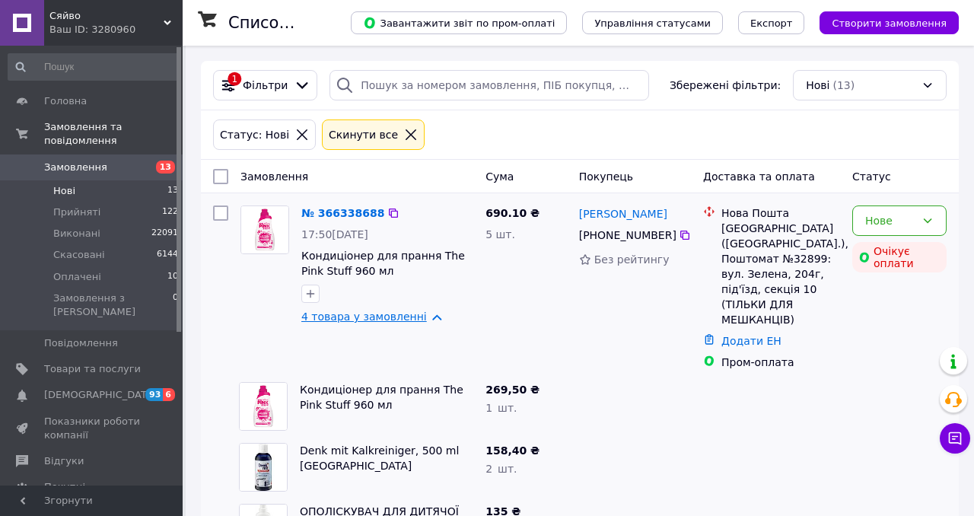
click at [373, 320] on link "4 товара у замовленні" at bounding box center [364, 317] width 126 height 12
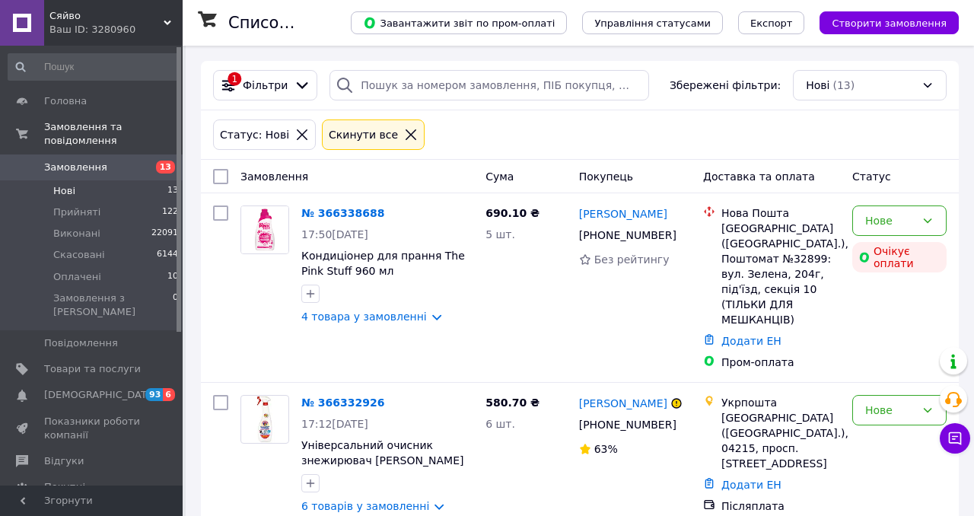
click at [148, 196] on li "Нові 13" at bounding box center [93, 190] width 187 height 21
click at [152, 281] on li "Оплачені 10" at bounding box center [93, 276] width 187 height 21
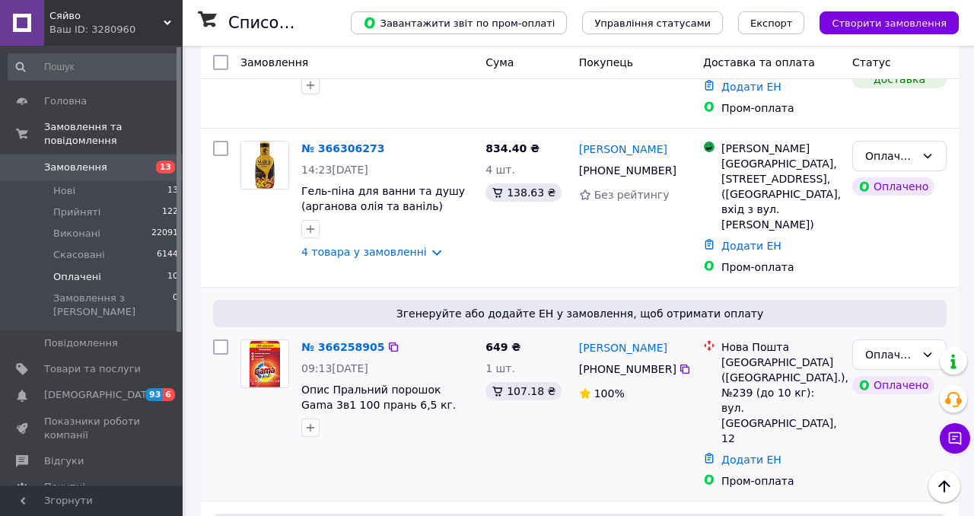
scroll to position [237, 0]
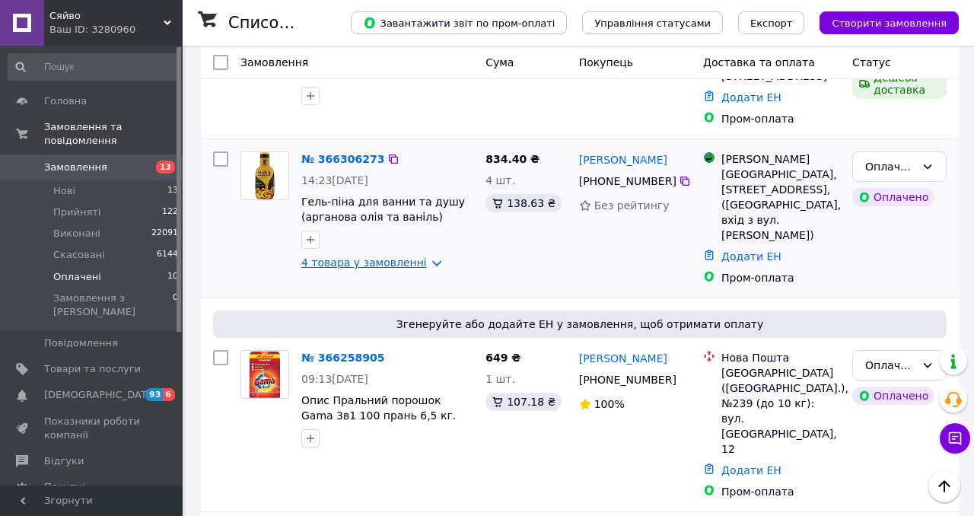
click at [348, 256] on link "4 товара у замовленні" at bounding box center [364, 262] width 126 height 12
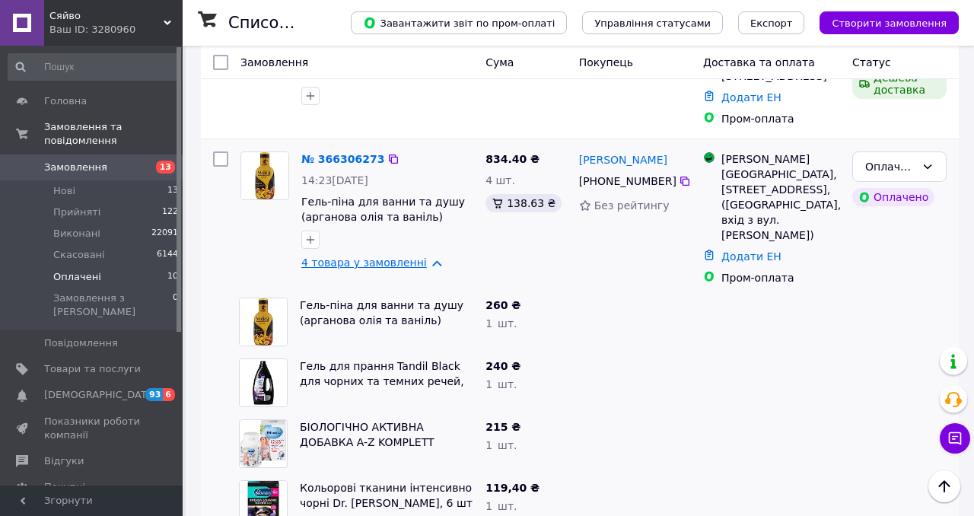
click at [348, 256] on link "4 товара у замовленні" at bounding box center [364, 262] width 126 height 12
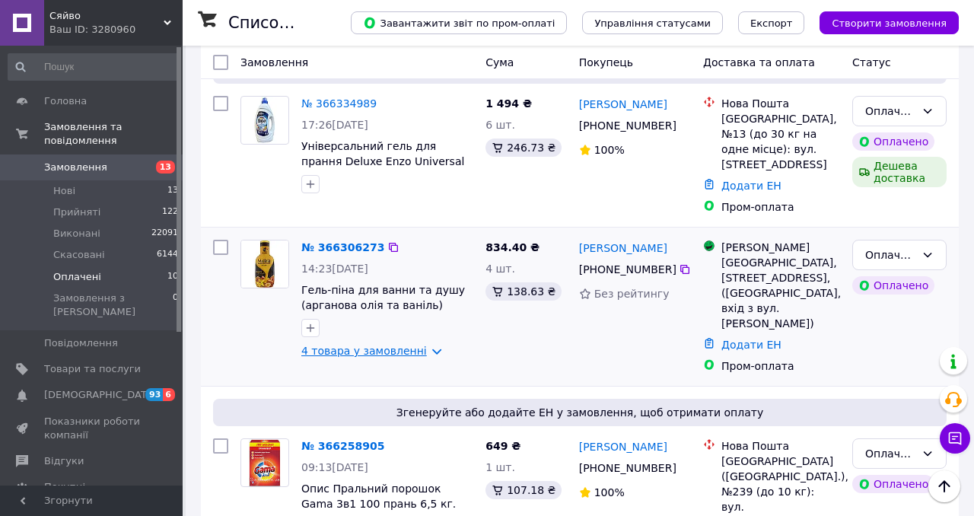
scroll to position [0, 0]
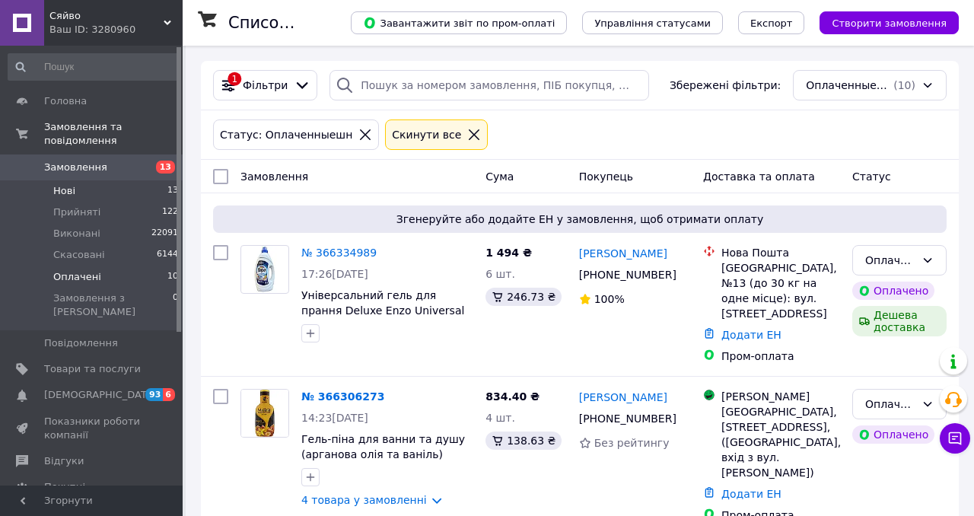
click at [168, 189] on span "13" at bounding box center [172, 191] width 11 height 14
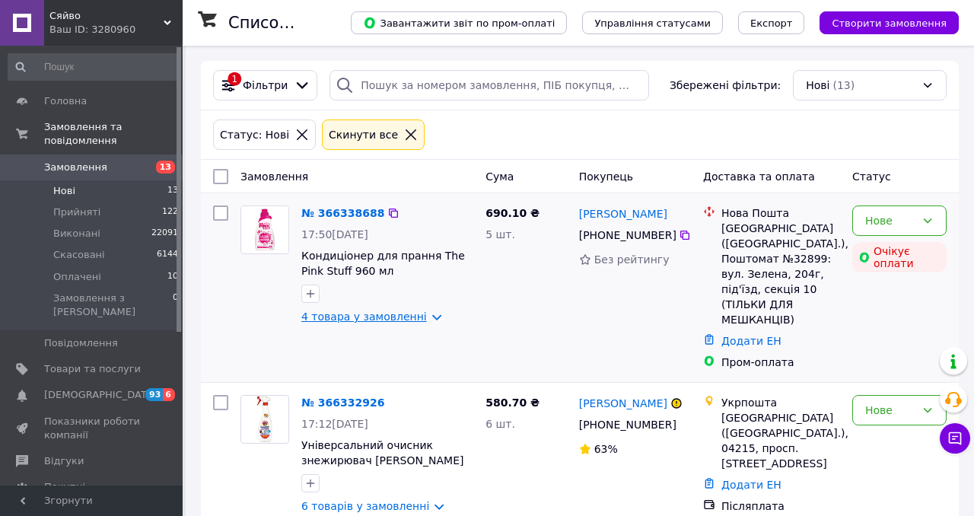
click at [363, 318] on link "4 товара у замовленні" at bounding box center [364, 317] width 126 height 12
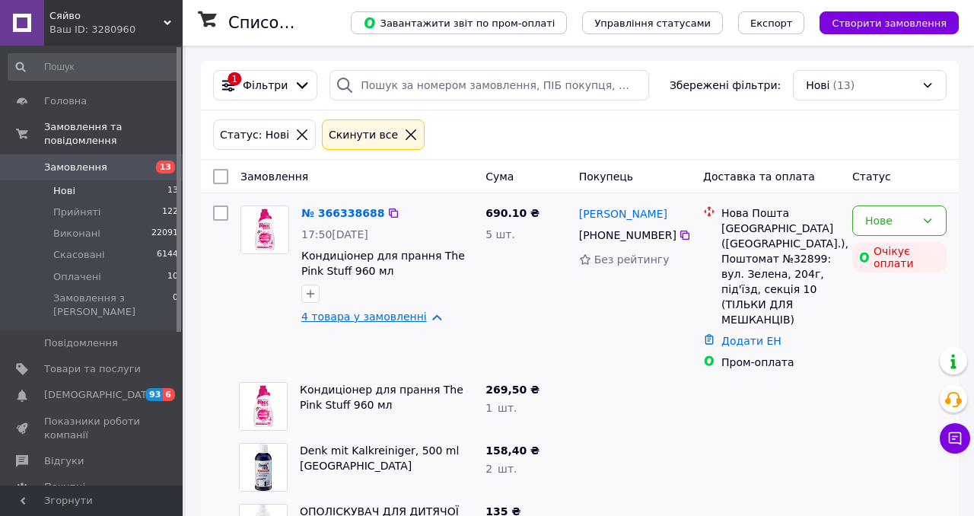
click at [363, 318] on link "4 товара у замовленні" at bounding box center [364, 317] width 126 height 12
